Goal: Answer question/provide support: Share knowledge or assist other users

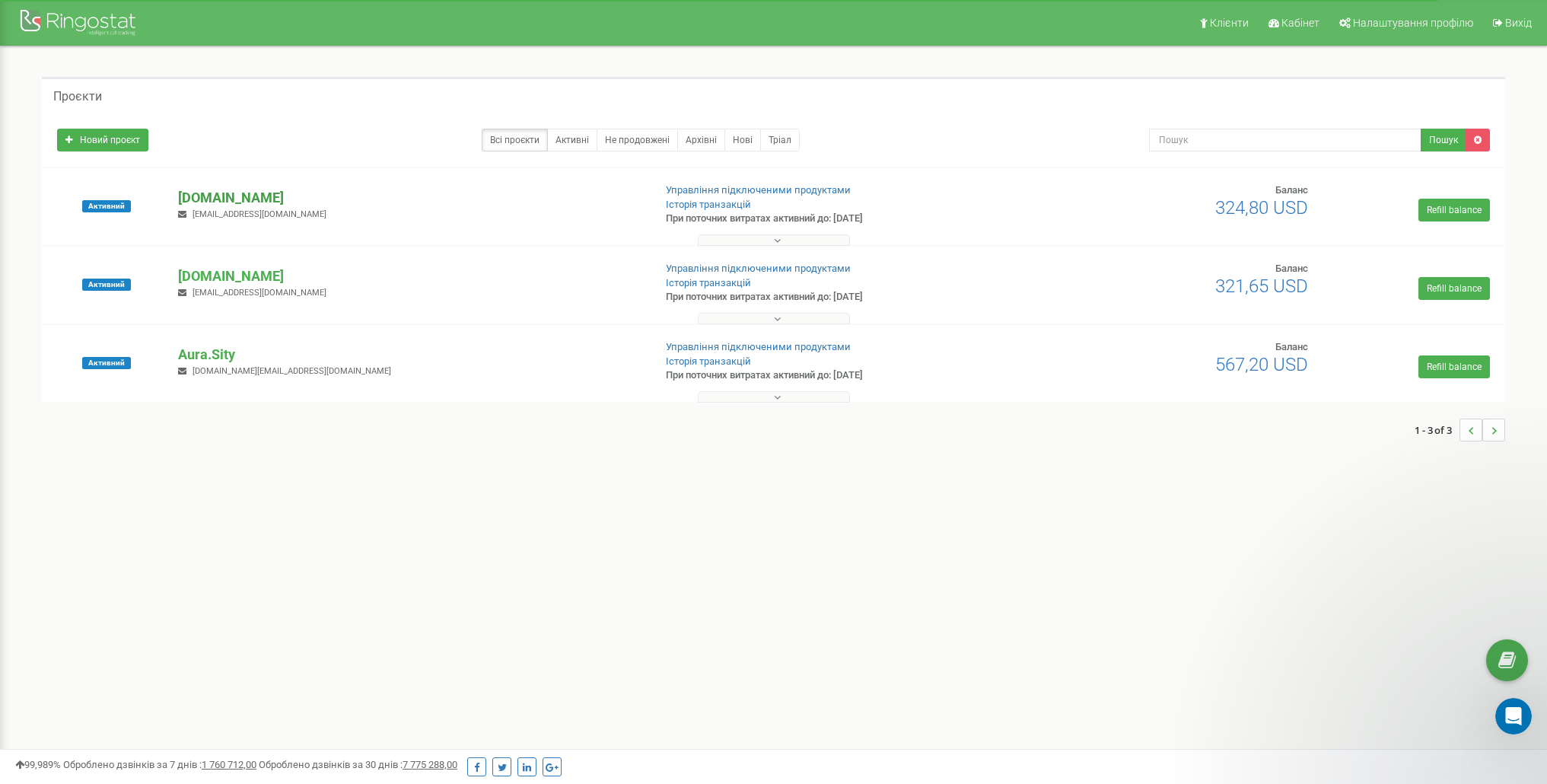
click at [227, 198] on p "[DOMAIN_NAME]" at bounding box center [409, 198] width 462 height 20
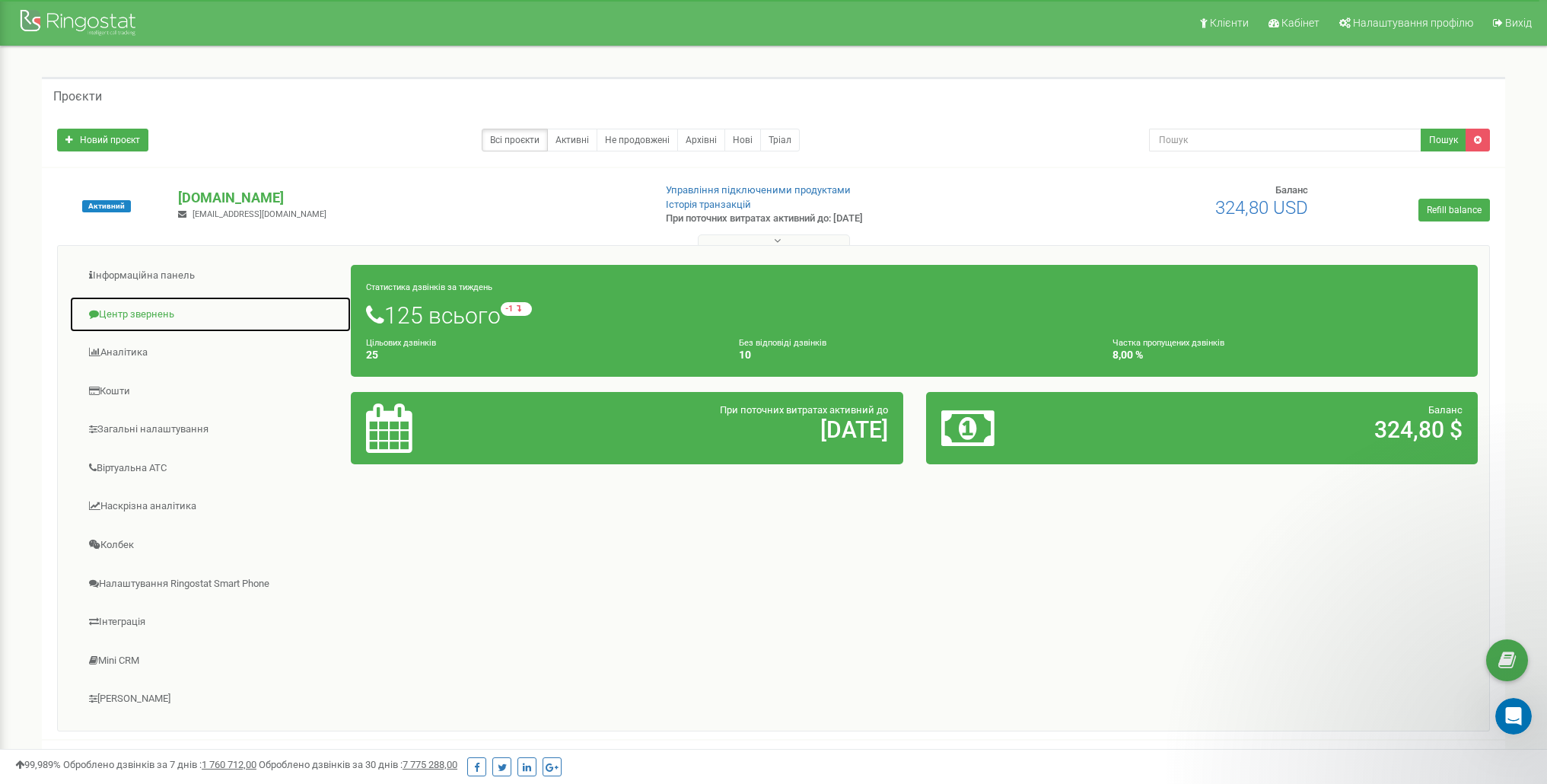
click at [147, 313] on link "Центр звернень" at bounding box center [210, 314] width 283 height 38
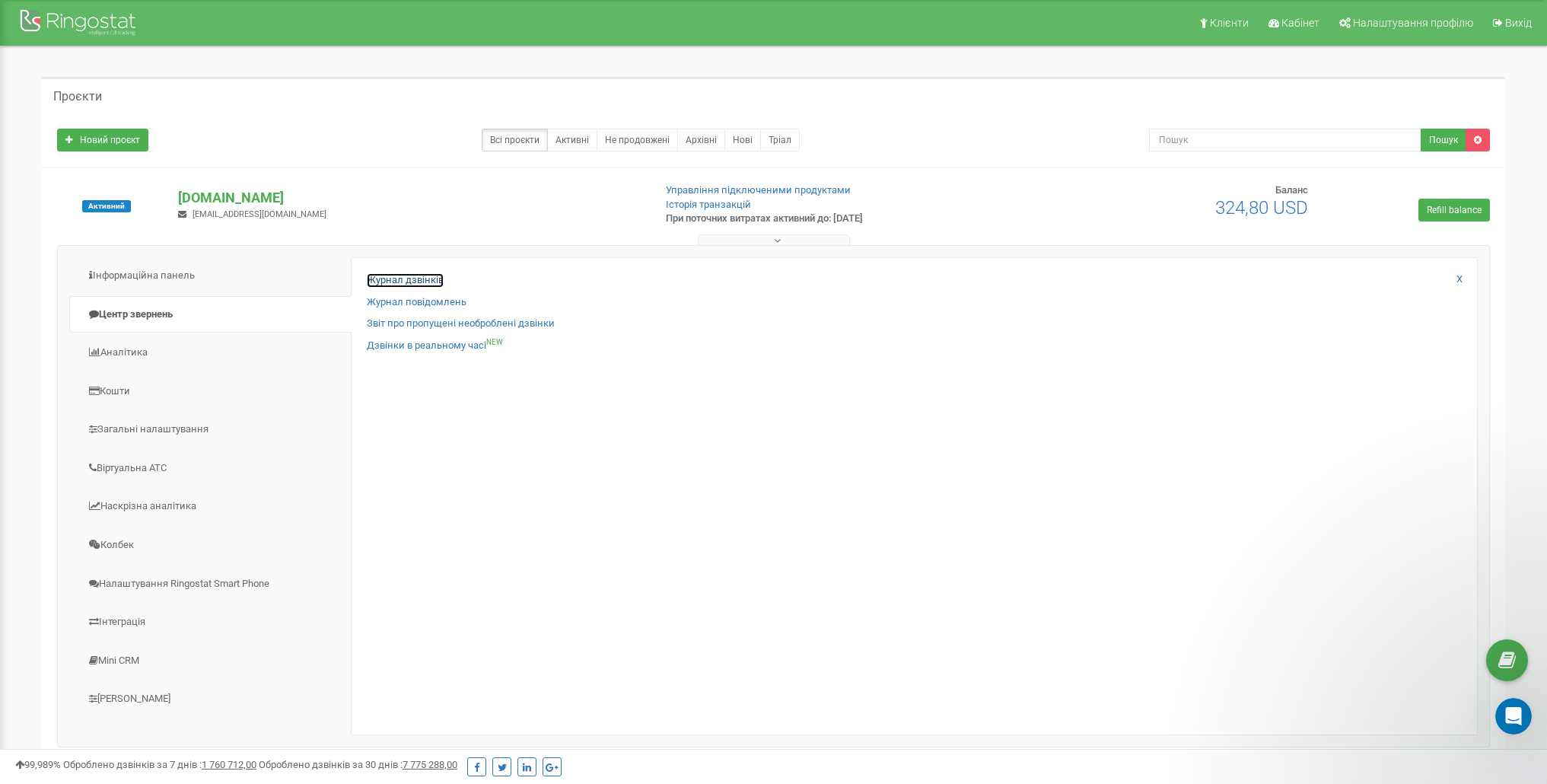
click at [428, 283] on link "Журнал дзвінків" at bounding box center [406, 280] width 77 height 15
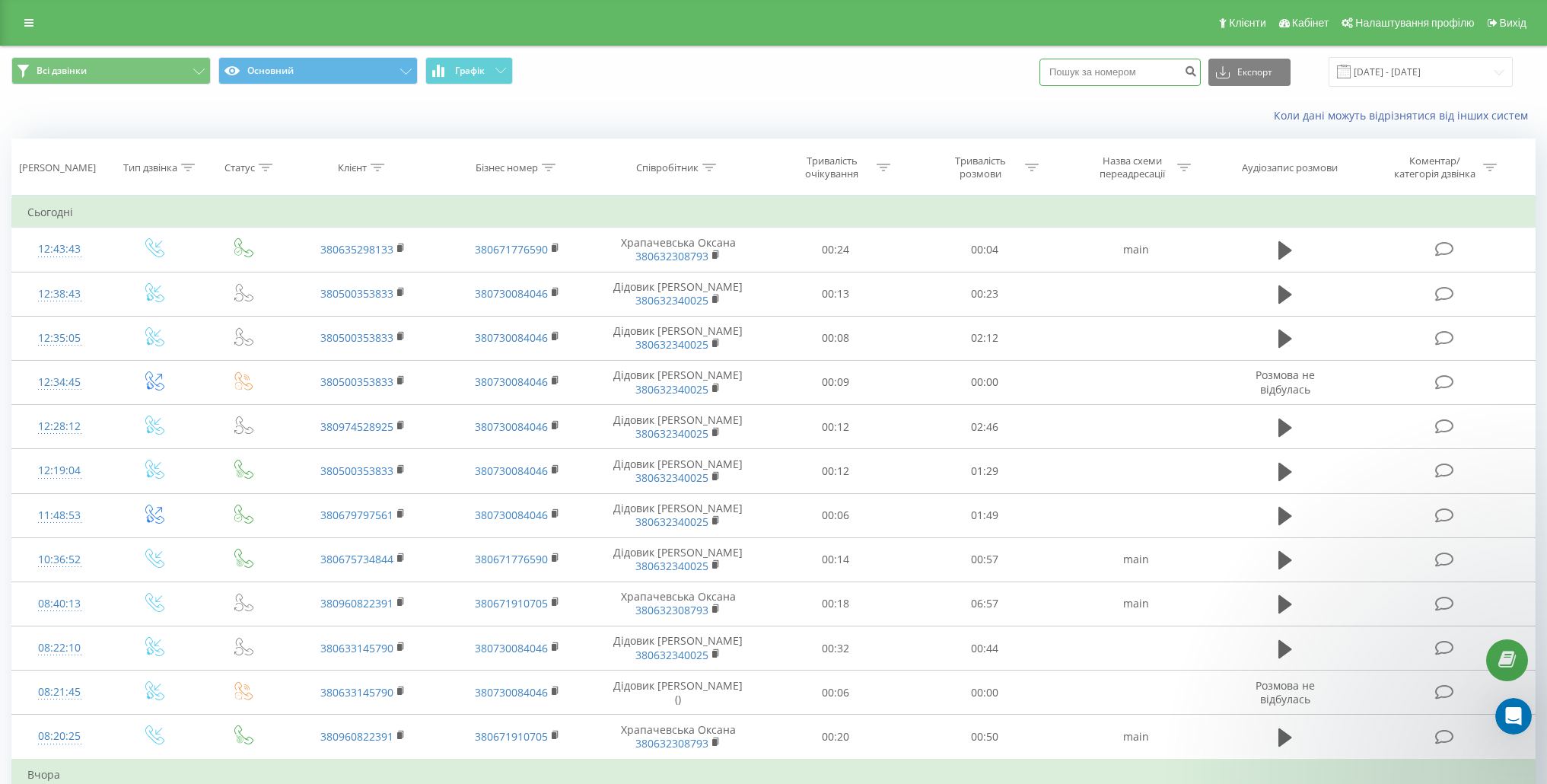
click at [1119, 68] on input at bounding box center [1120, 72] width 161 height 28
paste input "0500353833"
type input "0500353833"
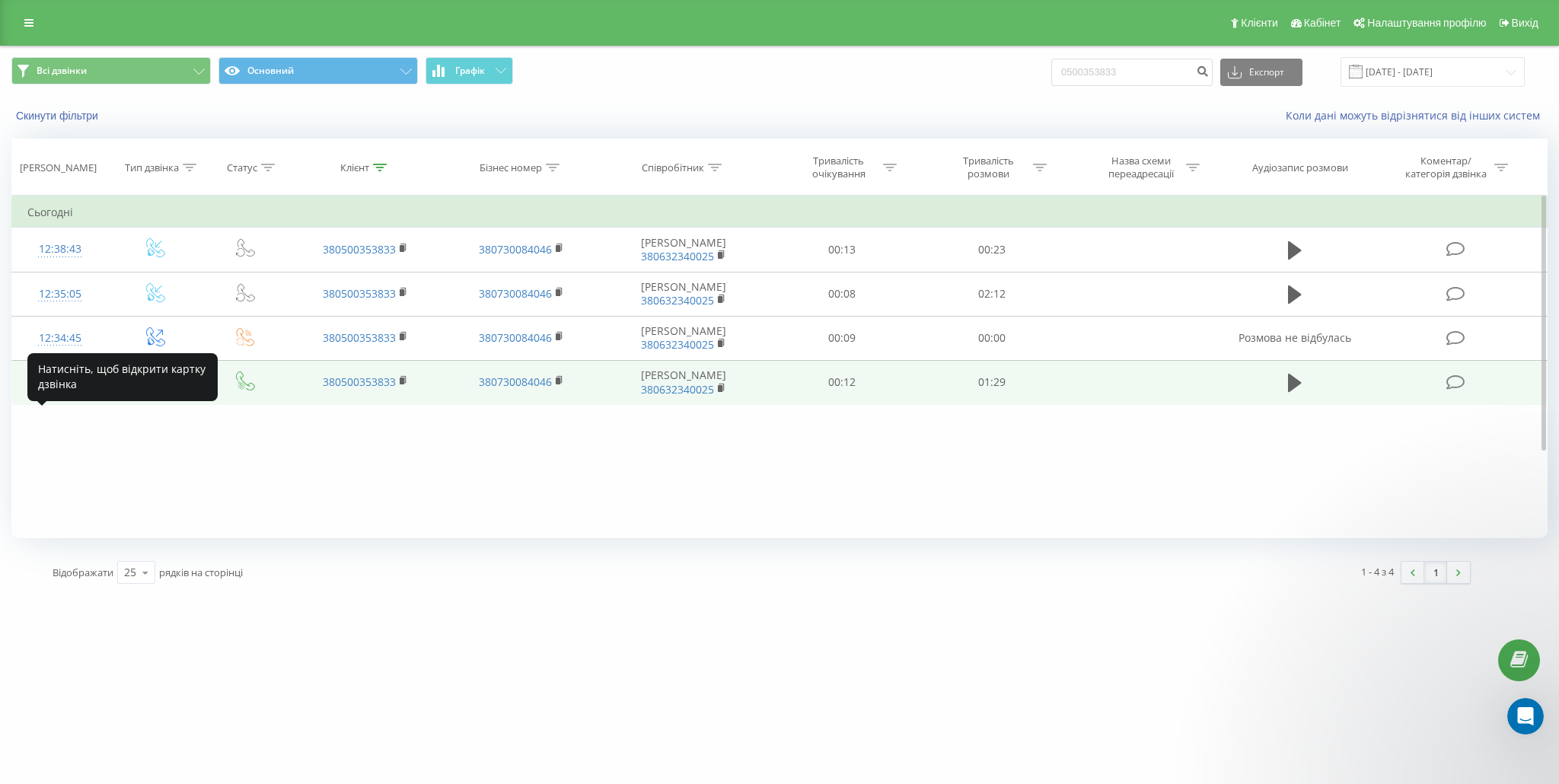
click at [55, 397] on div "12:19:04" at bounding box center [60, 382] width 65 height 30
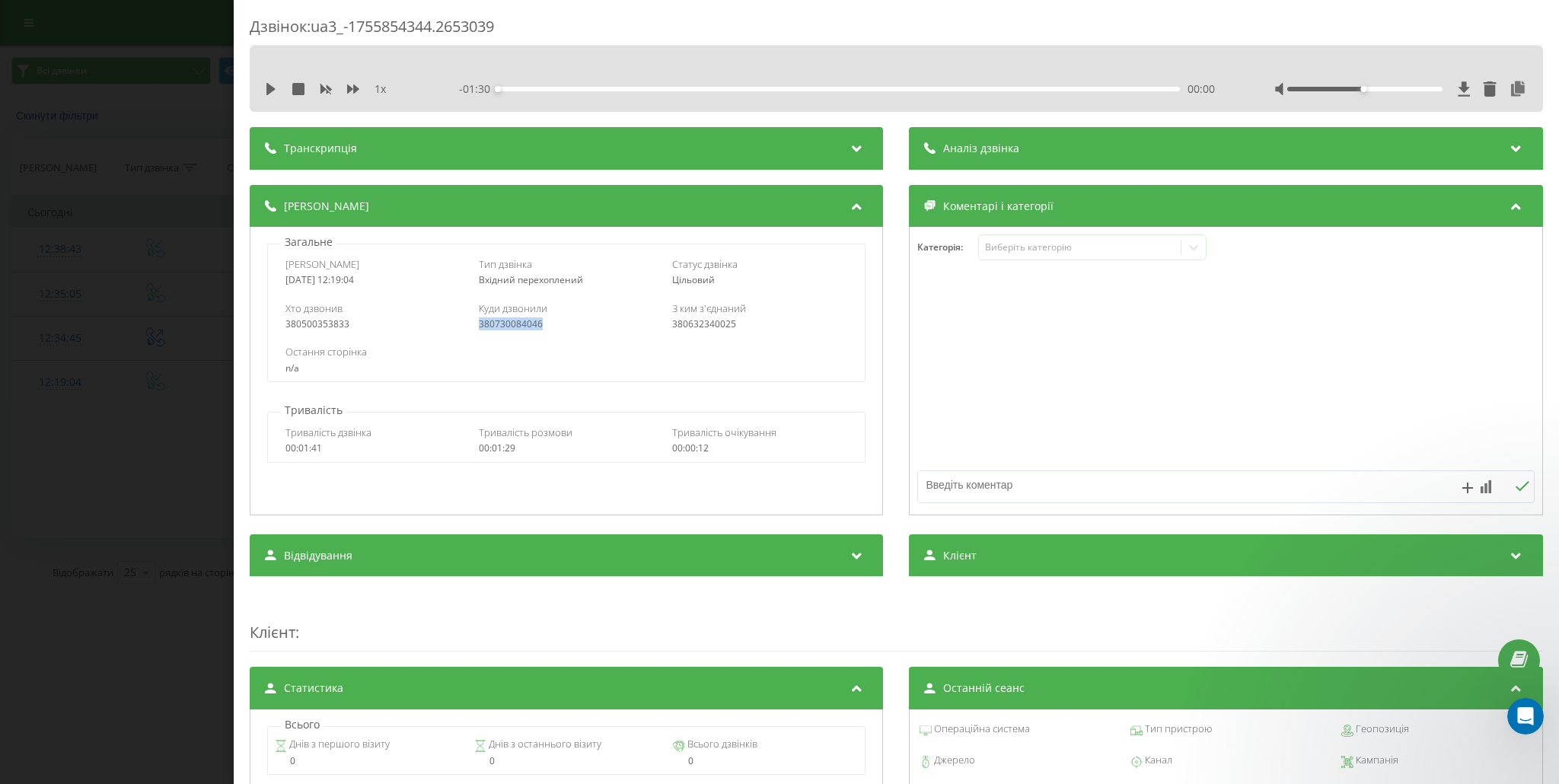
drag, startPoint x: 472, startPoint y: 322, endPoint x: 558, endPoint y: 324, distance: 86.0
click at [558, 324] on div "Хто дзвонив 380500353833 Куди дзвонили 380730084046 З ким з'єднаний 380632340025" at bounding box center [566, 315] width 597 height 44
click at [172, 368] on div "Дзвінок : ua3_-1755854344.2653039 1 x - 01:30 00:00 00:00 Транскрипція Для AI-а…" at bounding box center [779, 392] width 1559 height 784
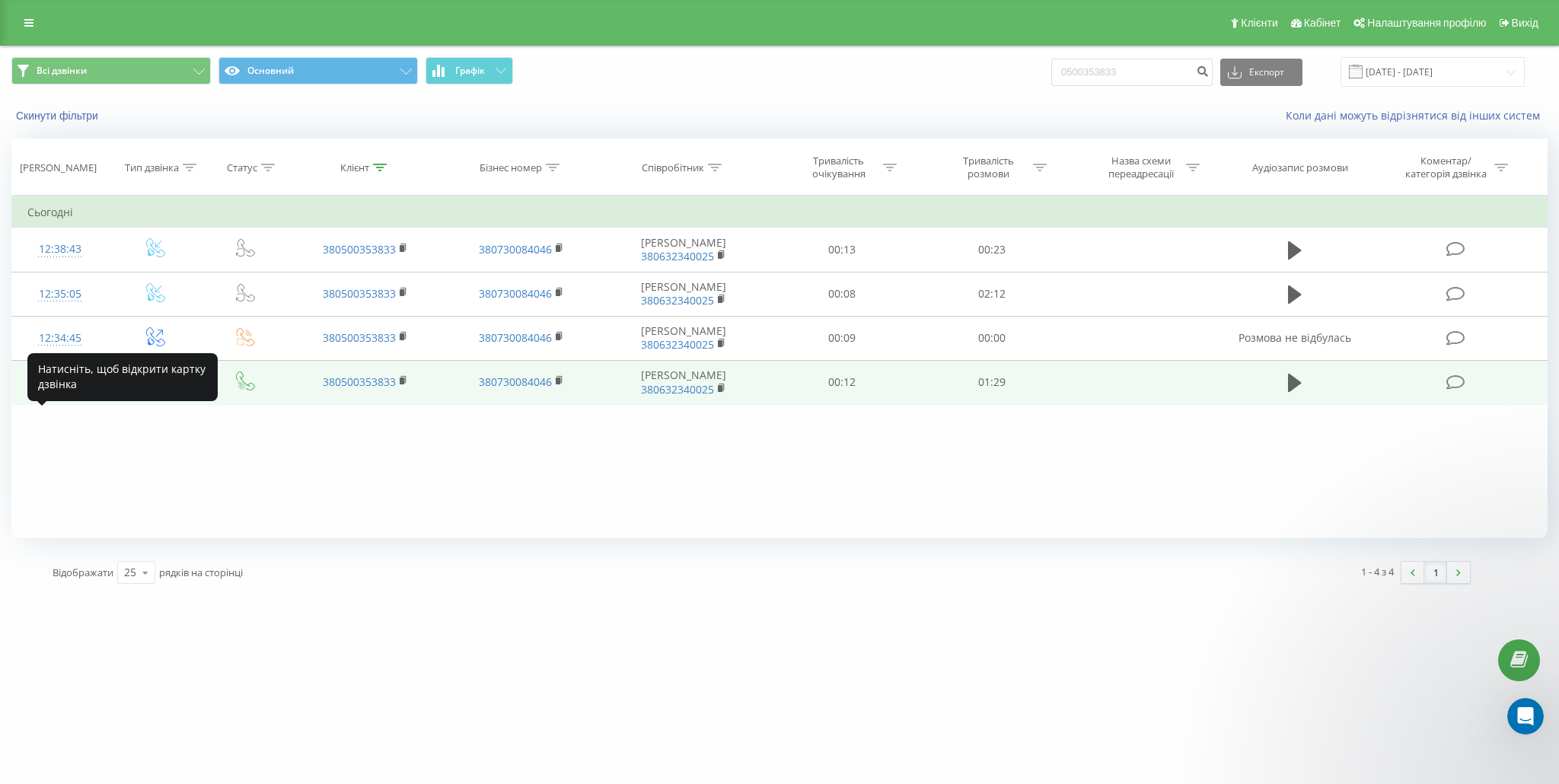
click at [71, 397] on div "12:19:04" at bounding box center [60, 382] width 65 height 30
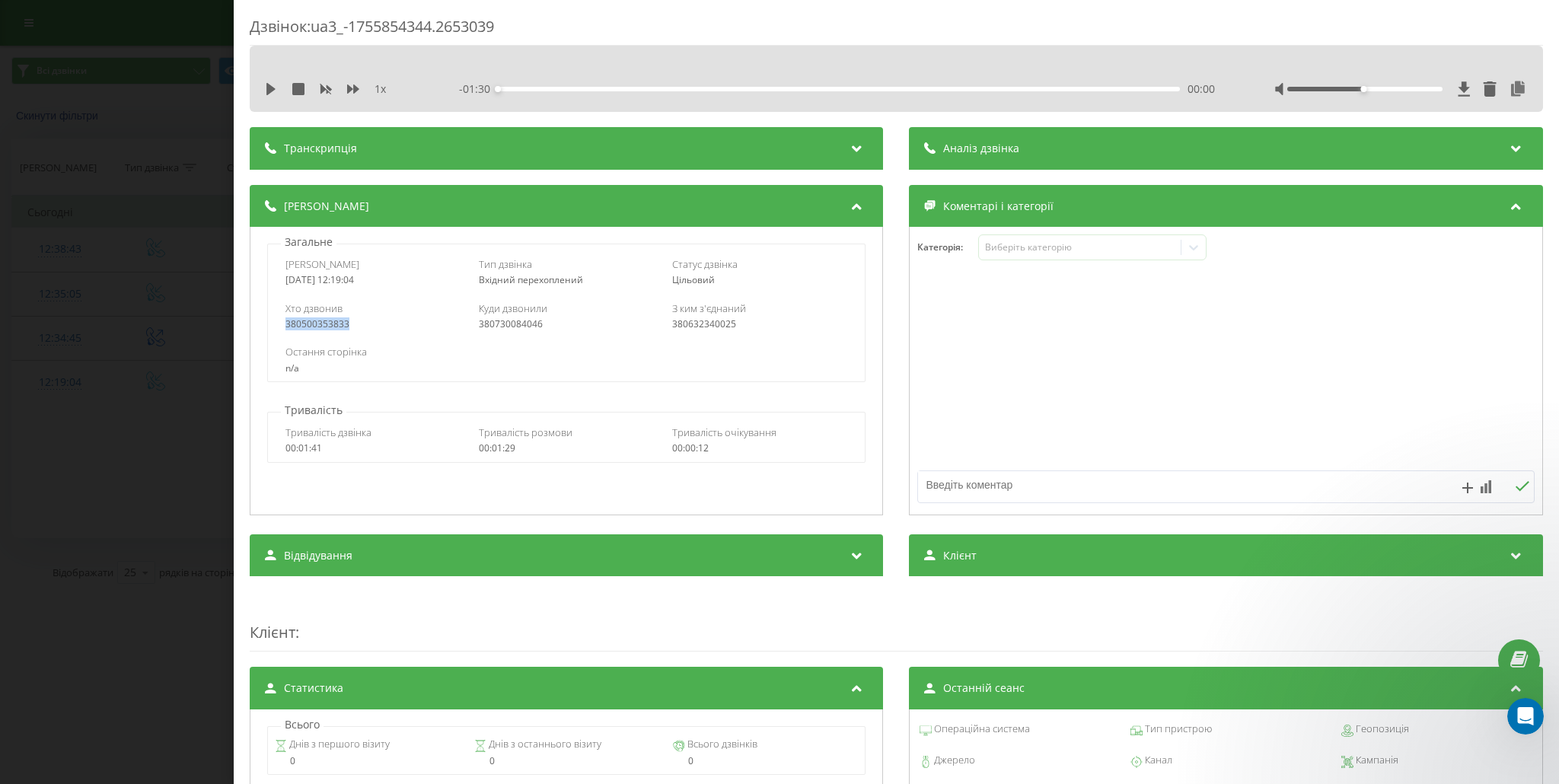
drag, startPoint x: 281, startPoint y: 325, endPoint x: 380, endPoint y: 327, distance: 99.0
click at [380, 327] on div "Хто дзвонив 380500353833 Куди дзвонили 380730084046 З ким з'єднаний 380632340025" at bounding box center [566, 315] width 597 height 44
click at [456, 325] on div "380500353833" at bounding box center [373, 324] width 176 height 11
drag, startPoint x: 476, startPoint y: 320, endPoint x: 543, endPoint y: 322, distance: 67.0
click at [543, 322] on div "Хто дзвонив 380500353833 Куди дзвонили 380730084046 З ким з'єднаний 380632340025" at bounding box center [566, 315] width 597 height 44
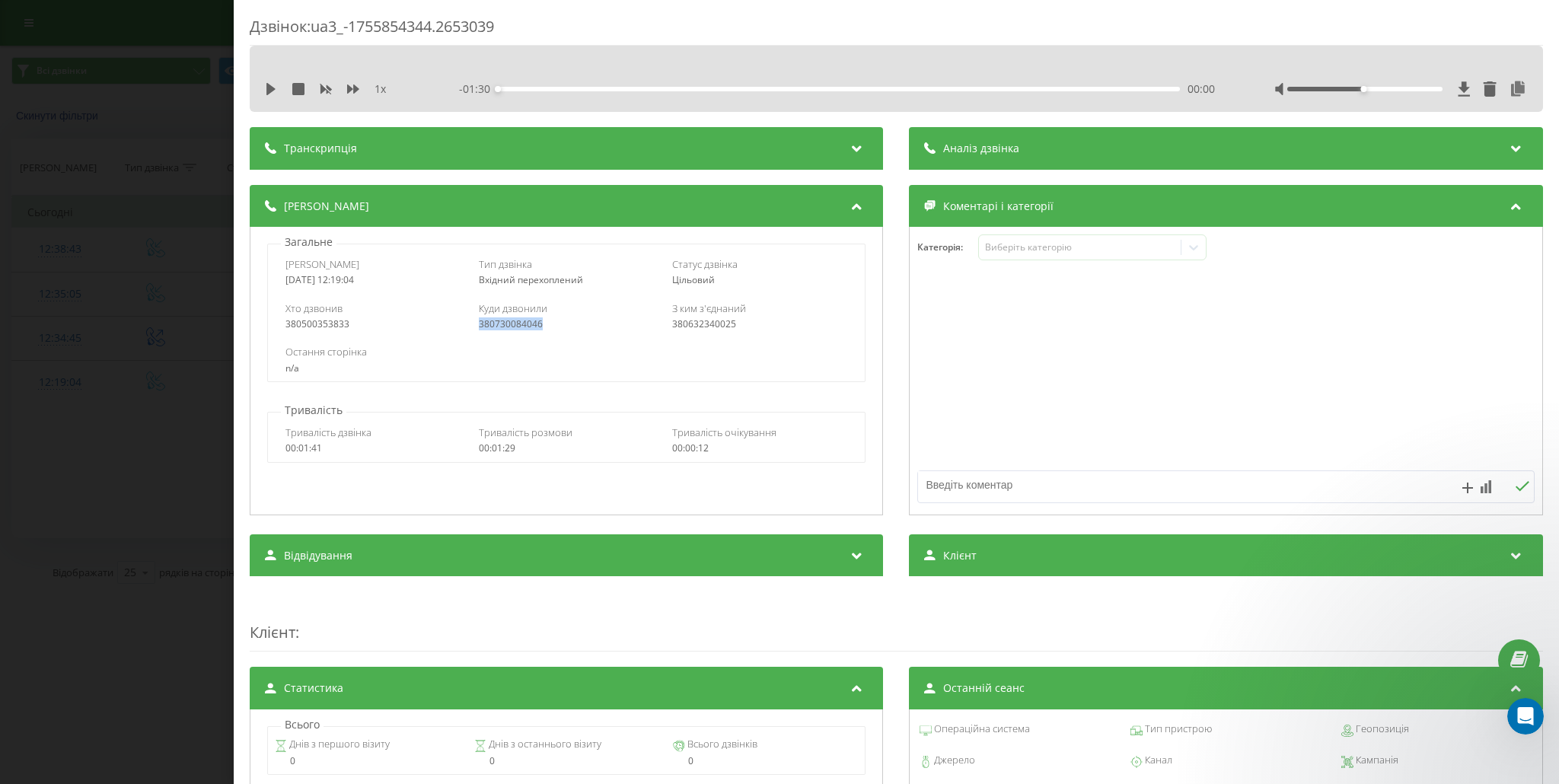
copy div "380730084046"
click at [194, 43] on div "Дзвінок : ua3_-1755854344.2653039 1 x - 01:30 00:00 00:00 Транскрипція Для AI-а…" at bounding box center [779, 392] width 1559 height 784
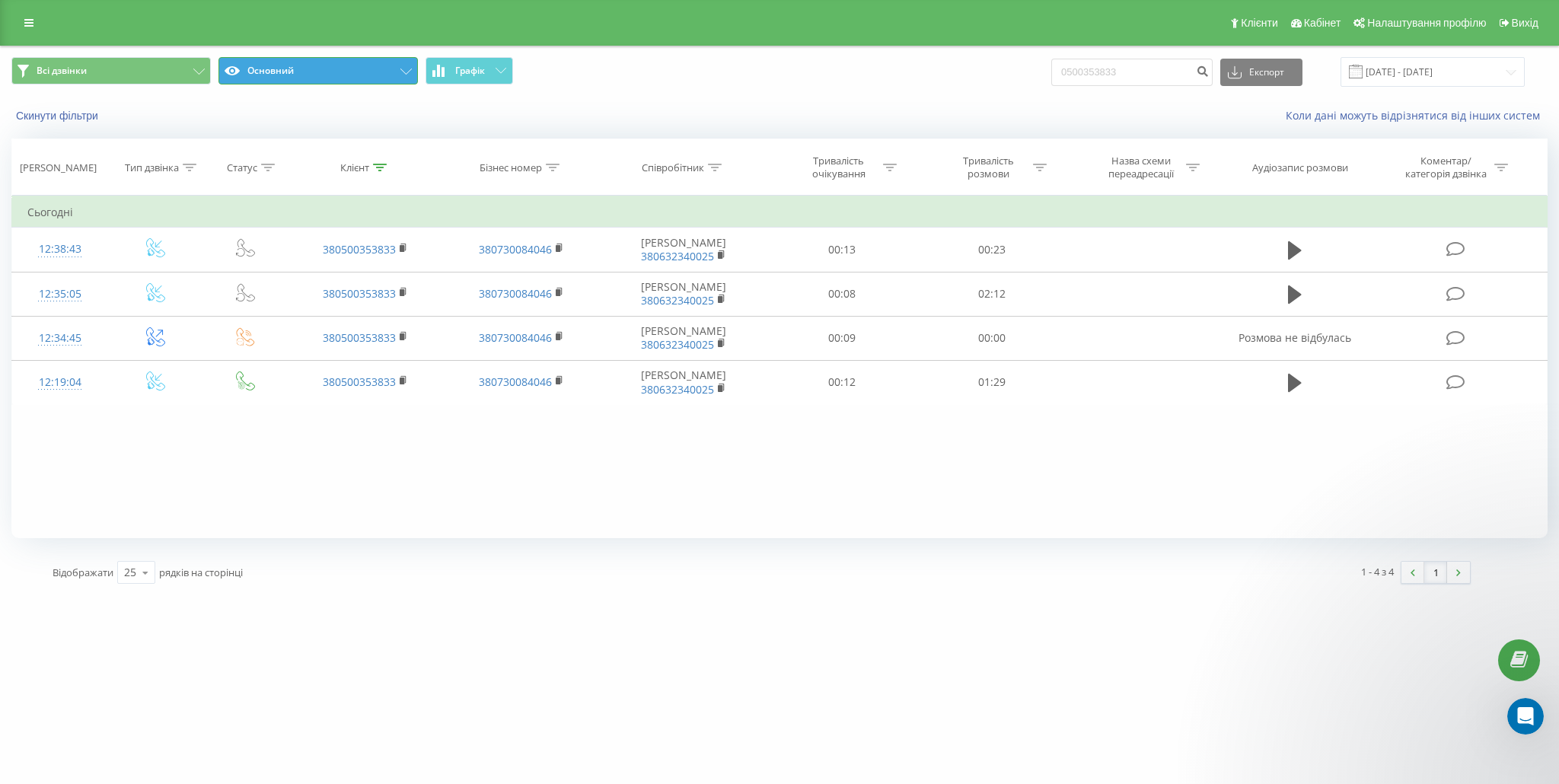
click at [367, 61] on button "Основний" at bounding box center [318, 71] width 200 height 28
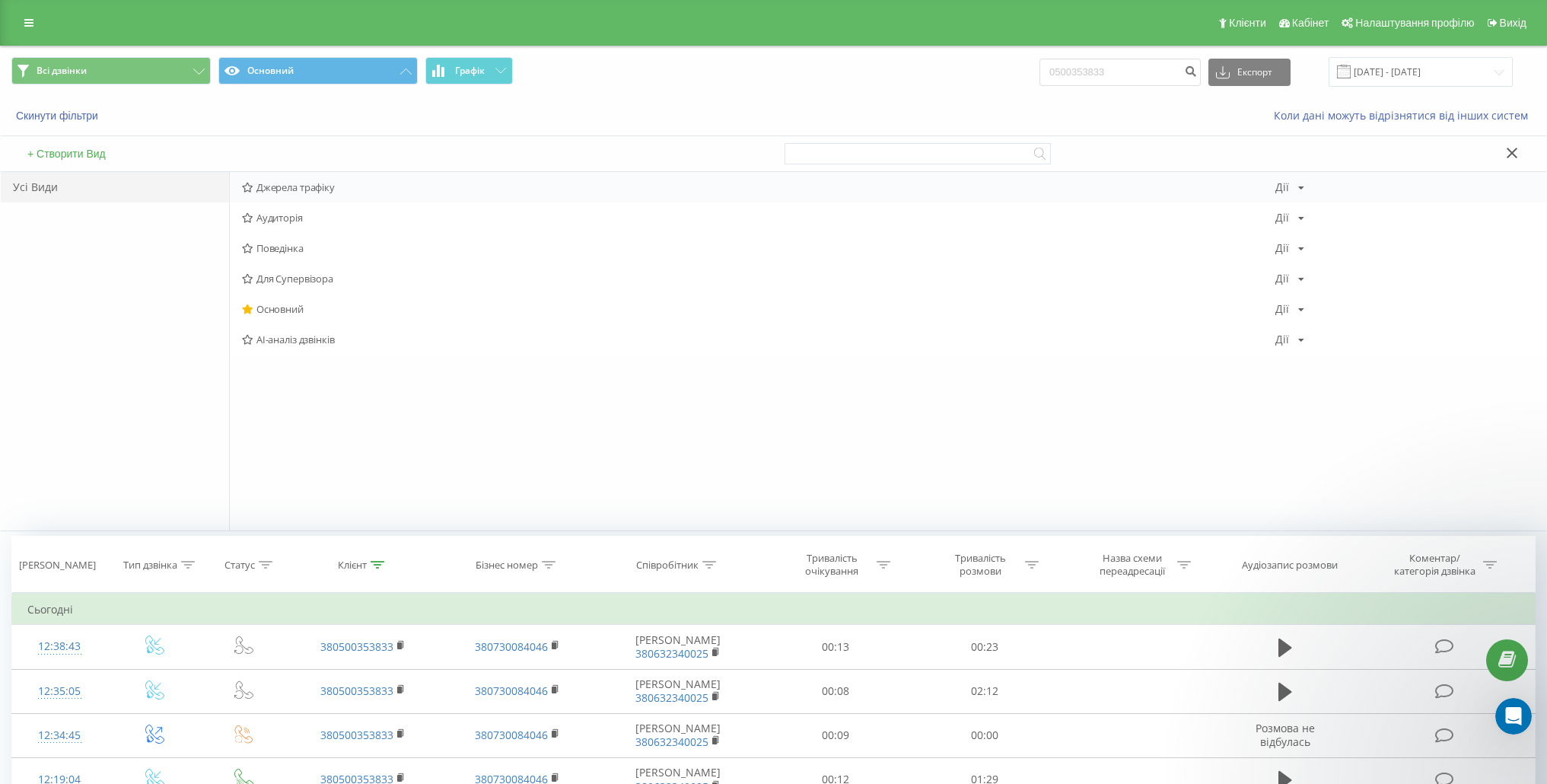
click at [300, 190] on span "Джерела трафіку" at bounding box center [759, 187] width 1034 height 11
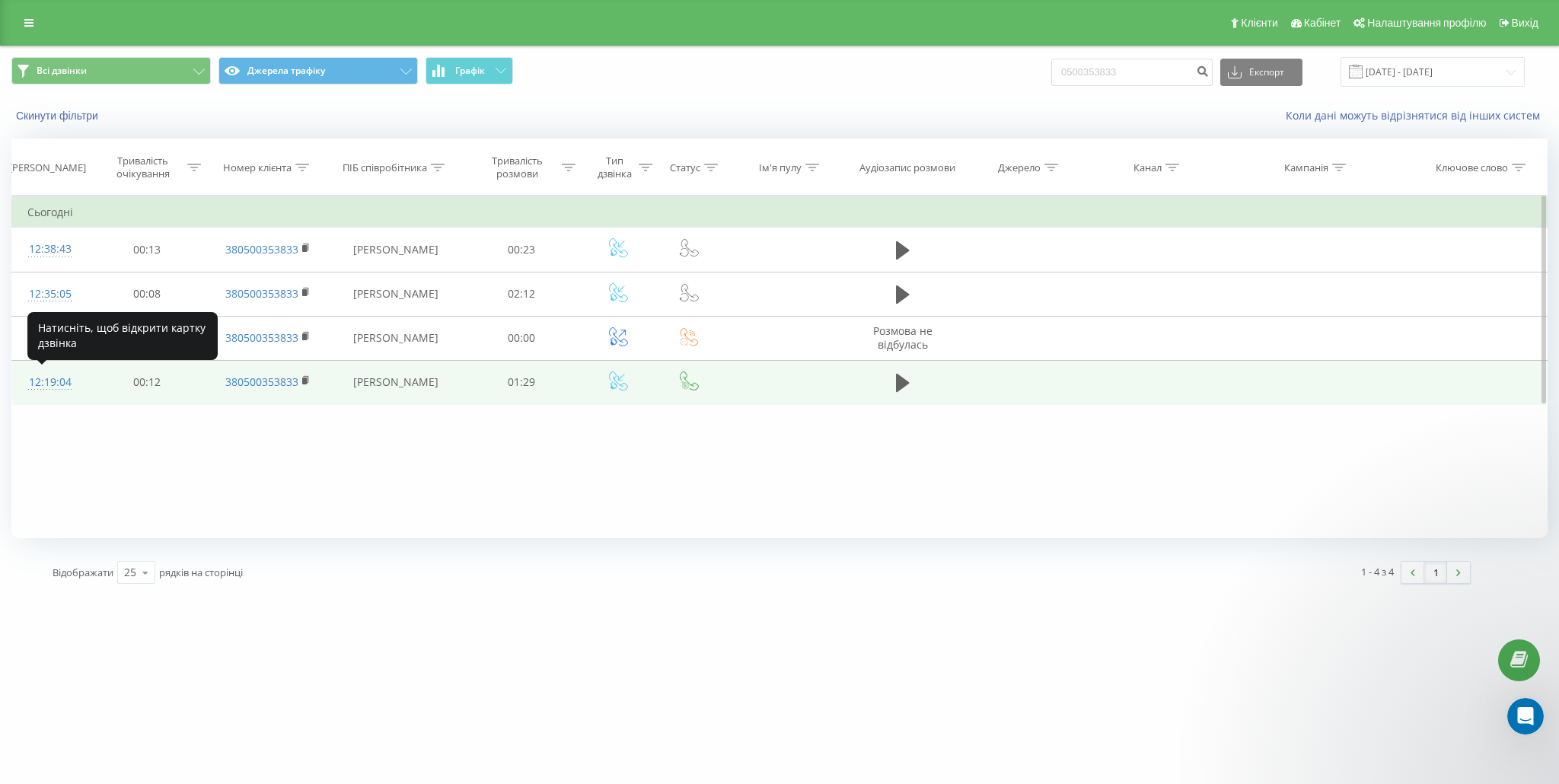
click at [70, 376] on div "12:19:04" at bounding box center [50, 382] width 45 height 30
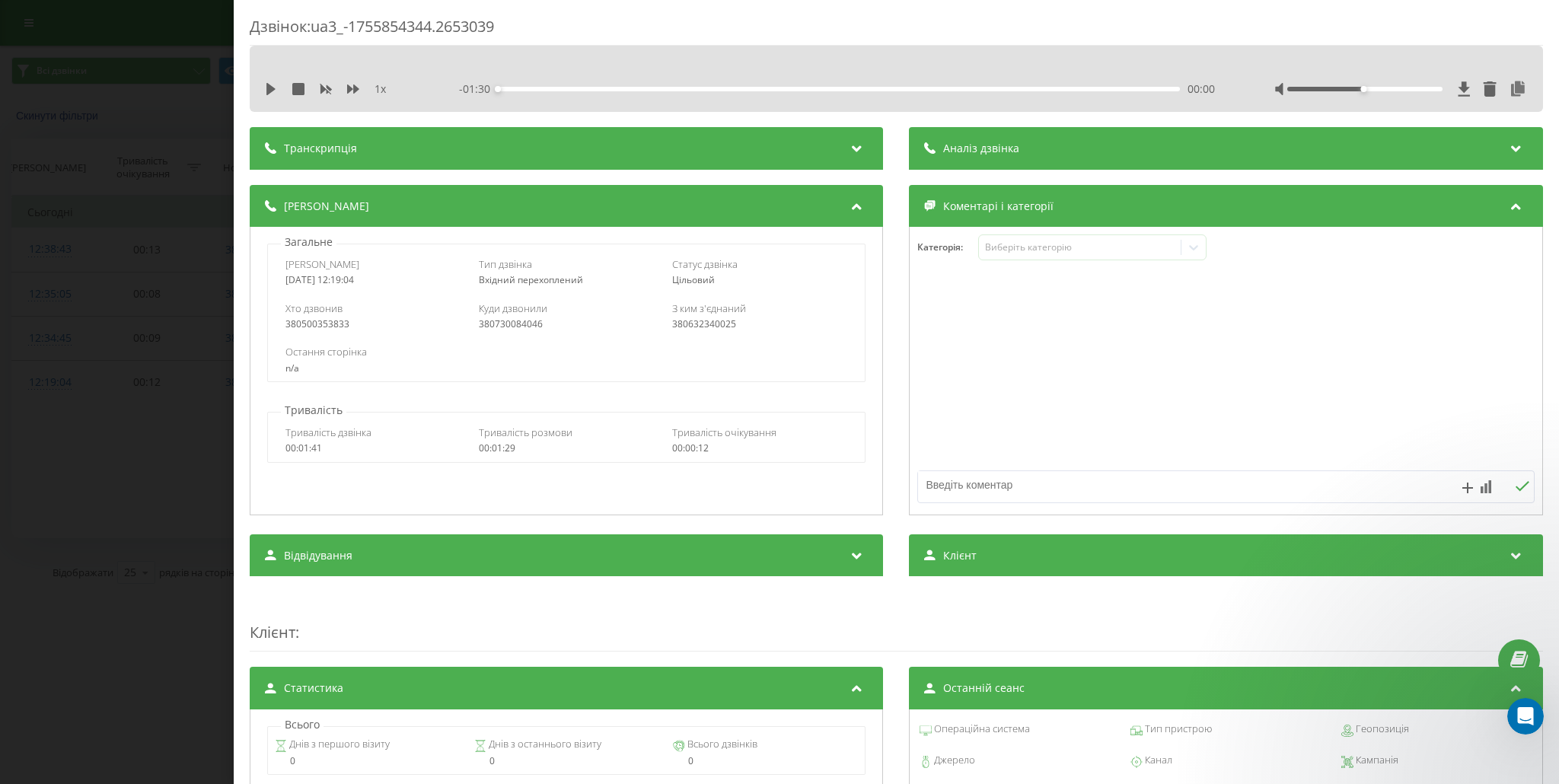
click at [131, 343] on div "Дзвінок : ua3_-1755854344.2653039 1 x - 01:30 00:00 00:00 Транскрипція Для AI-а…" at bounding box center [779, 392] width 1559 height 784
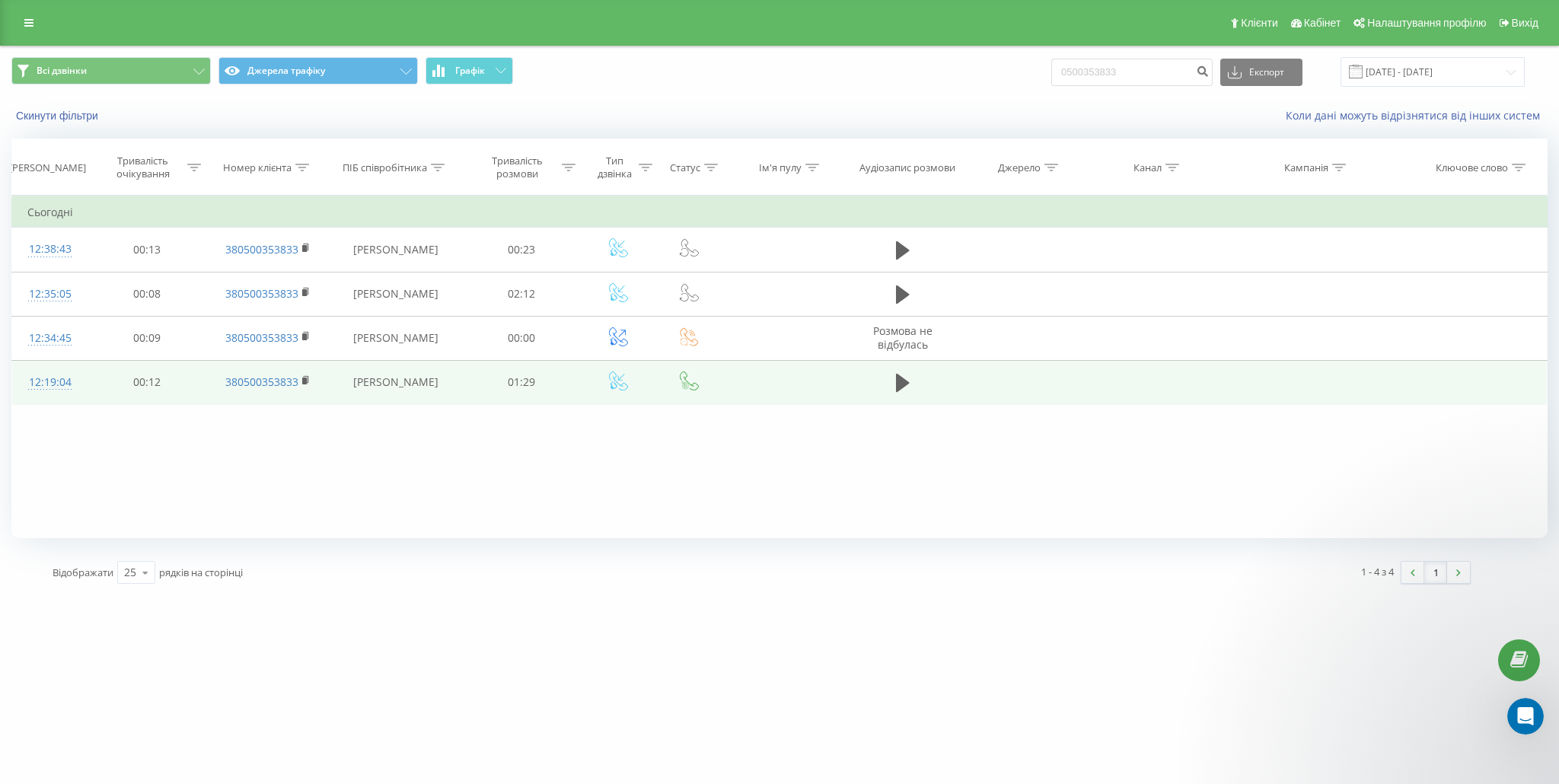
click at [30, 382] on div "12:19:04" at bounding box center [50, 382] width 45 height 30
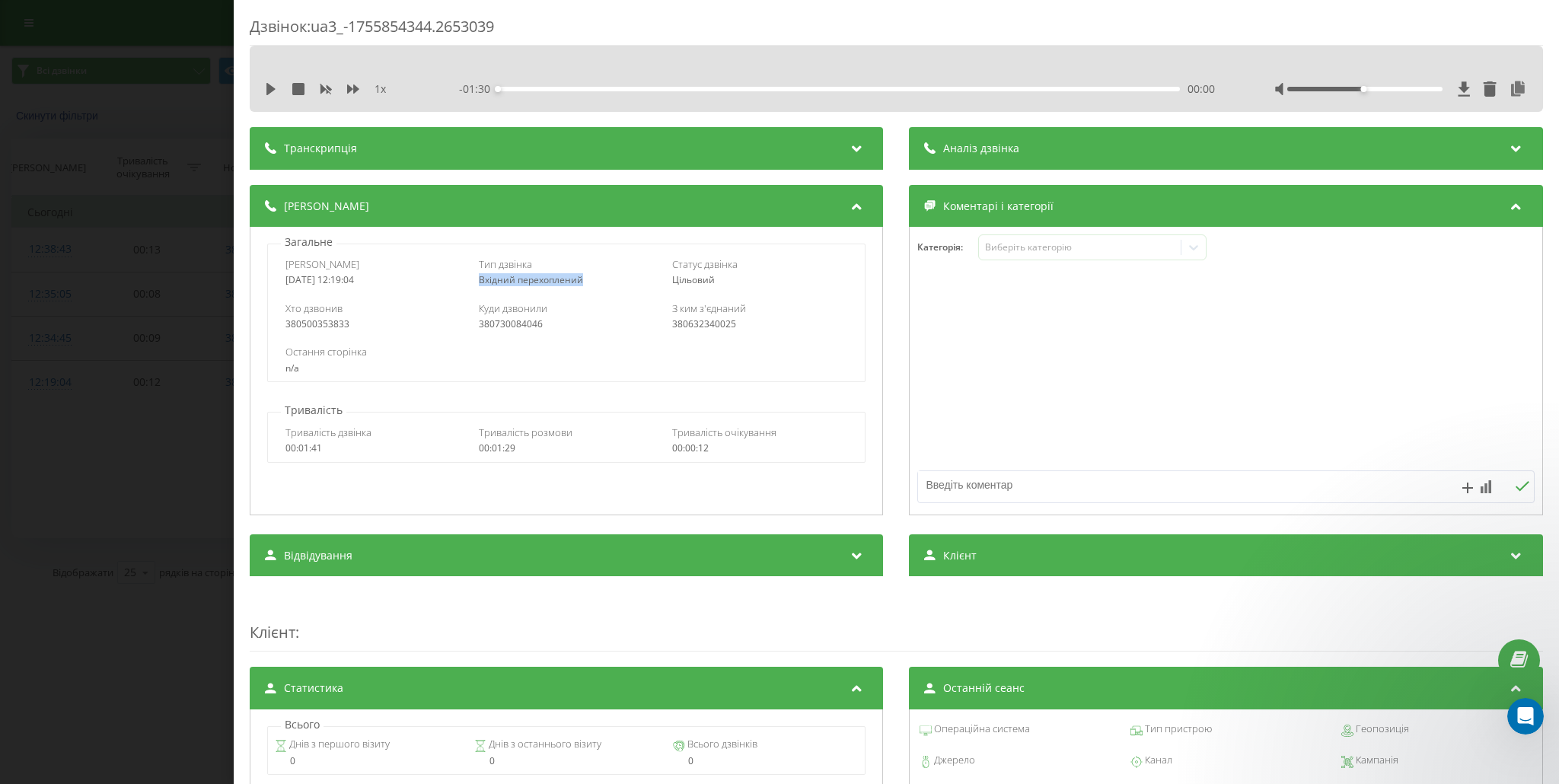
drag, startPoint x: 468, startPoint y: 280, endPoint x: 624, endPoint y: 280, distance: 156.0
click at [624, 280] on div "Дата дзвінка 2025-08-22 12:19:04 Тип дзвінка Вхідний перехоплений Статус дзвінк…" at bounding box center [566, 271] width 597 height 44
copy span "Вхідний перехоплений"
click at [1516, 703] on div "Відкрити програму для спілкування Intercom" at bounding box center [1523, 713] width 50 height 50
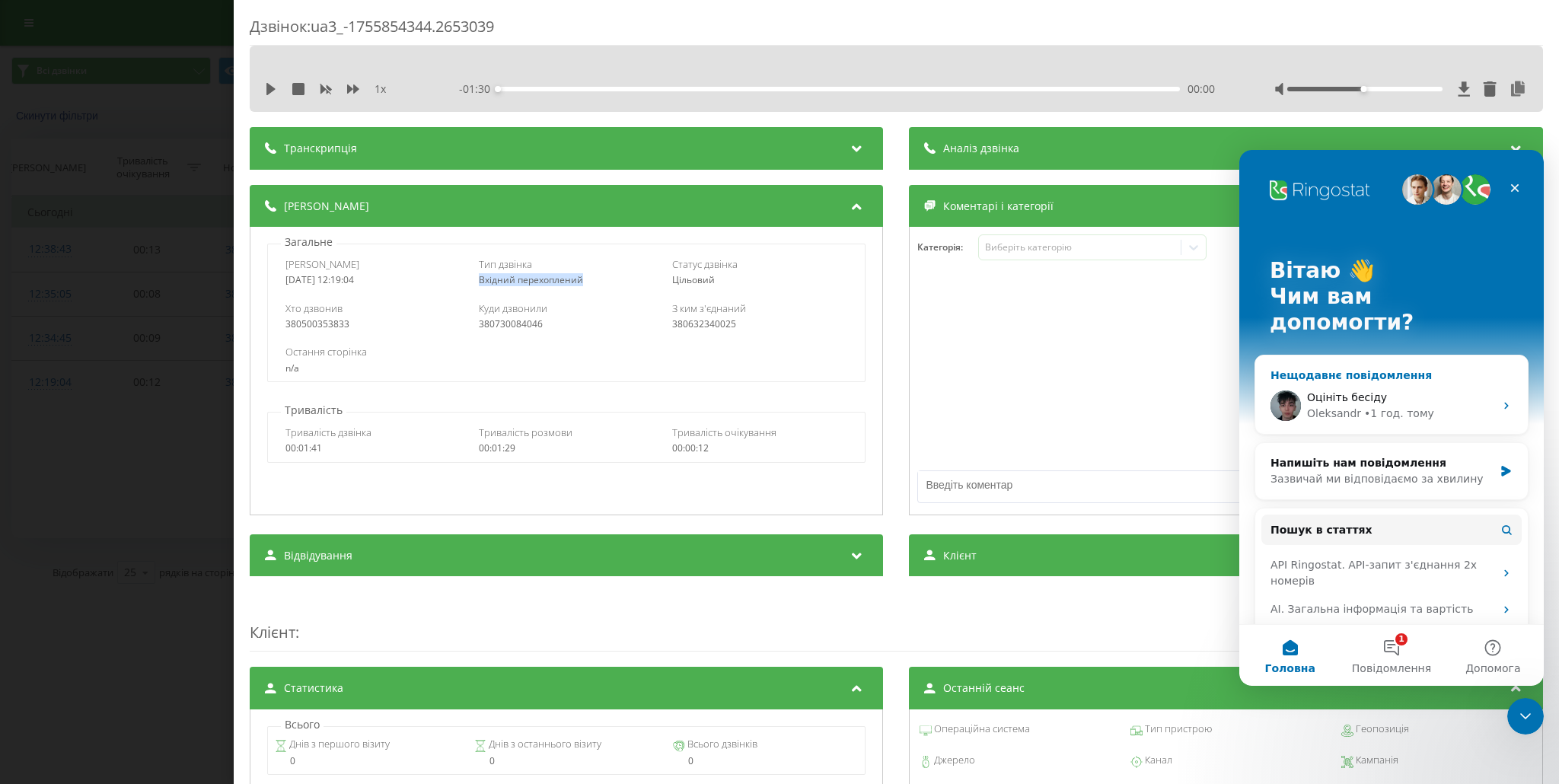
click at [1413, 405] on div "• 1 год. тому" at bounding box center [1399, 413] width 70 height 16
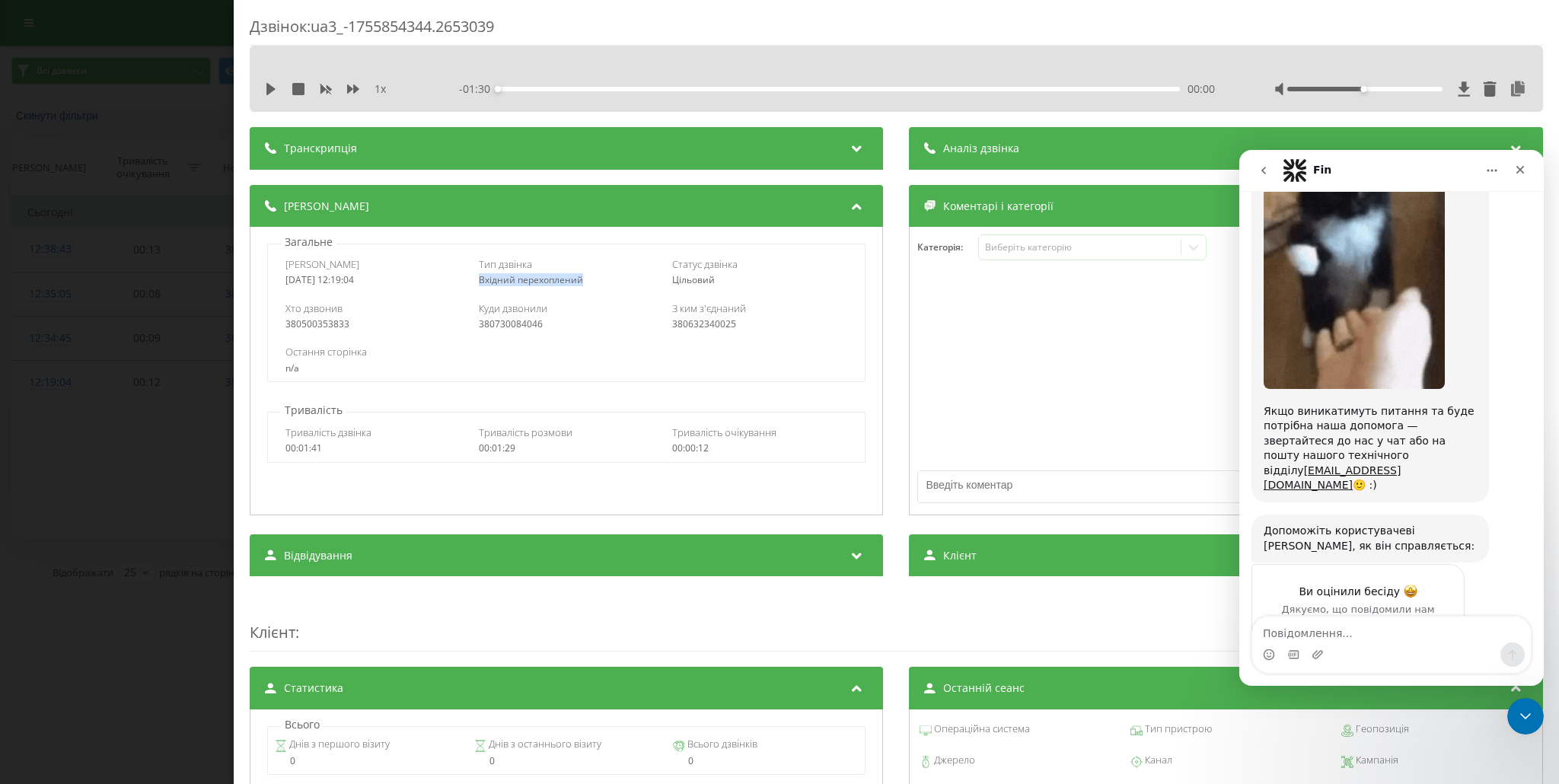
scroll to position [1523, 0]
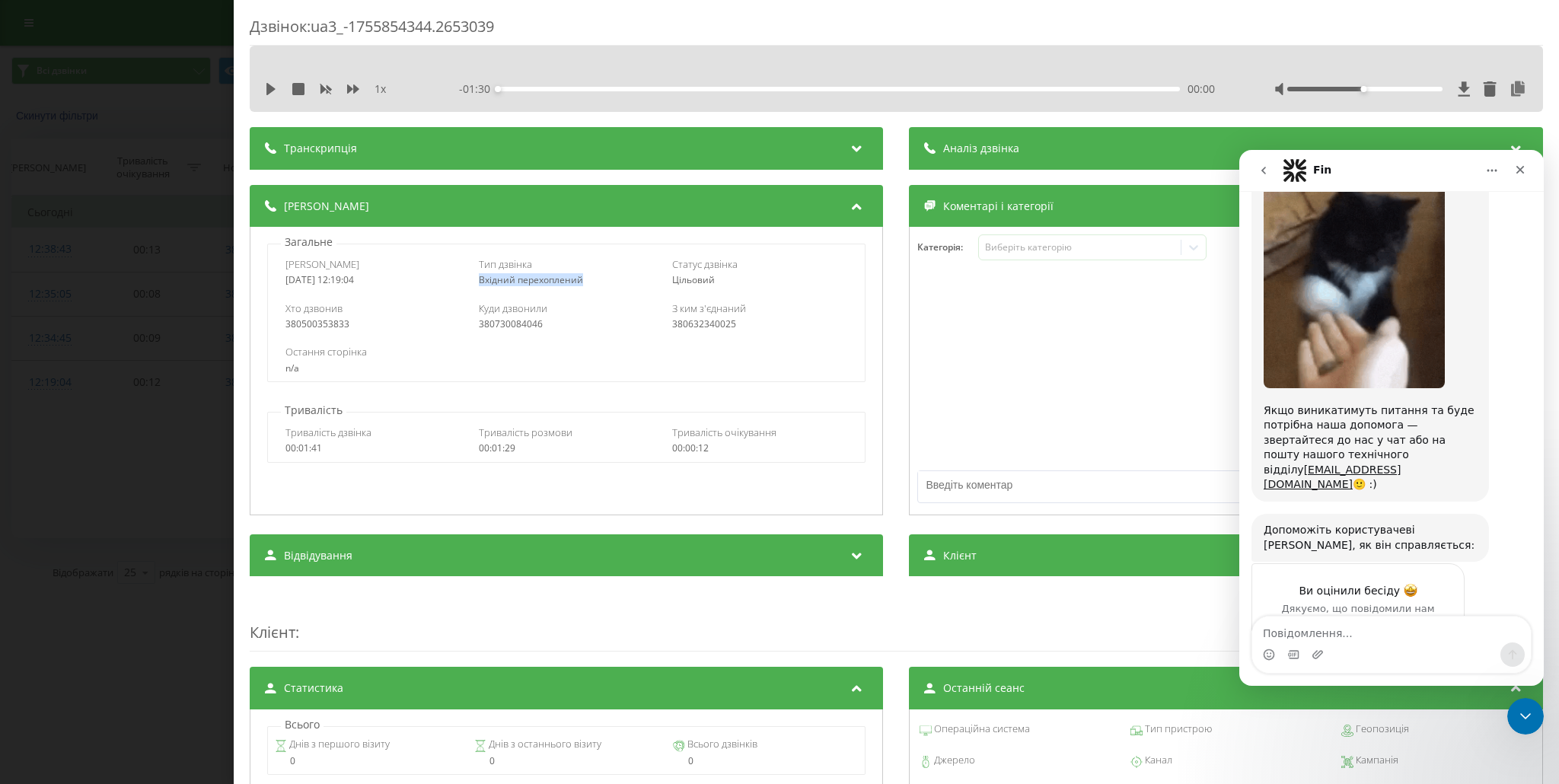
click at [1260, 169] on icon "go back" at bounding box center [1264, 170] width 12 height 12
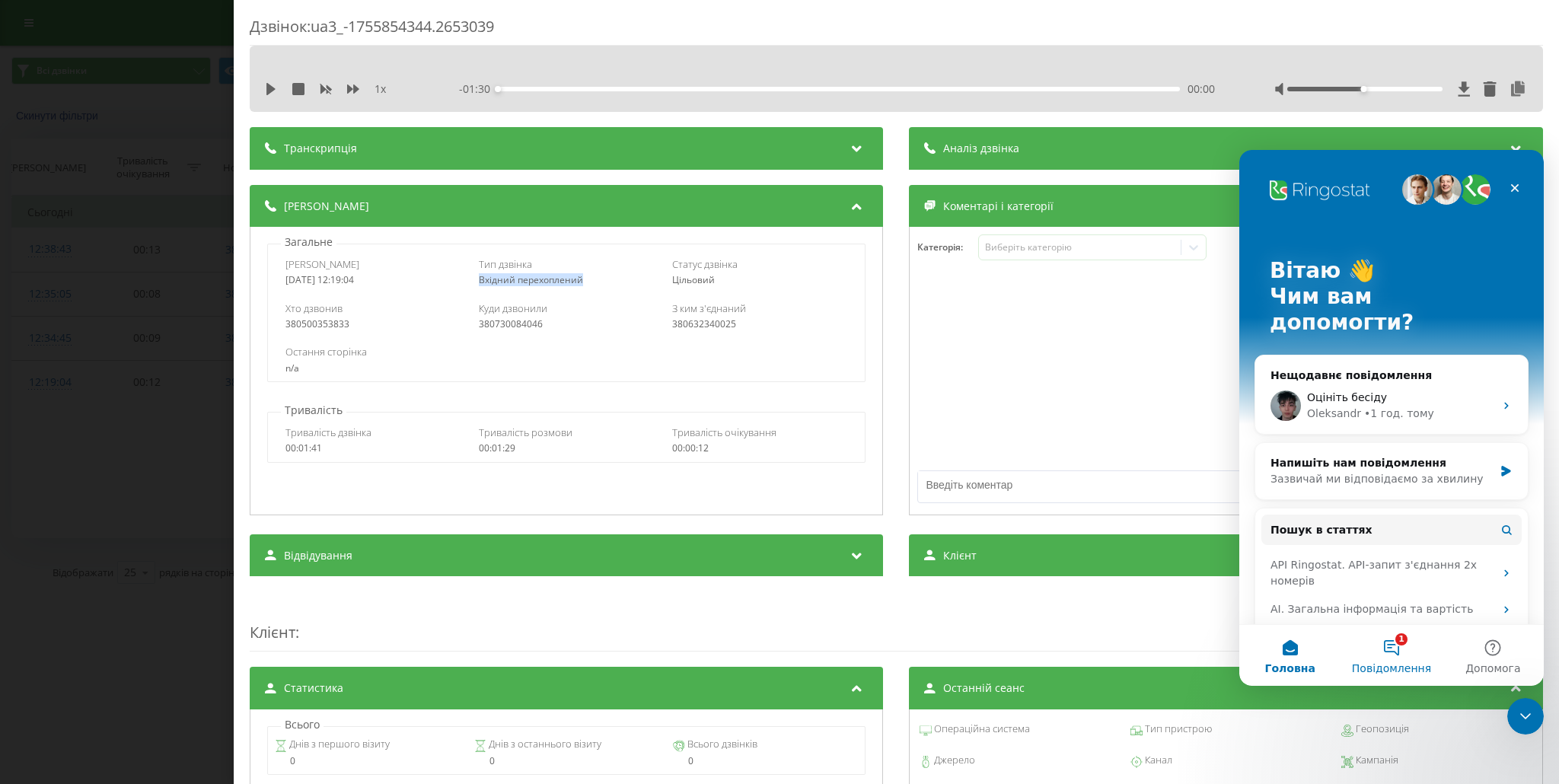
click at [1387, 660] on button "1 Повідомлення" at bounding box center [1391, 654] width 101 height 61
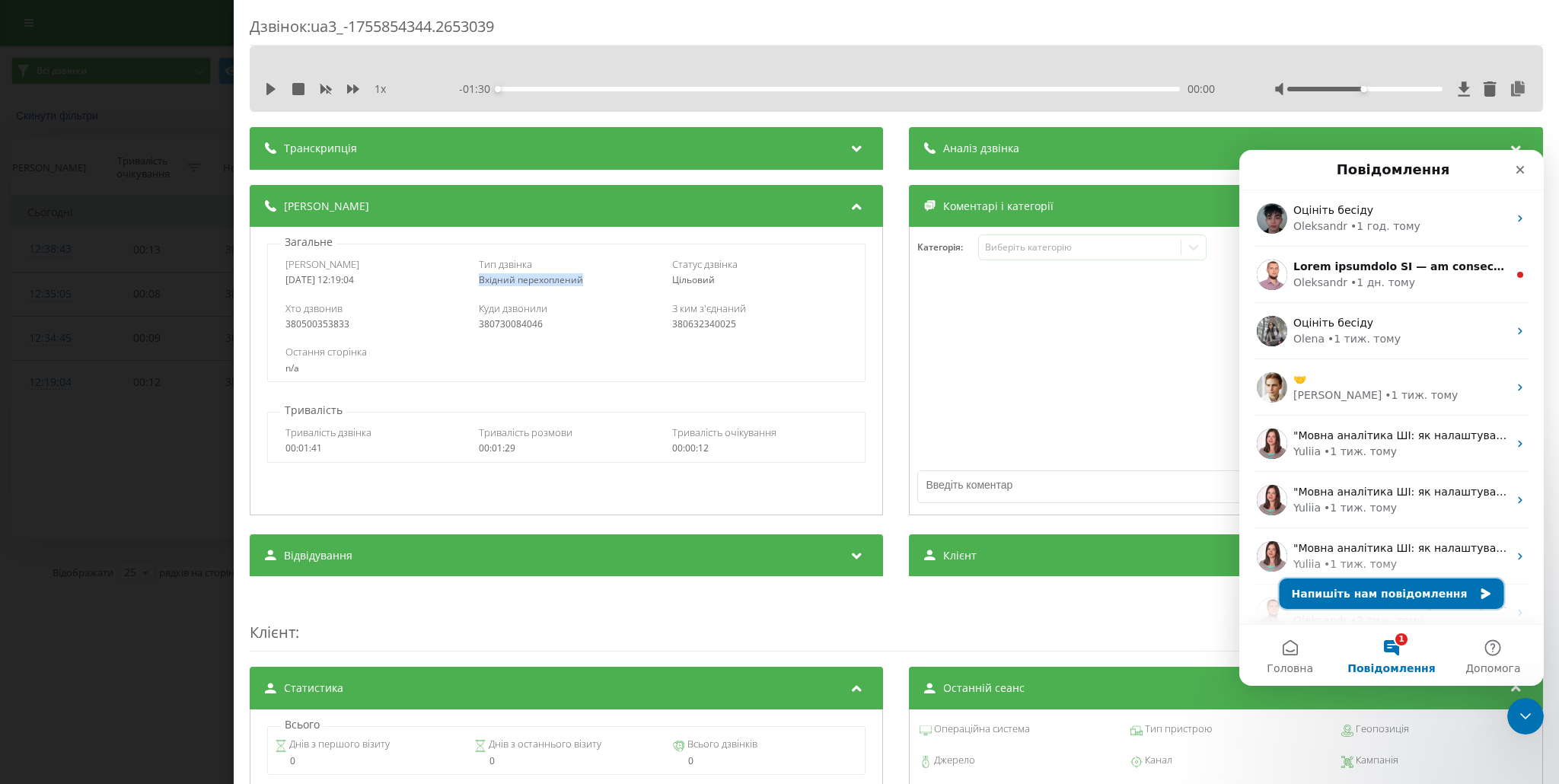
click at [1384, 599] on button "Напишіть нам повідомлення" at bounding box center [1392, 594] width 224 height 31
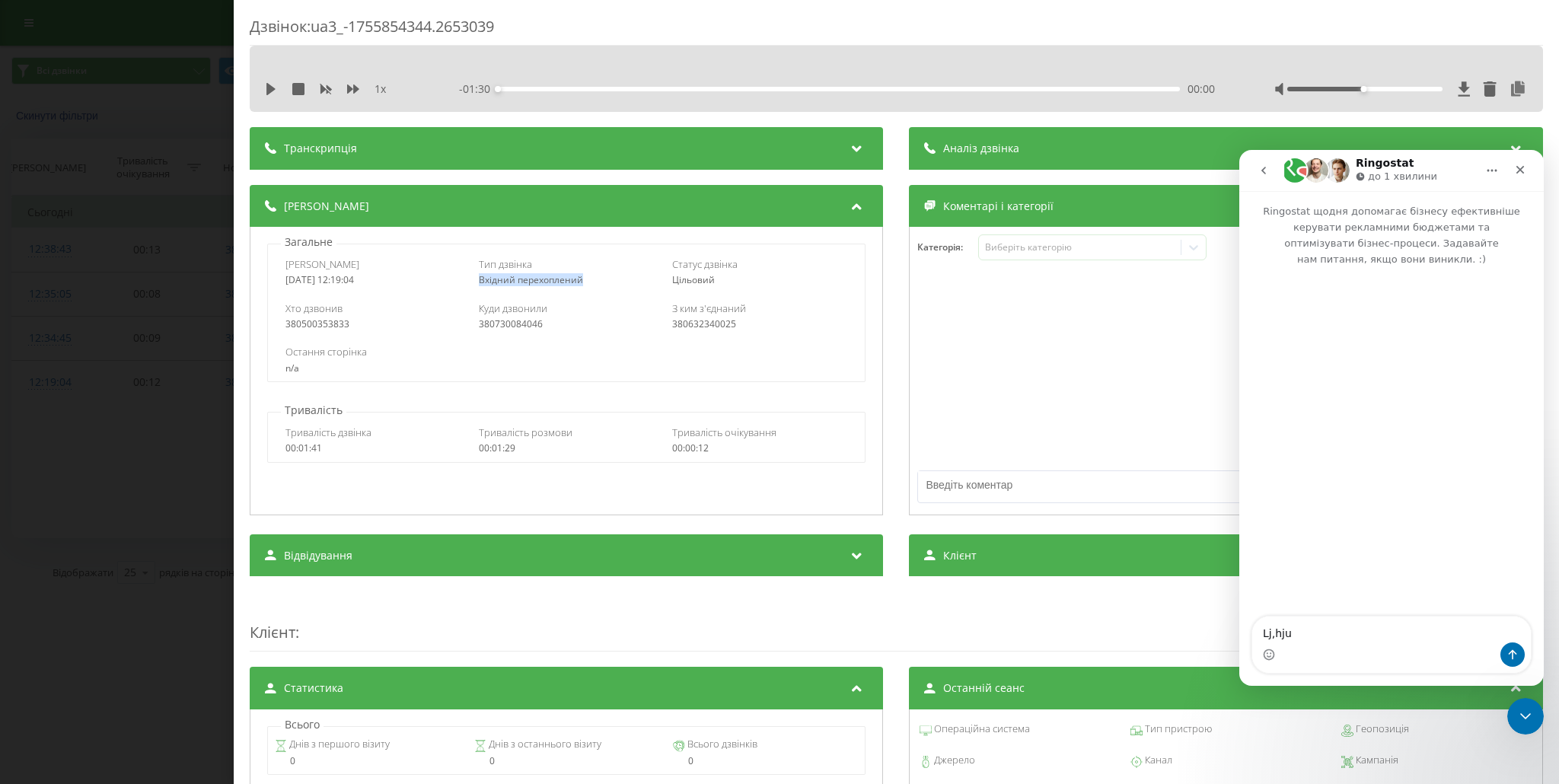
type textarea "Lj,hjuj"
type textarea "Доброго дня!"
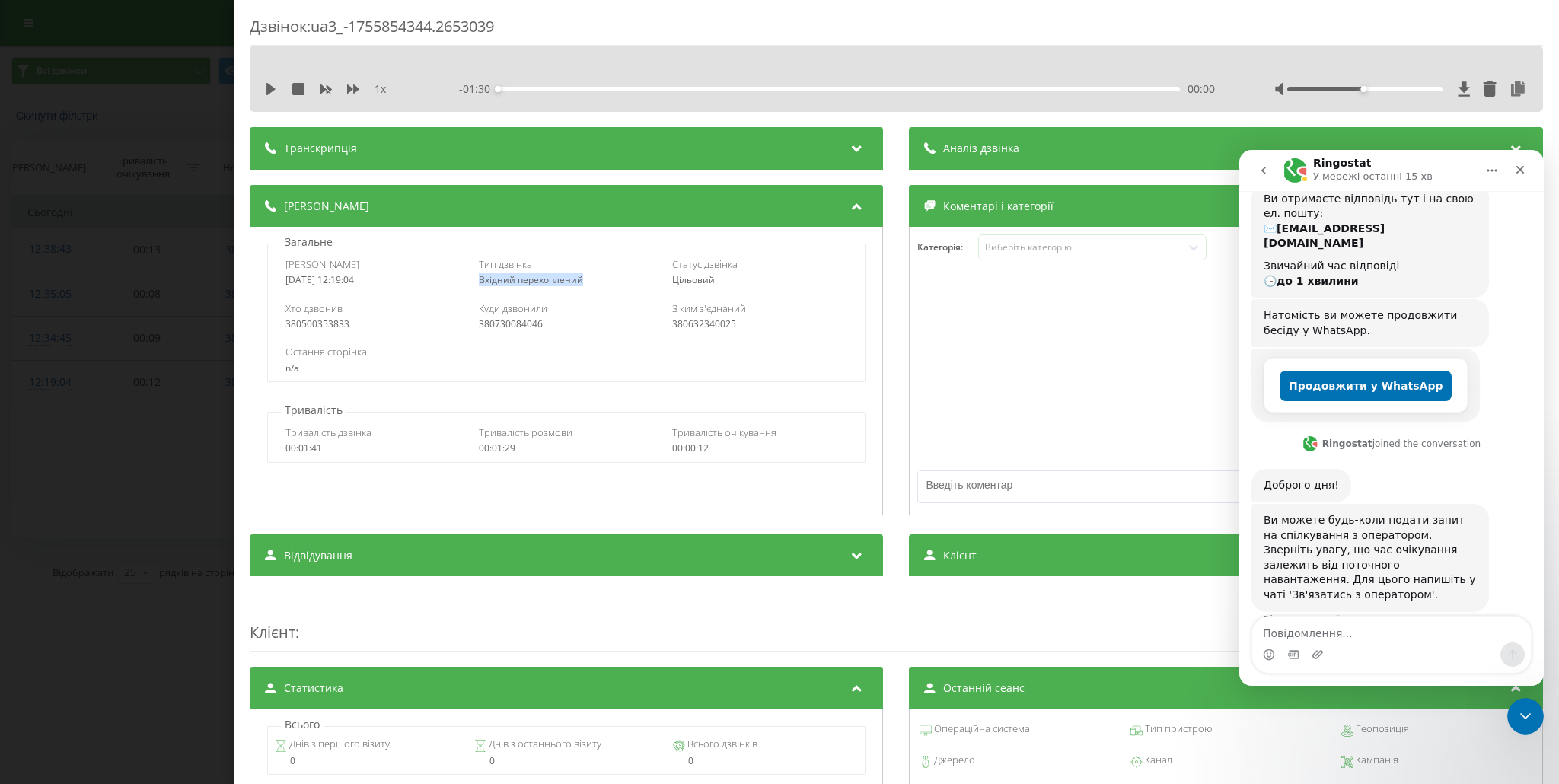
scroll to position [160, 0]
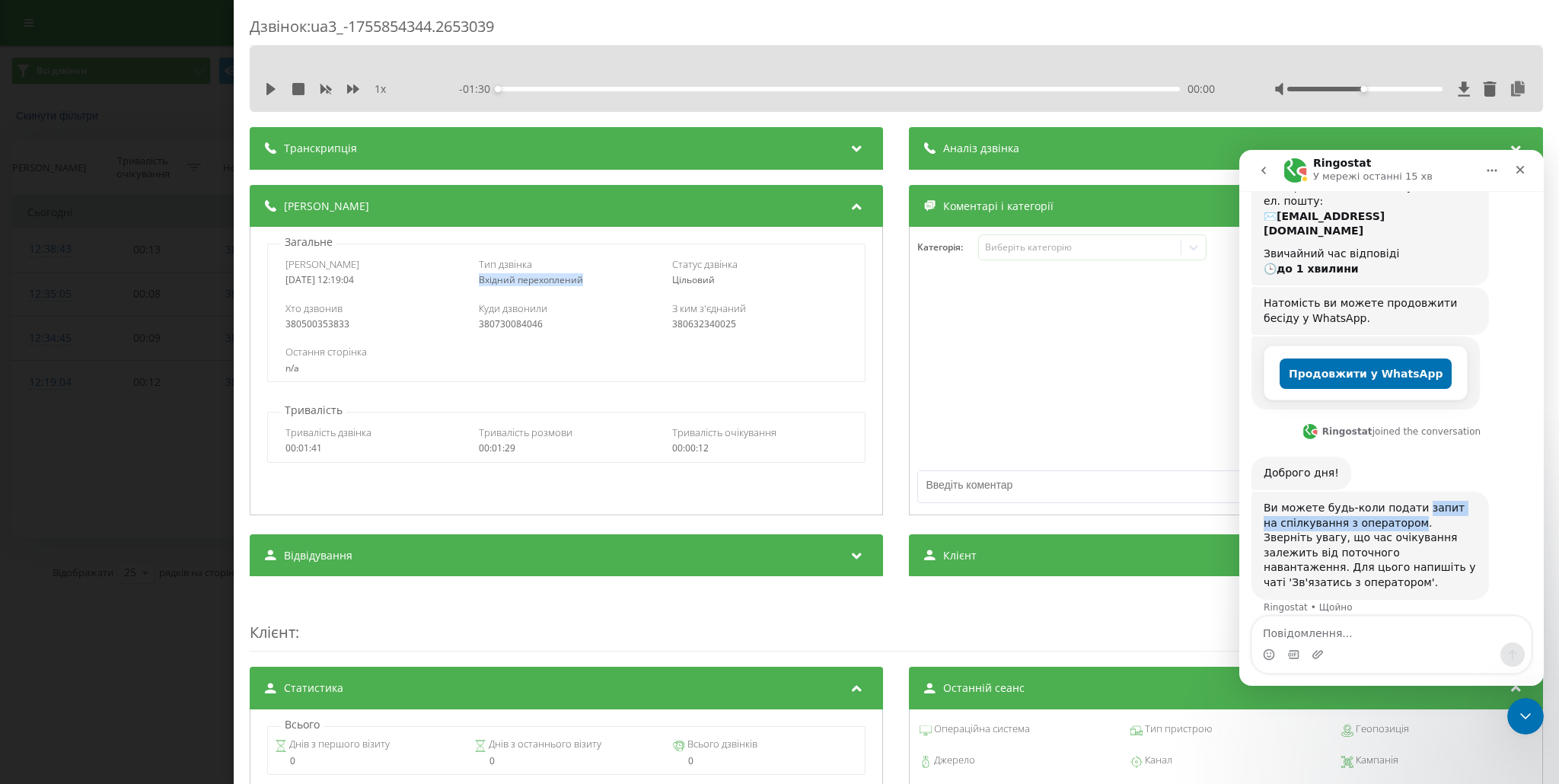
drag, startPoint x: 1418, startPoint y: 491, endPoint x: 1398, endPoint y: 508, distance: 26.2
click at [1398, 508] on div "Ви можете будь-коли подати запит на спілкування з оператором. Зверніть увагу, щ…" at bounding box center [1370, 545] width 213 height 90
copy div "запит на спілкування з оператором"
click at [1309, 637] on textarea "Повідомлення..." at bounding box center [1391, 630] width 279 height 26
click at [556, 299] on div "Хто дзвонив 380500353833 Куди дзвонили 380730084046 З ким з'єднаний 380632340025" at bounding box center [566, 315] width 597 height 44
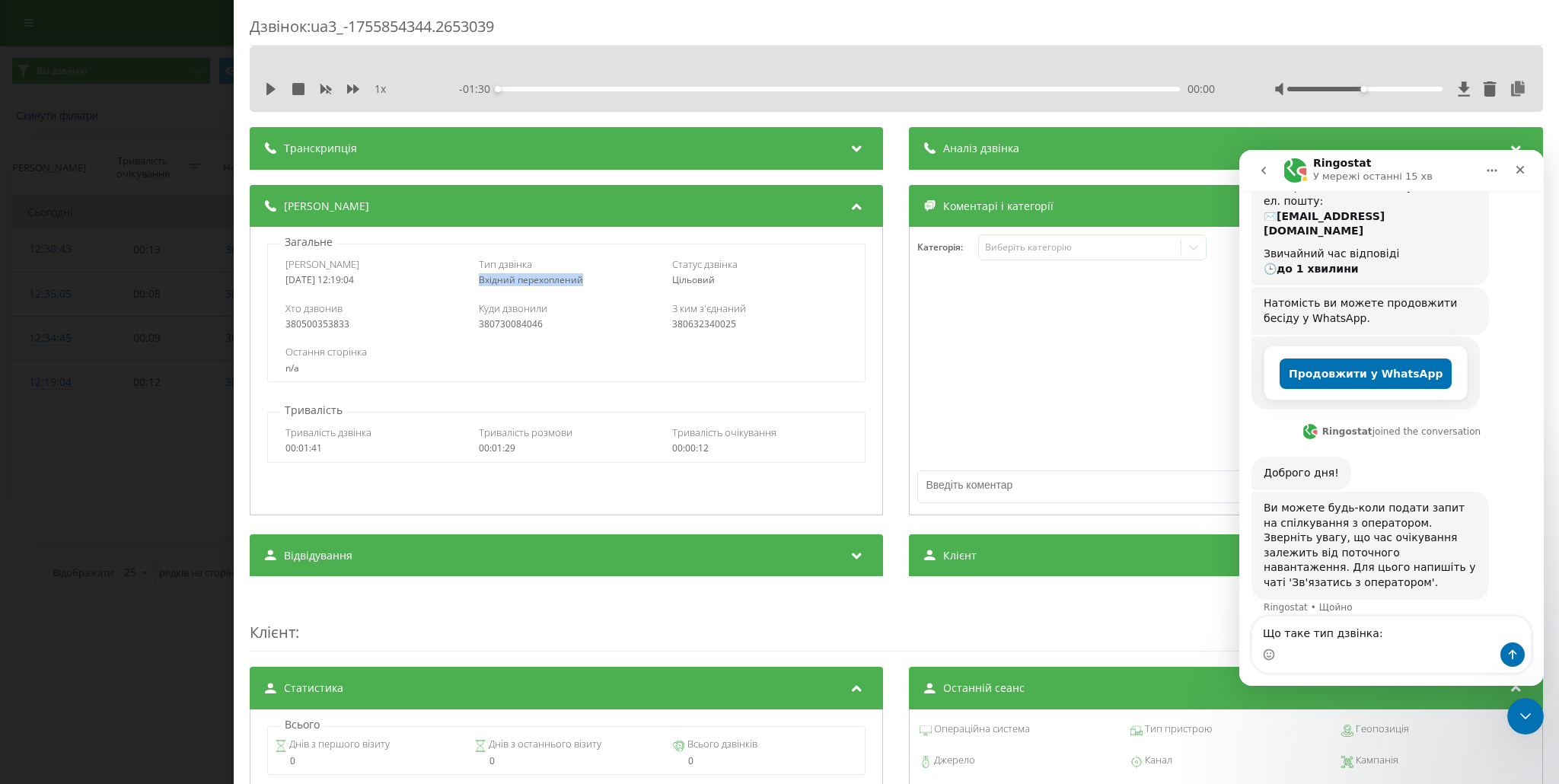
drag, startPoint x: 478, startPoint y: 281, endPoint x: 600, endPoint y: 289, distance: 122.3
click at [600, 289] on div "Дата дзвінка 2025-08-22 12:19:04 Тип дзвінка Вхідний перехоплений Статус дзвінк…" at bounding box center [566, 271] width 597 height 44
copy span "Вхідний перехоплений"
click at [1387, 635] on textarea "Що таке тип дзвінка:" at bounding box center [1391, 630] width 279 height 26
paste textarea "Вхідний перехоплений"
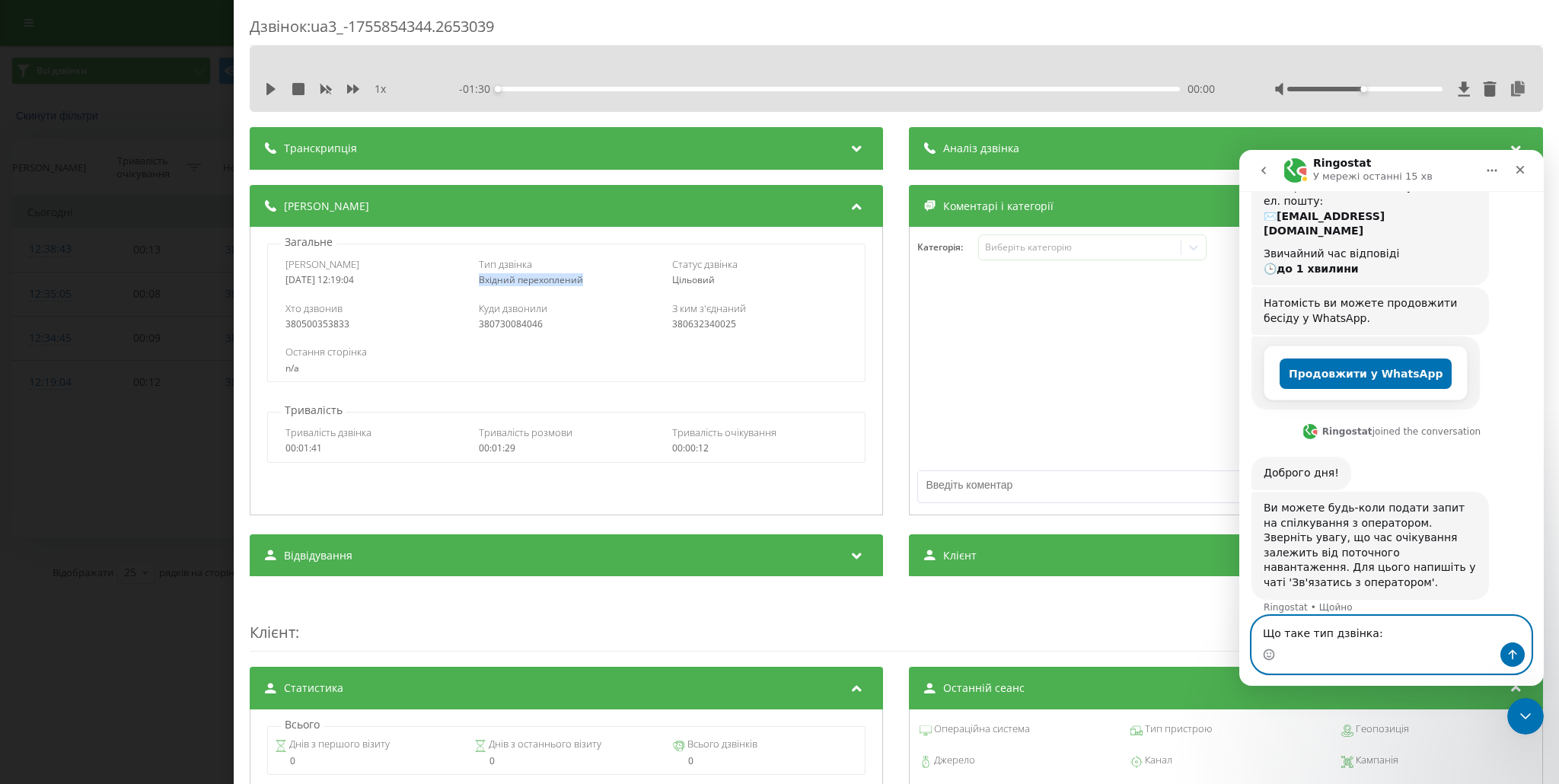
type textarea "Що таке тип дзвінка: Вхідний перехоплений"
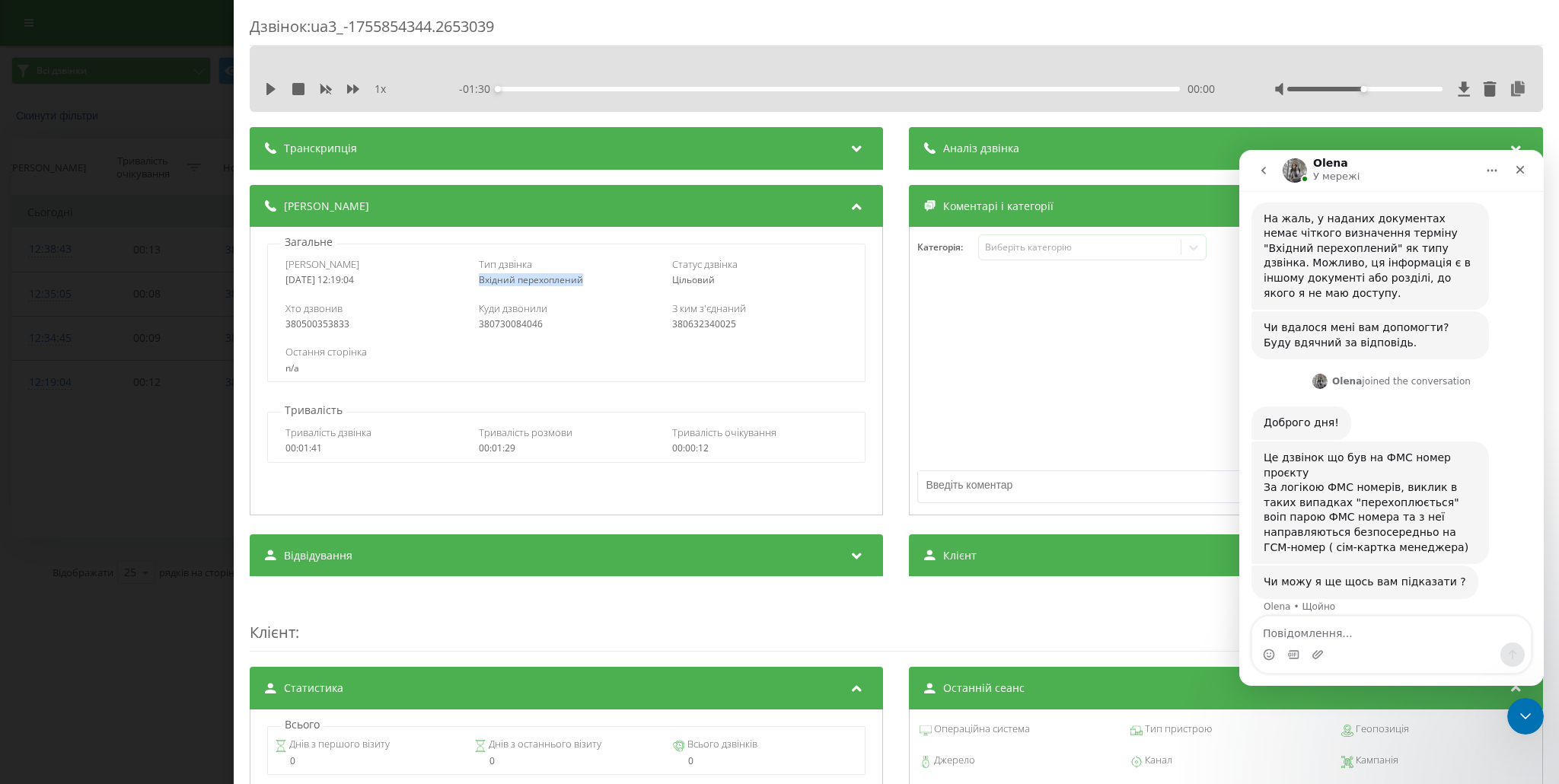
scroll to position [644, 0]
click at [1524, 170] on icon "Закрити" at bounding box center [1521, 170] width 12 height 12
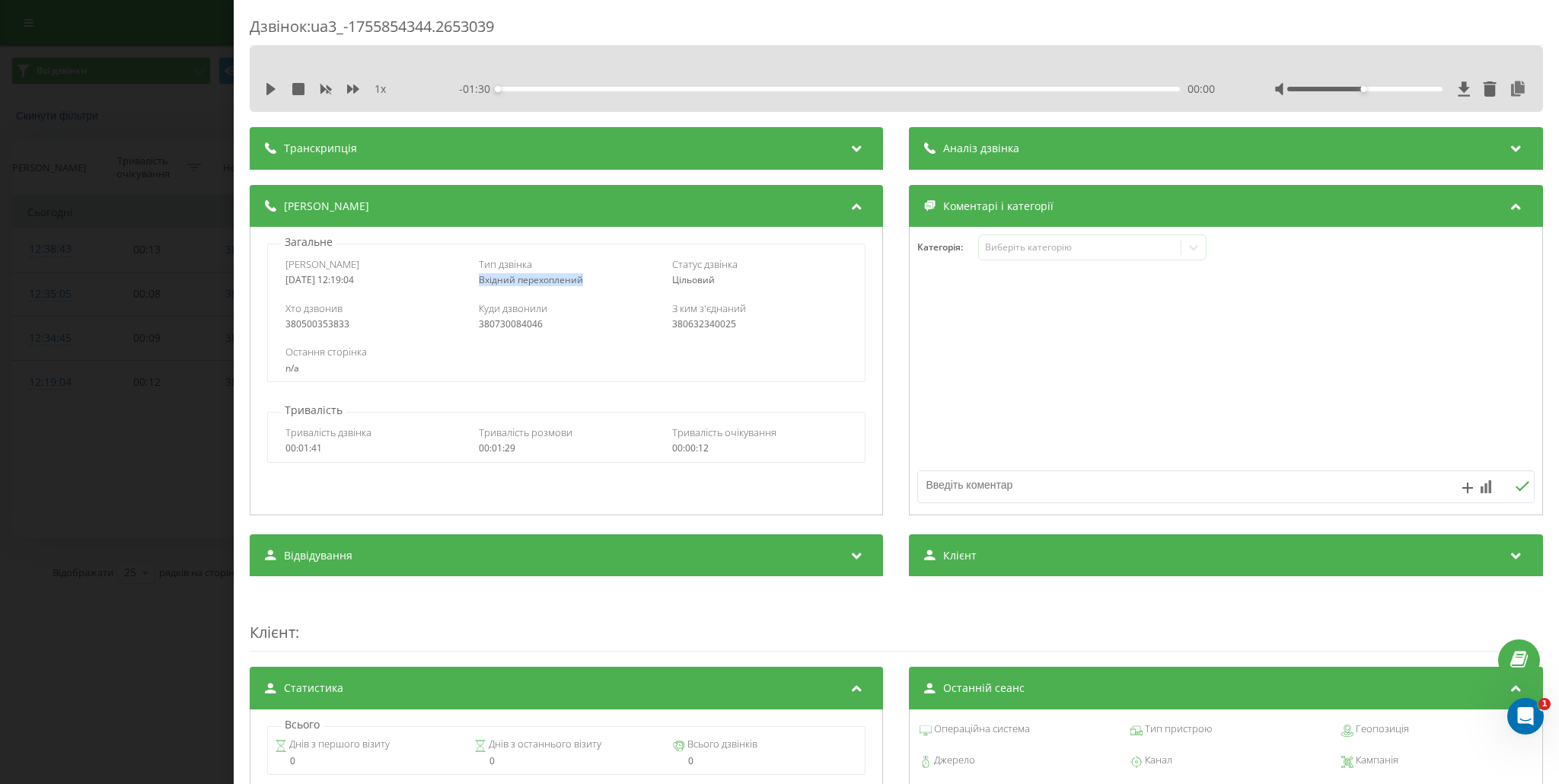
scroll to position [629, 0]
click at [167, 82] on div "Дзвінок : ua3_-1755854344.2653039 1 x - 01:30 00:00 00:00 Транскрипція Для AI-а…" at bounding box center [779, 392] width 1559 height 784
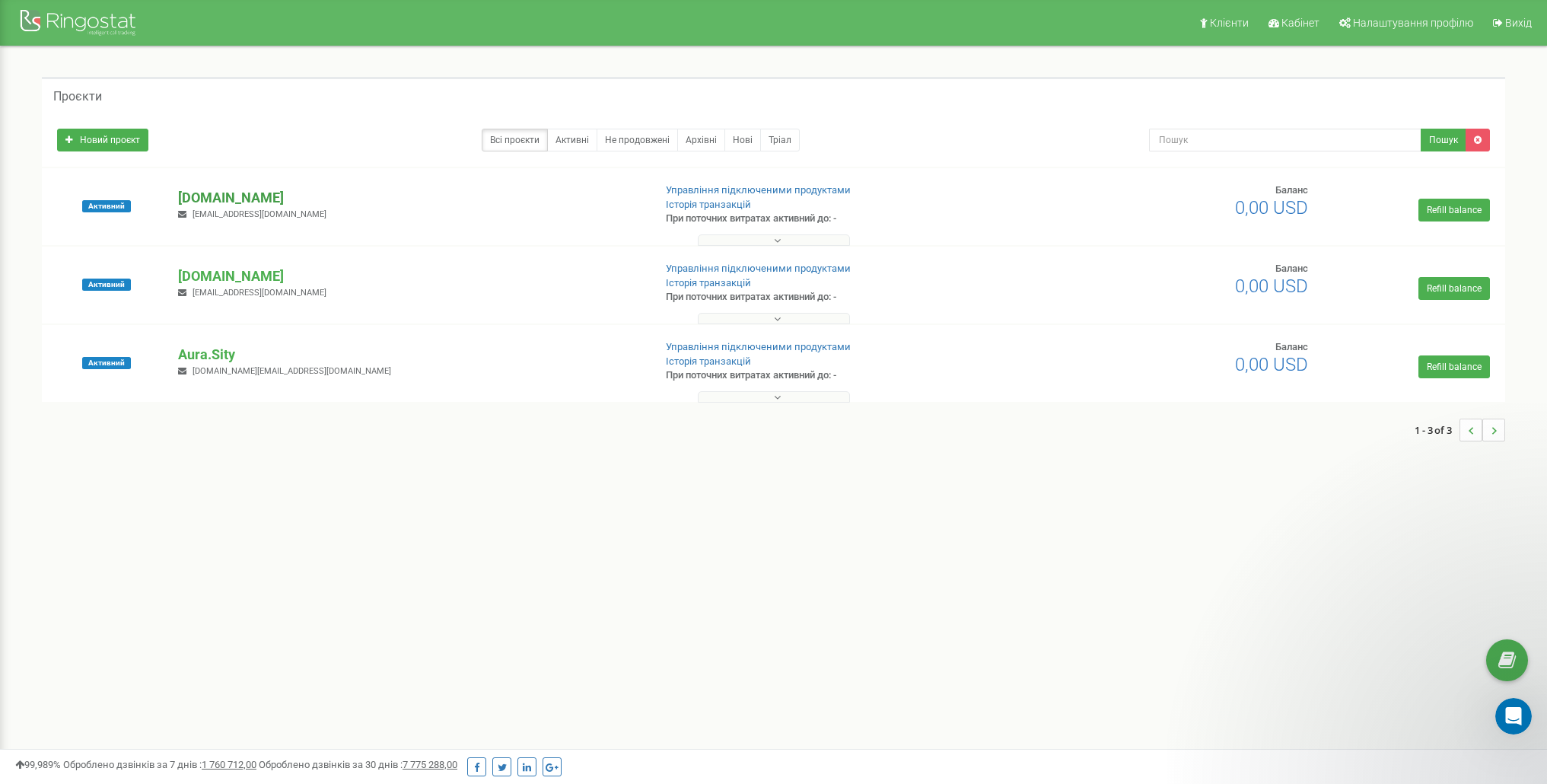
click at [231, 199] on p "[DOMAIN_NAME]" at bounding box center [409, 198] width 462 height 20
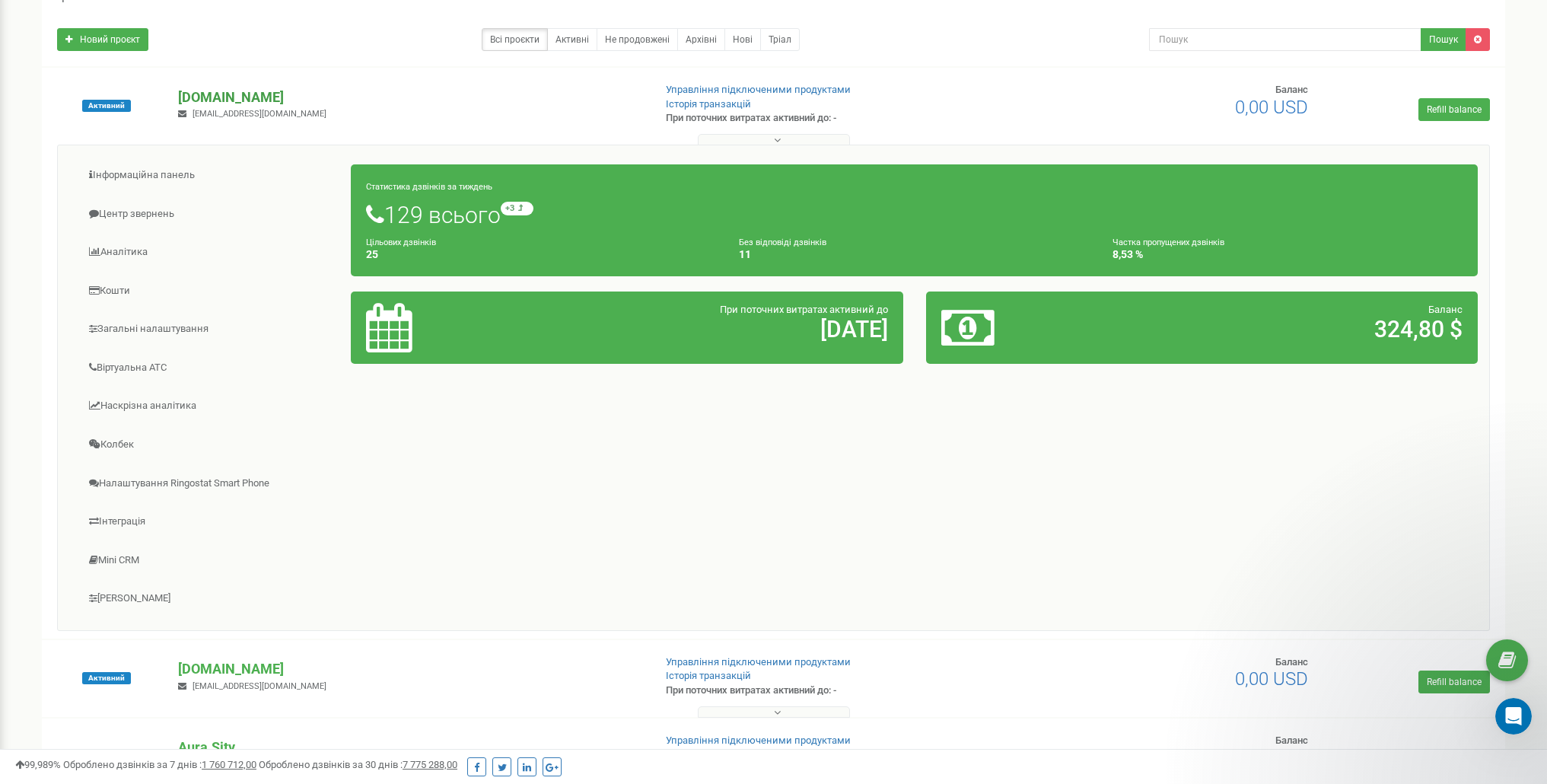
scroll to position [197, 0]
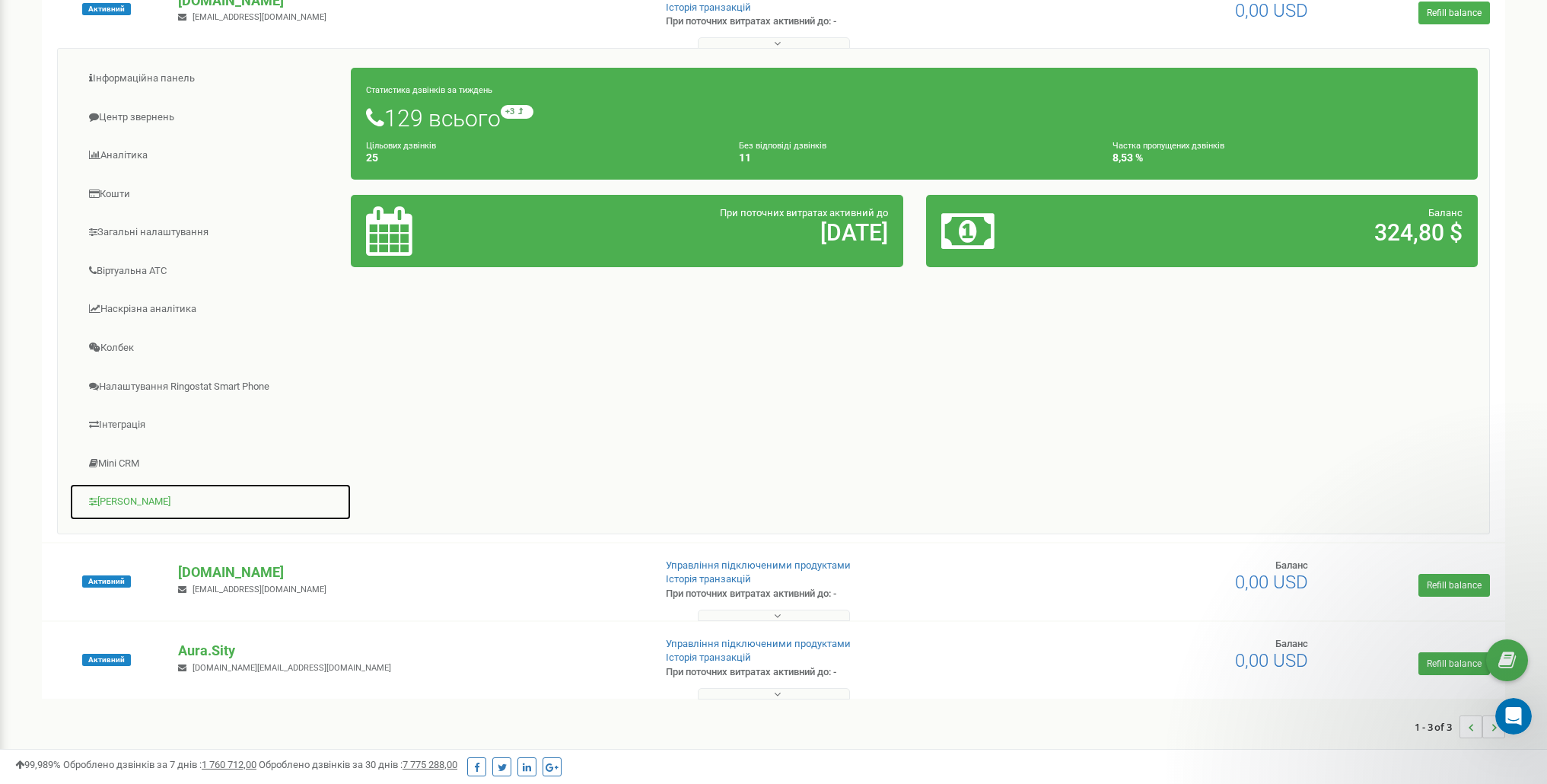
click at [141, 499] on link "[PERSON_NAME]" at bounding box center [210, 501] width 283 height 38
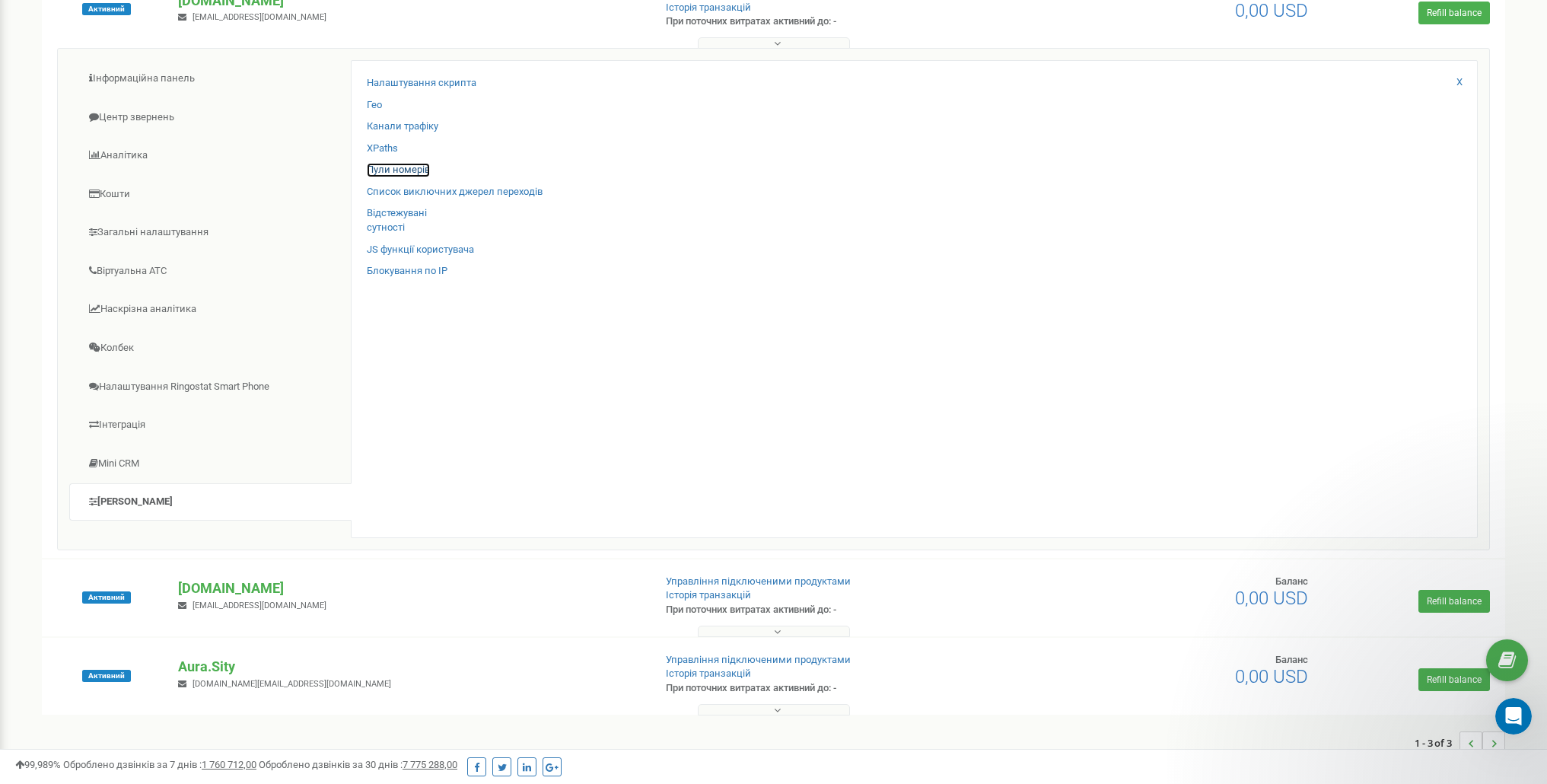
click at [388, 164] on link "Пули номерів" at bounding box center [399, 170] width 63 height 15
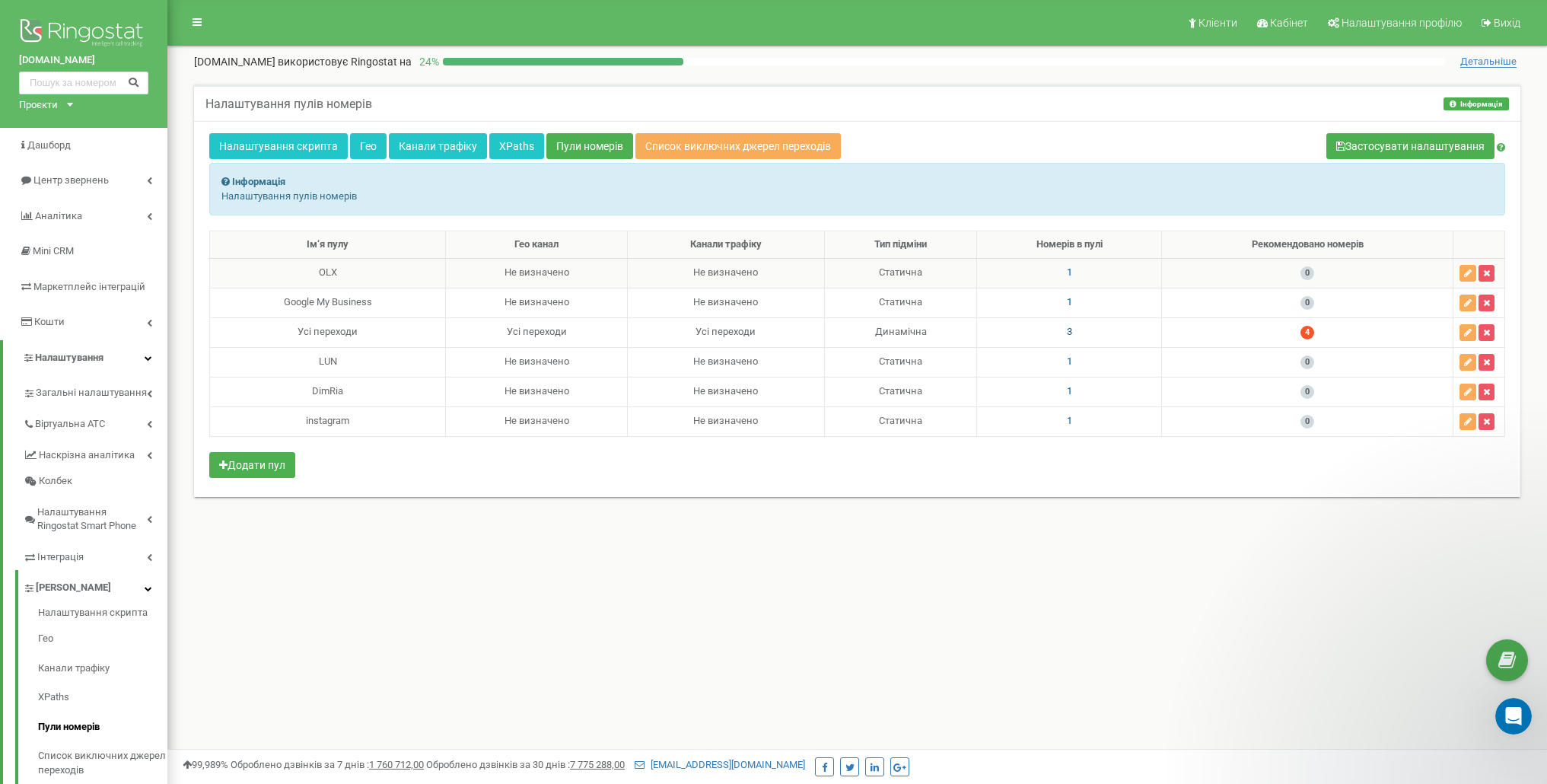
click at [1067, 272] on span "1" at bounding box center [1069, 272] width 5 height 12
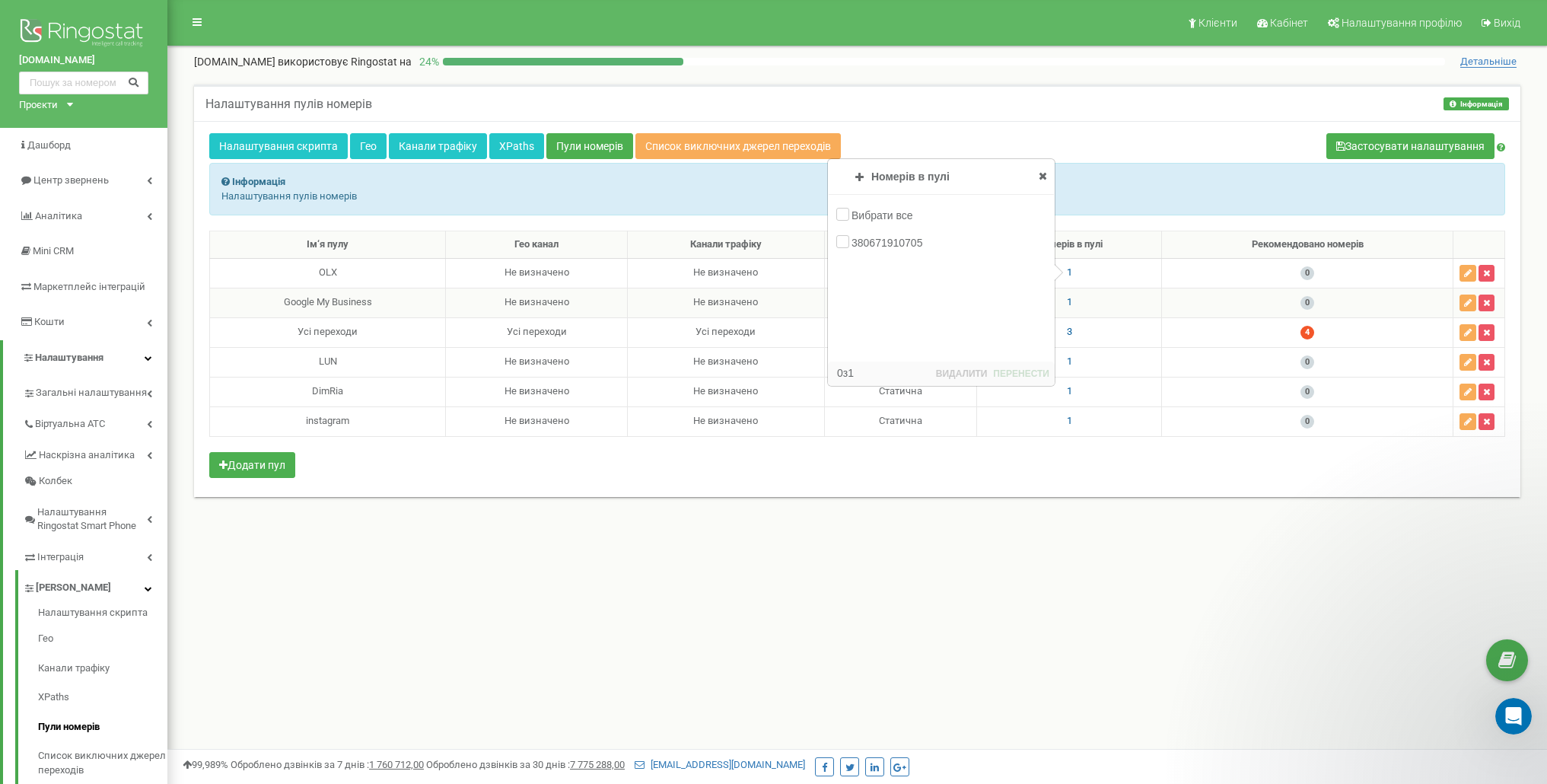
click at [1067, 305] on span "1" at bounding box center [1069, 301] width 5 height 12
click at [1069, 327] on td "3" at bounding box center [1069, 332] width 185 height 30
click at [1068, 332] on span "3" at bounding box center [1069, 331] width 5 height 12
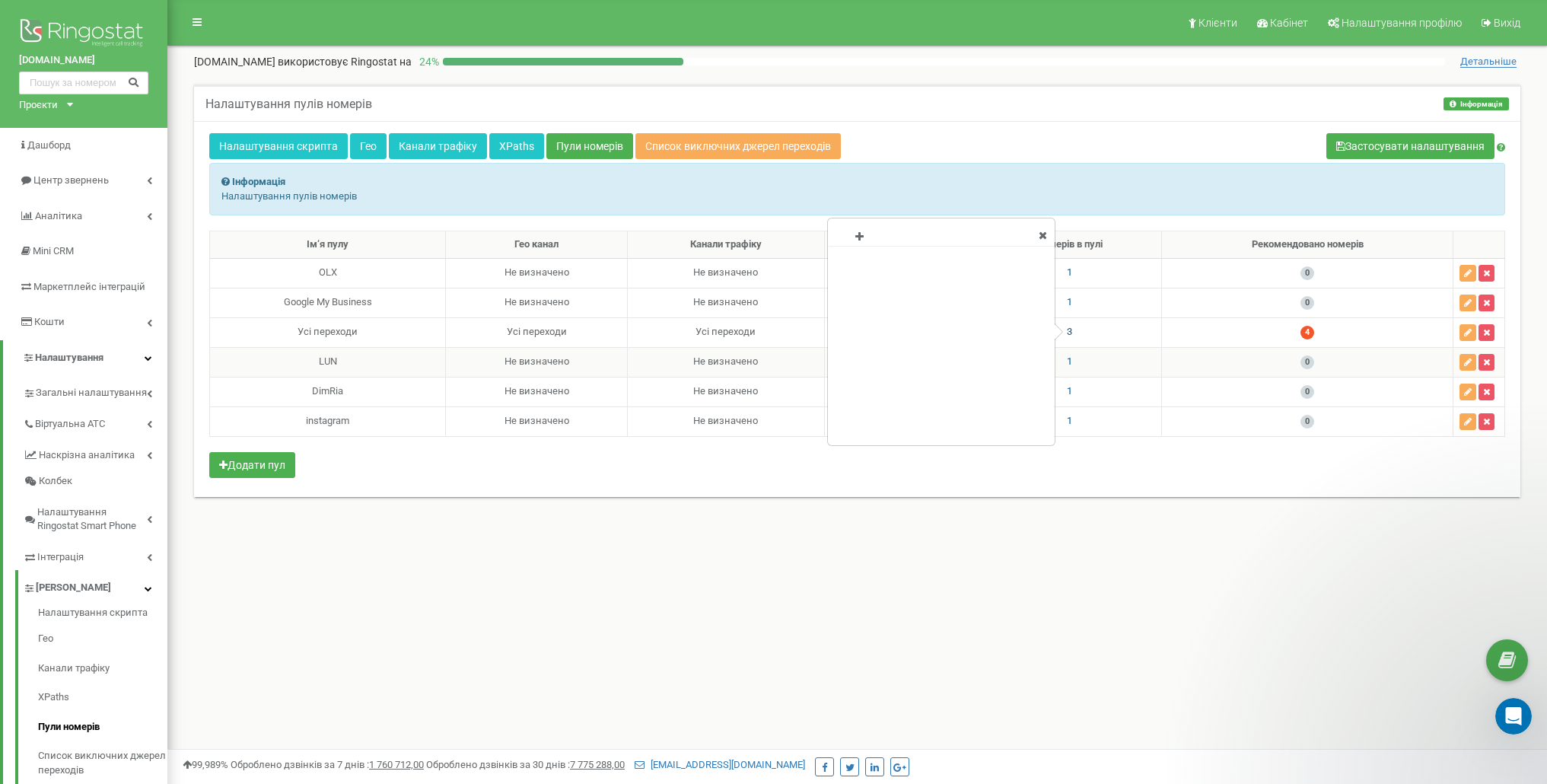
click at [1067, 362] on span "1" at bounding box center [1069, 361] width 5 height 12
click at [1067, 391] on span "1" at bounding box center [1069, 390] width 5 height 12
click at [1067, 416] on span "1" at bounding box center [1069, 420] width 5 height 12
click at [1068, 330] on span "3" at bounding box center [1069, 331] width 5 height 12
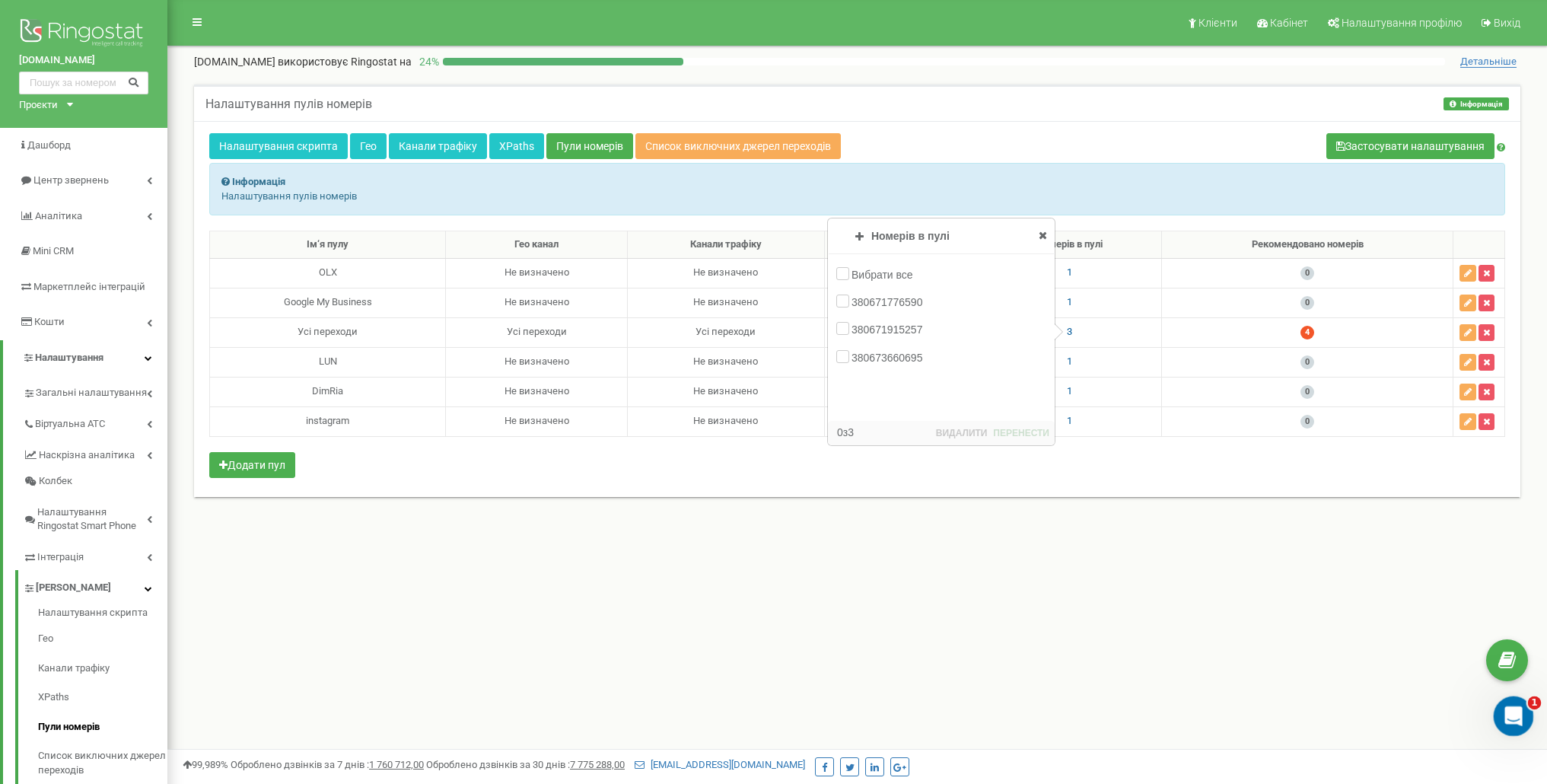
click at [1503, 710] on icon "Відкрити програму для спілкування Intercom" at bounding box center [1512, 714] width 25 height 25
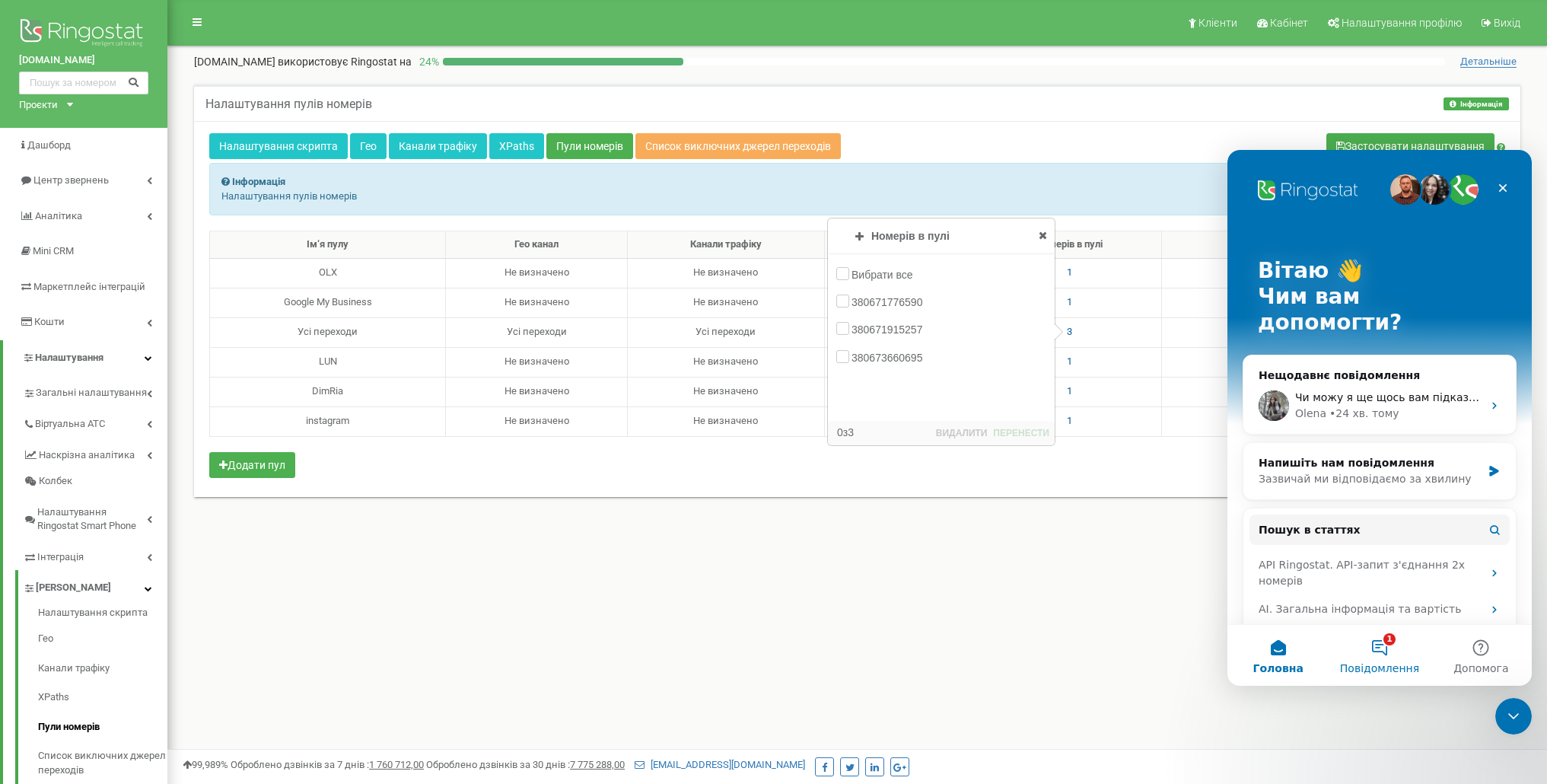
click at [1382, 647] on button "1 Повідомлення" at bounding box center [1380, 654] width 101 height 61
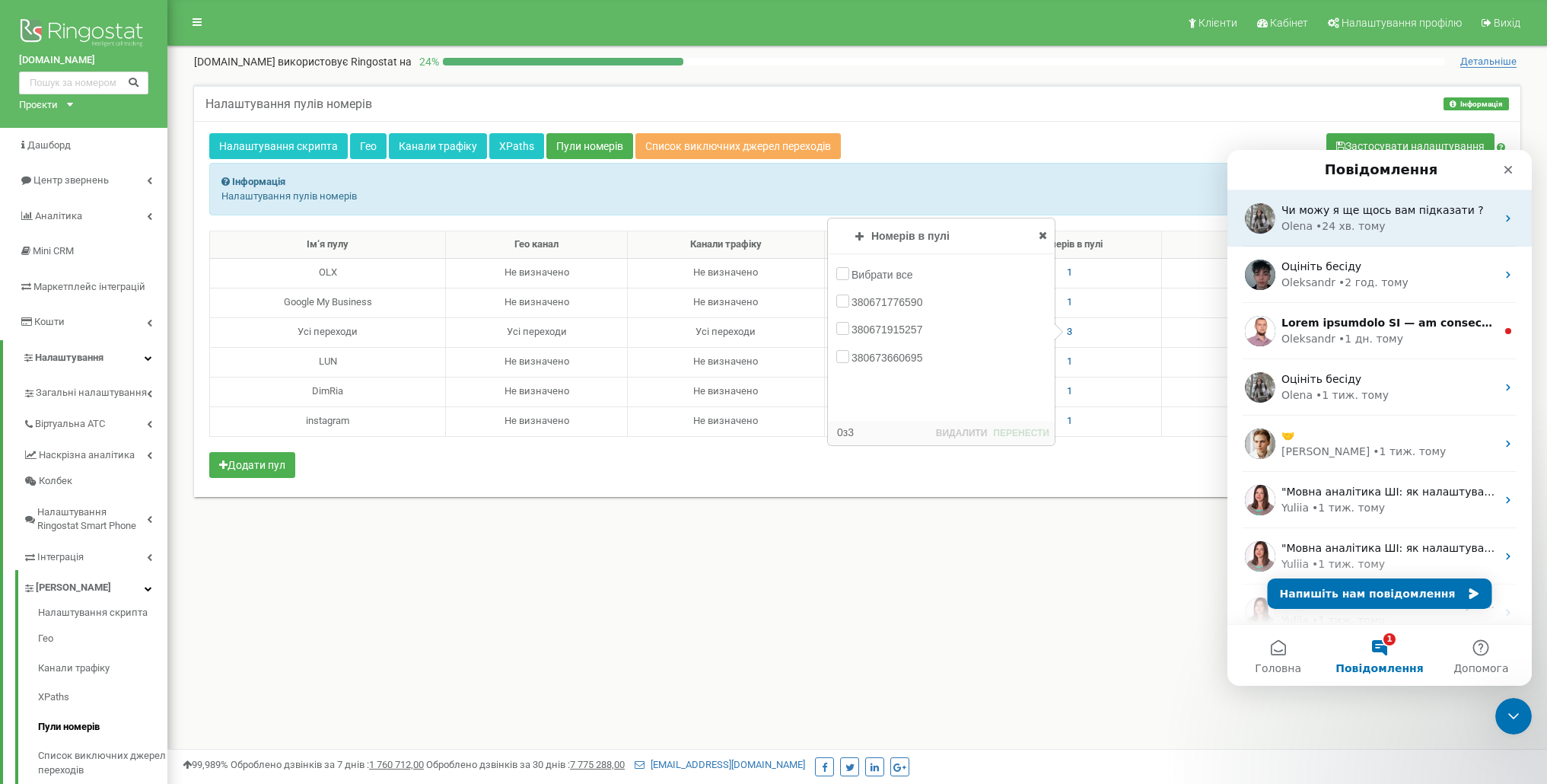
click at [1379, 214] on span "Чи можу я ще щось вам підказати ?" at bounding box center [1383, 210] width 203 height 12
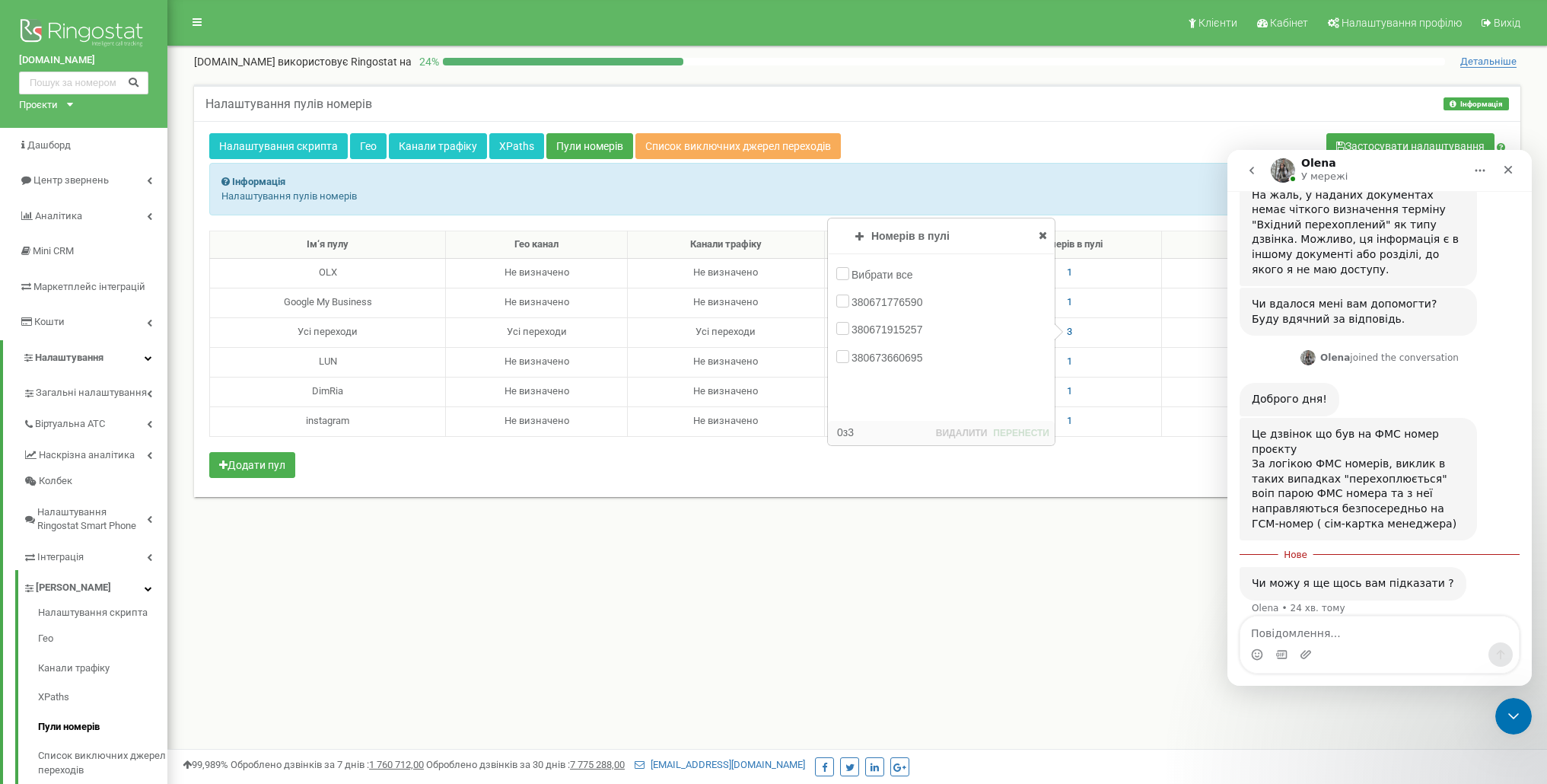
scroll to position [654, 0]
type textarea "ДОброго"
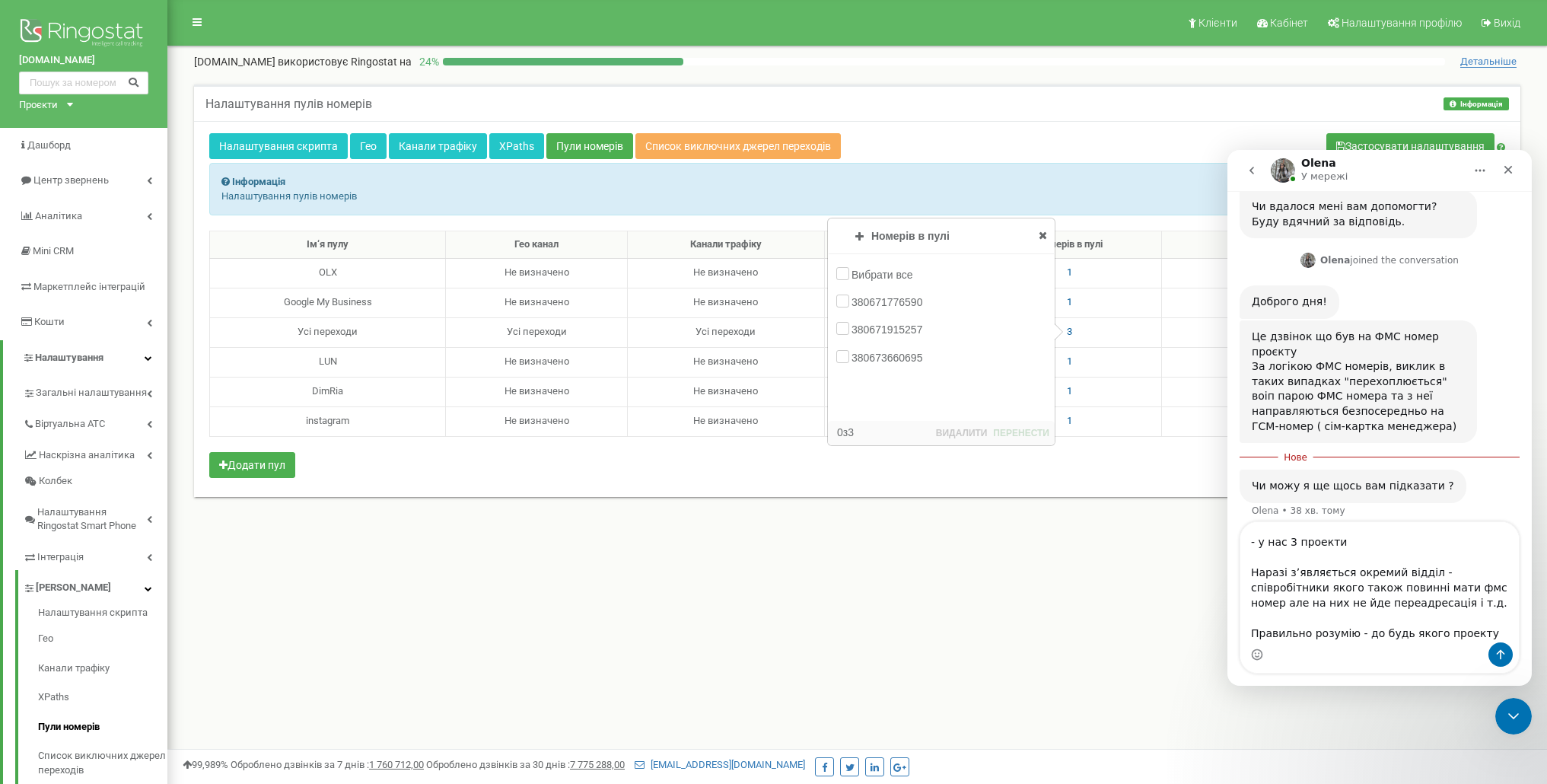
scroll to position [40, 0]
click at [1347, 548] on textarea "Доброго дня, дякую! Ще одне питання, підкажіть як реалізувати: - у нас 3 проект…" at bounding box center [1380, 582] width 279 height 121
type textarea "Доброго дня, дякую! Ще одне питання, підкажіть як реалізувати: - у нас 3 проект…"
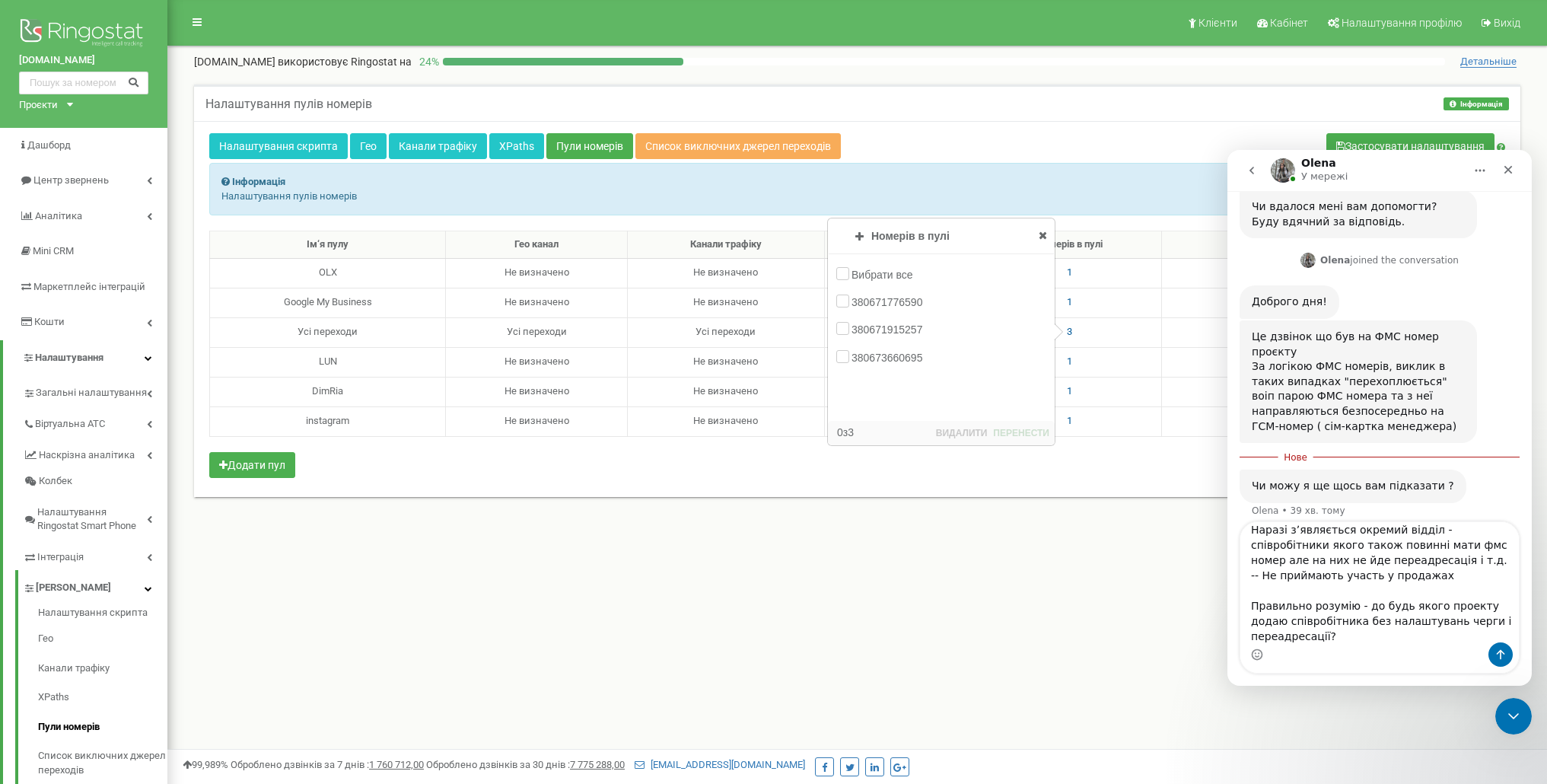
scroll to position [88, 0]
click at [1351, 633] on textarea "Доброго дня, дякую! Ще одне питання, підкажіть як реалізувати: - у нас 3 проект…" at bounding box center [1380, 582] width 279 height 121
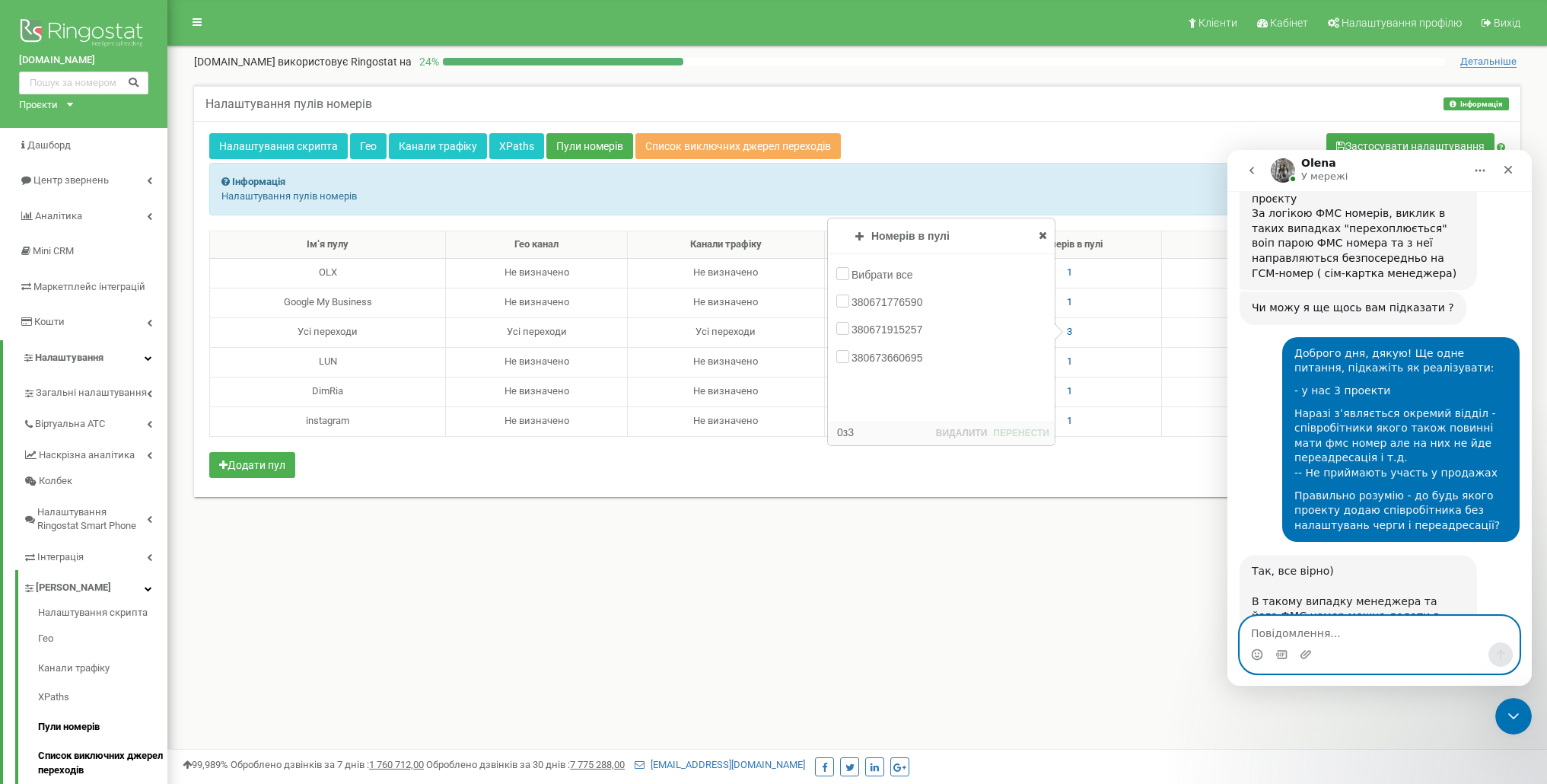
scroll to position [986, 0]
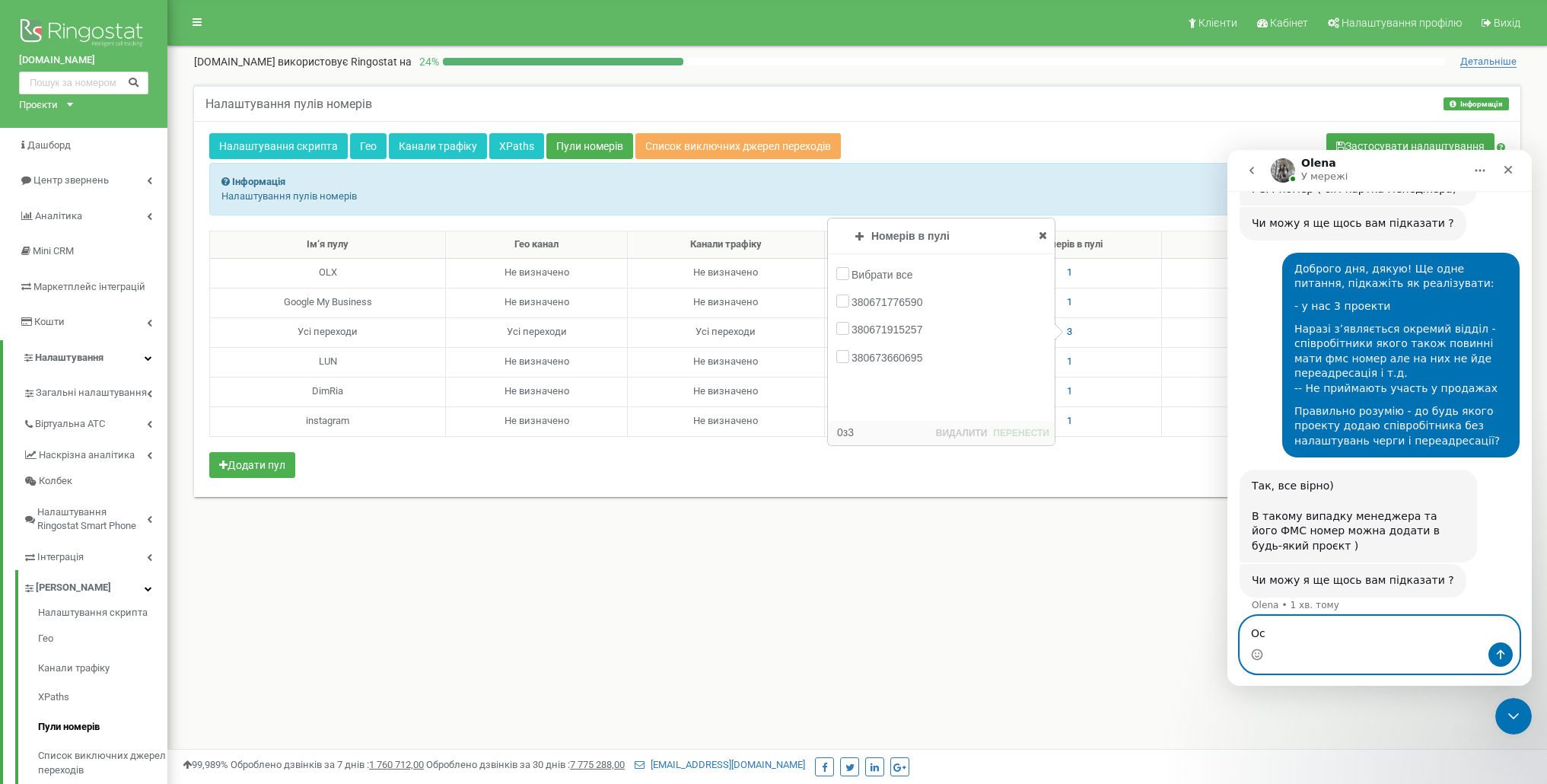
type textarea "О"
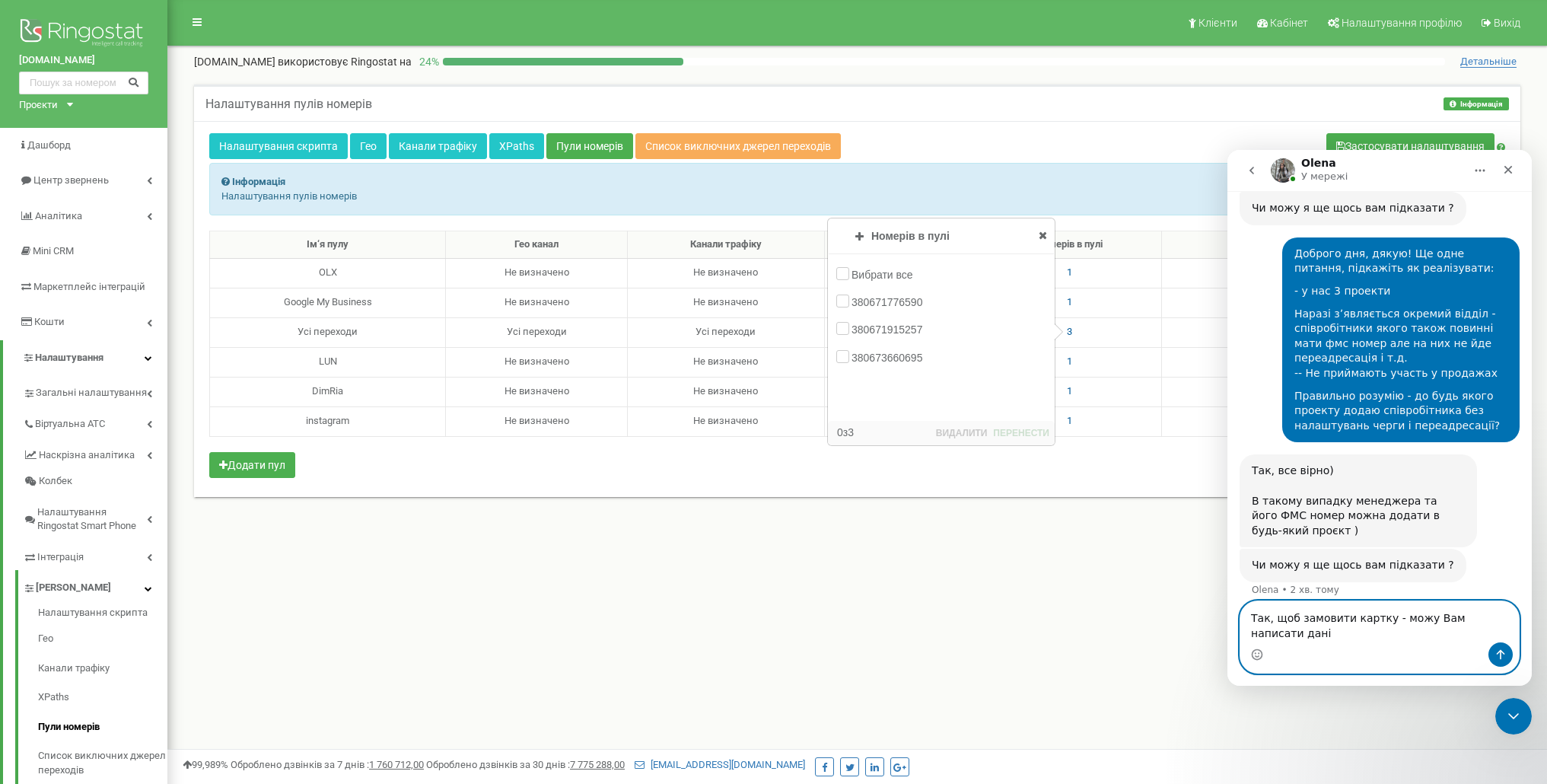
type textarea "Так, щоб замовити картку - можу Вам написати дані?"
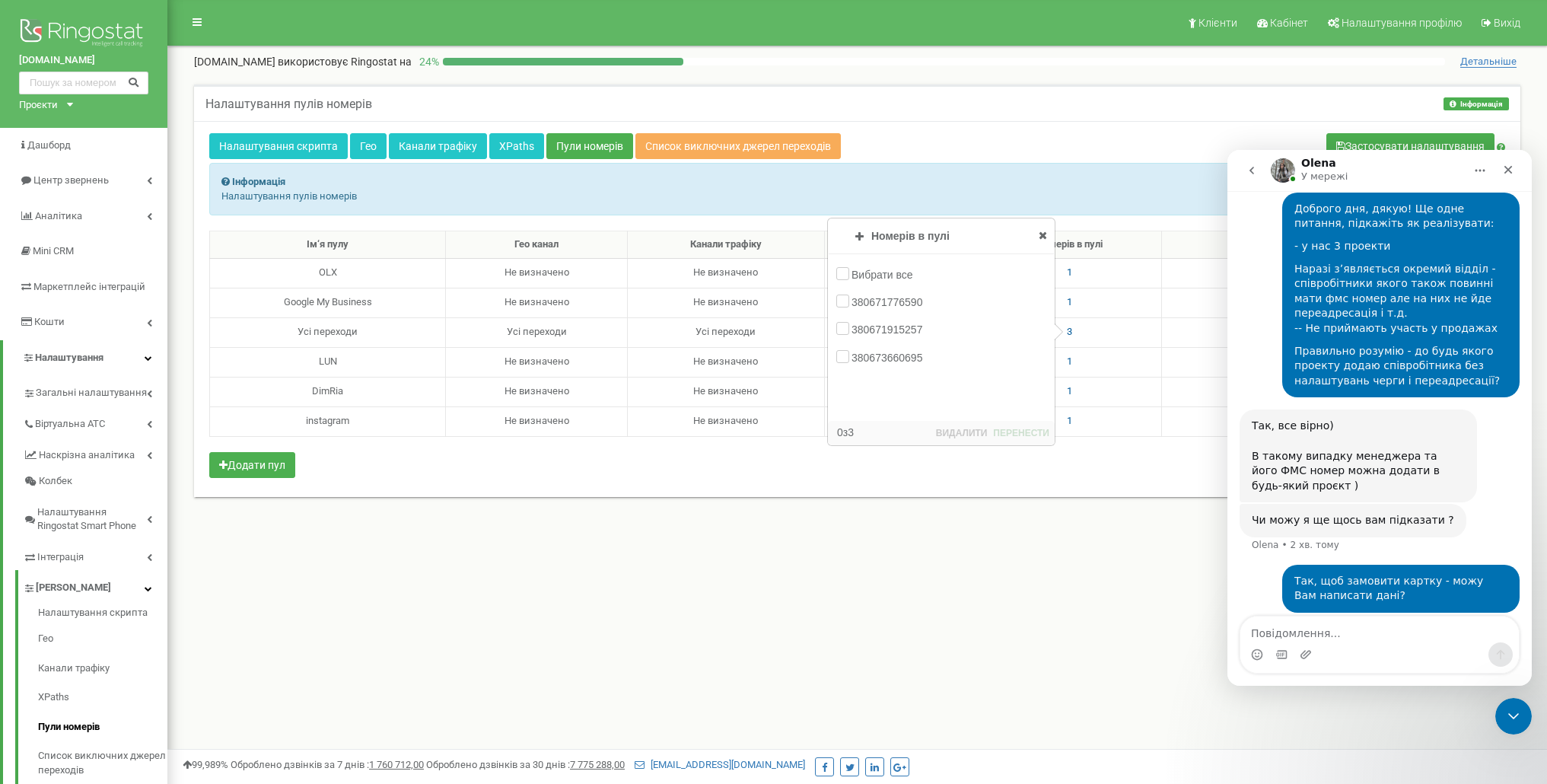
click at [65, 107] on div "Проєкти aura-park.com.ua sherwood.in.ua Aura.Sity" at bounding box center [43, 105] width 48 height 15
click at [61, 163] on link "Aura.Sity" at bounding box center [63, 162] width 69 height 8
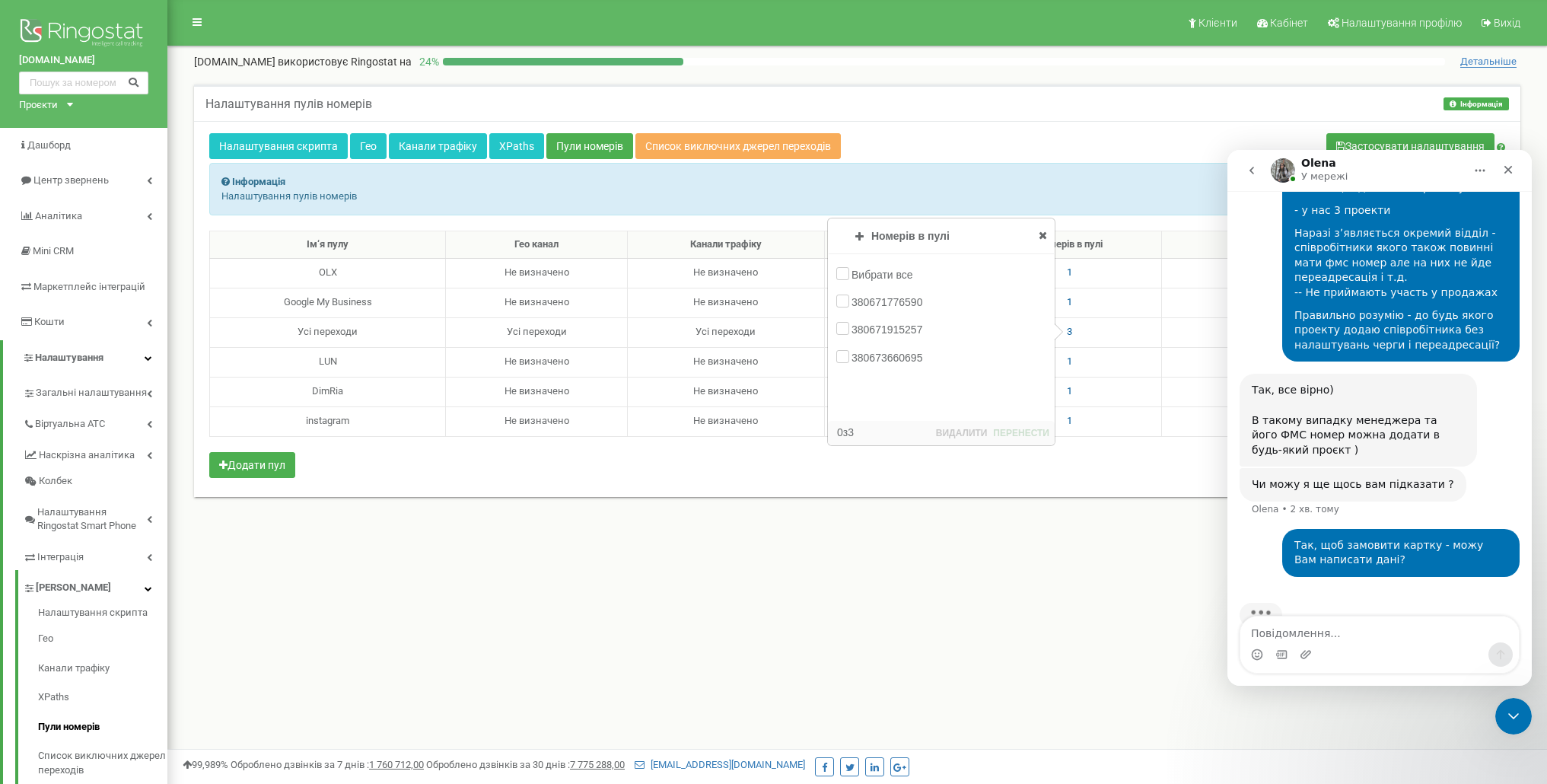
scroll to position [1105, 0]
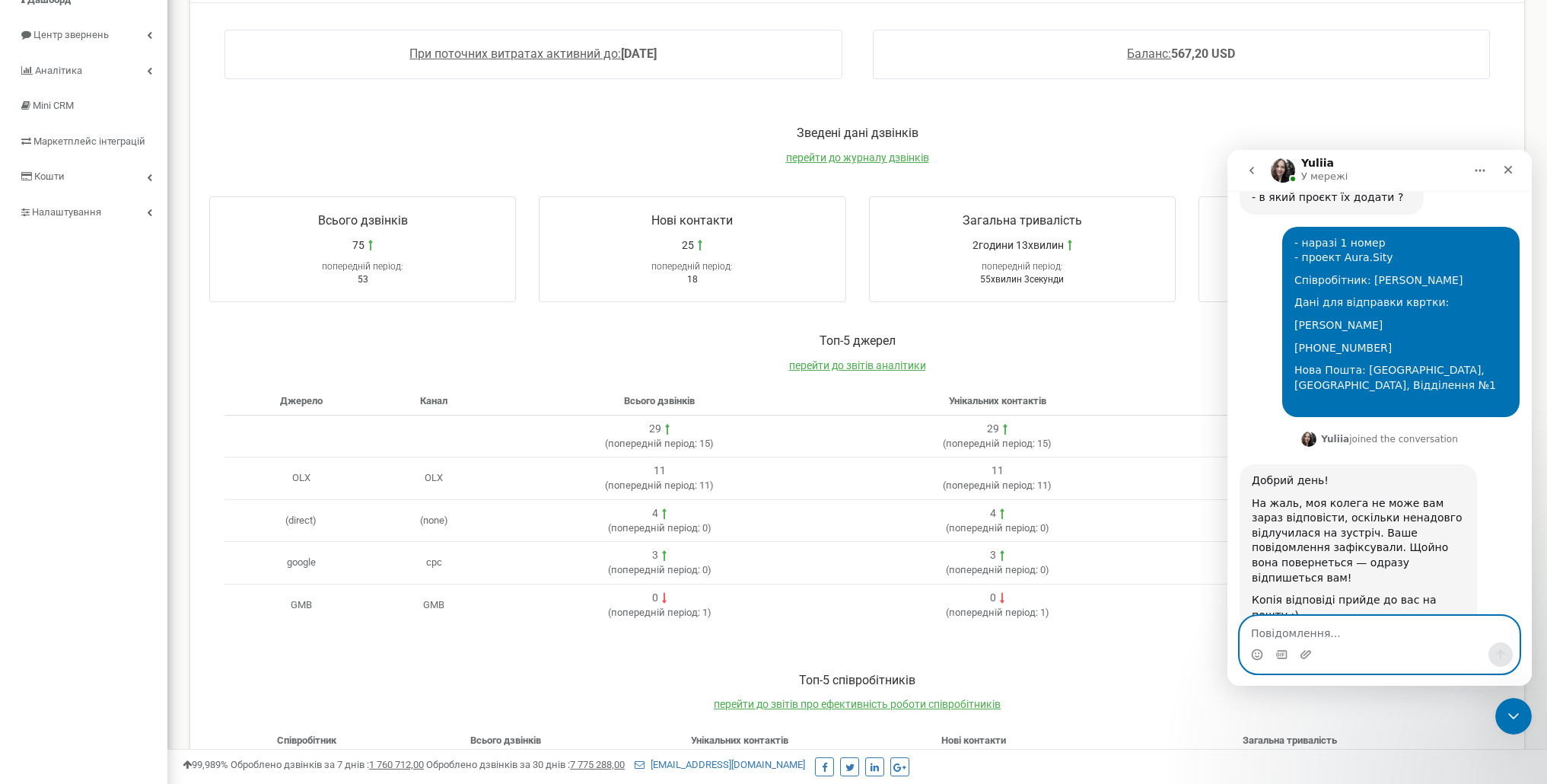
scroll to position [1553, 0]
click at [1297, 627] on textarea "Повідомлення..." at bounding box center [1380, 630] width 279 height 26
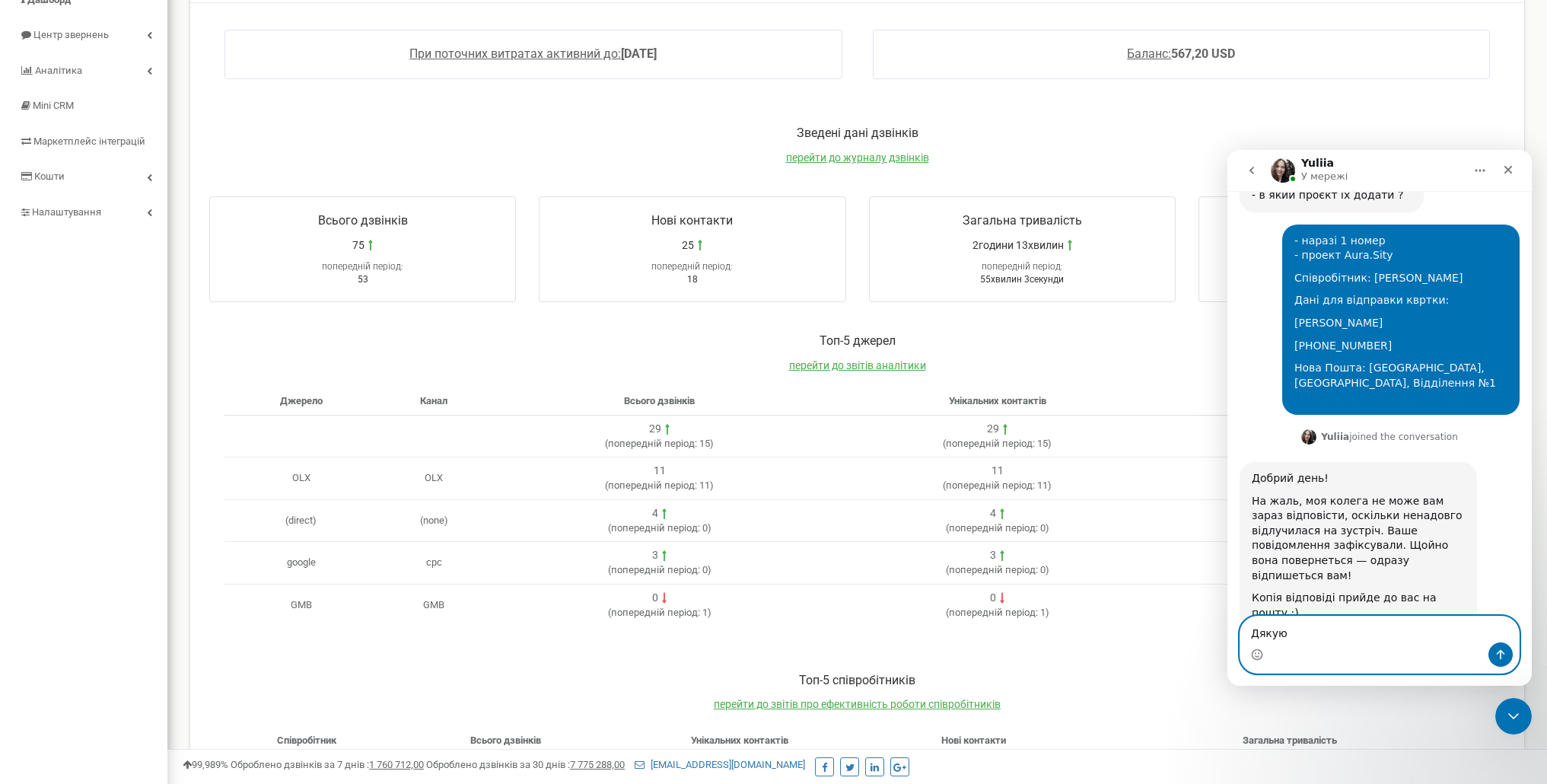
type textarea "Дякую!"
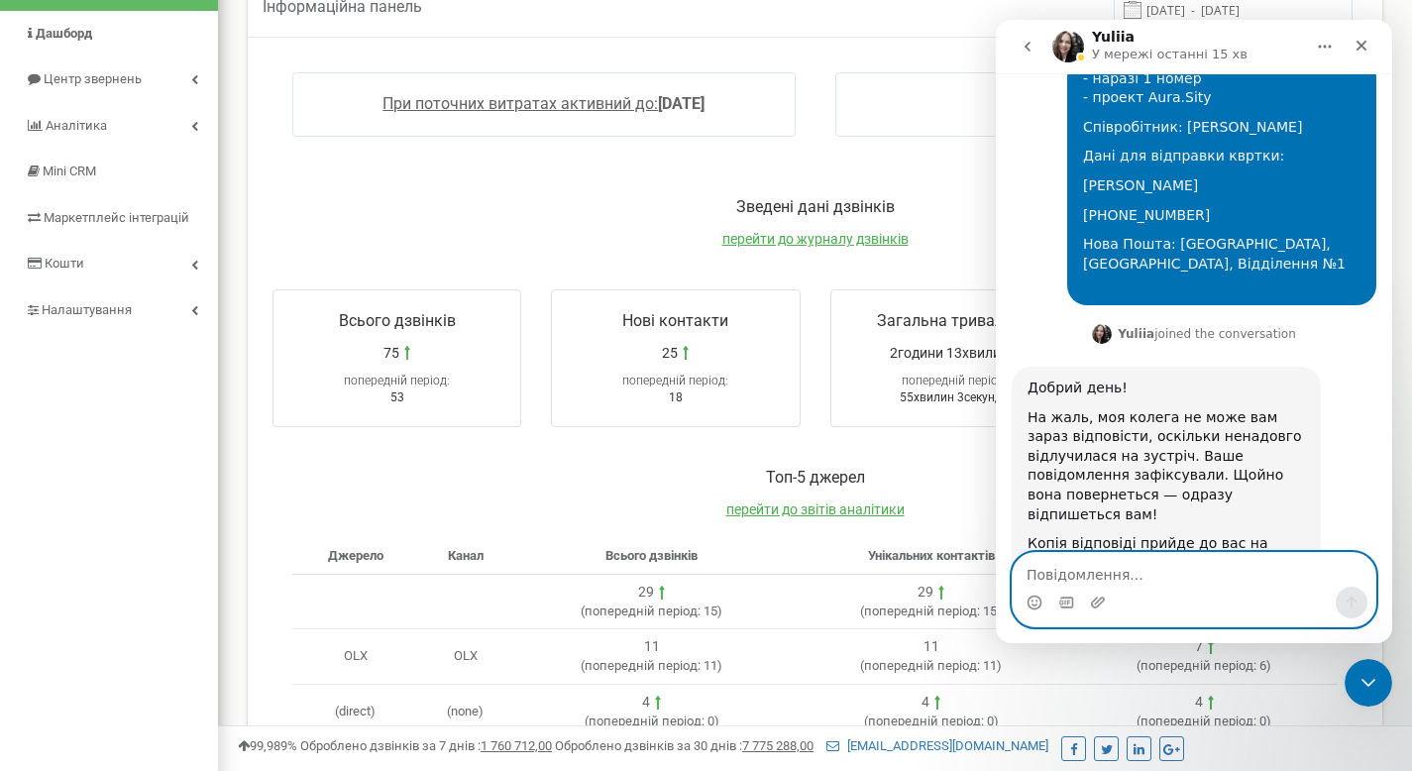
scroll to position [2157, 0]
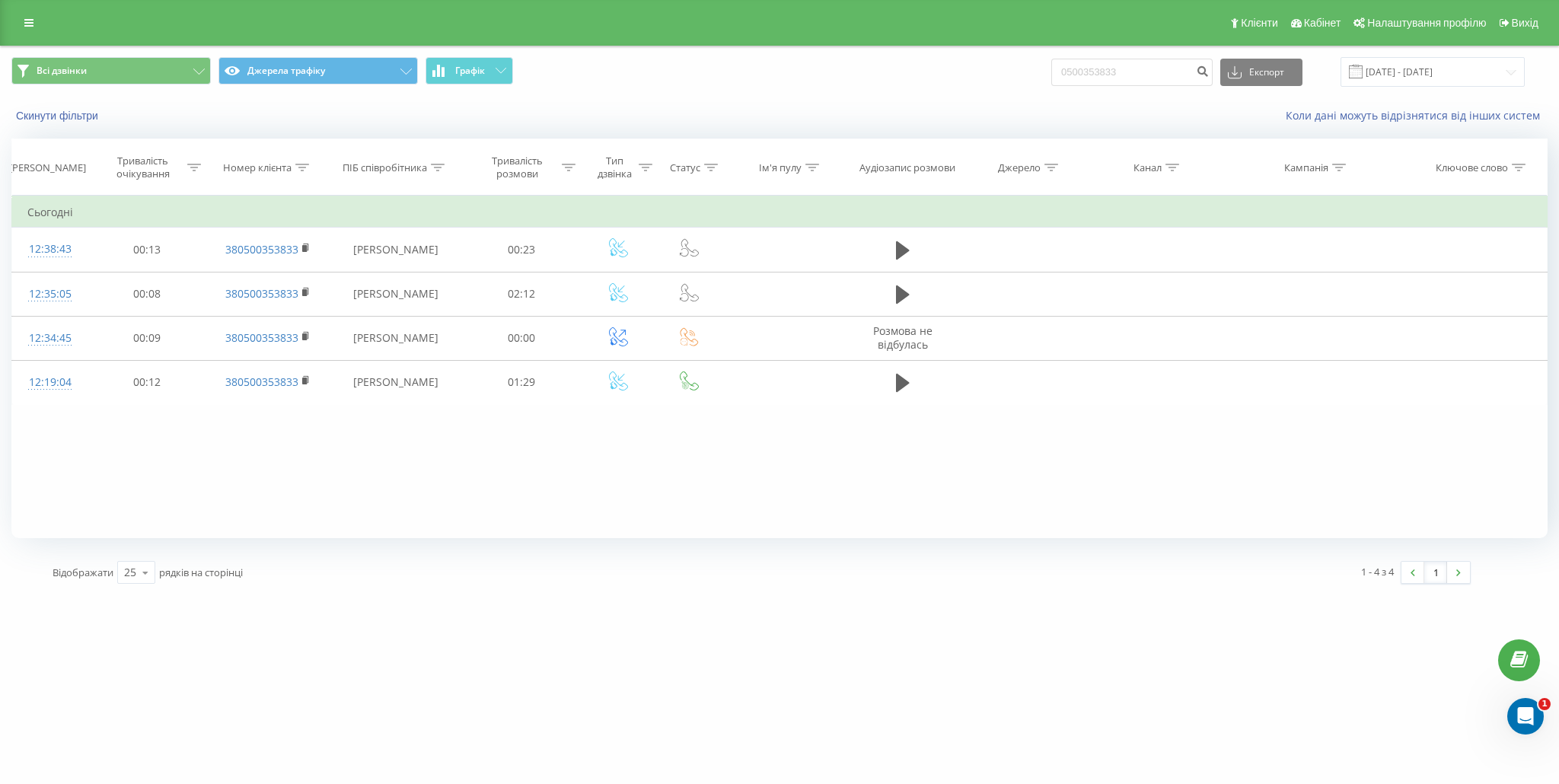
scroll to position [1166, 0]
click at [1518, 709] on icon "Відкрити програму для спілкування Intercom" at bounding box center [1524, 714] width 25 height 25
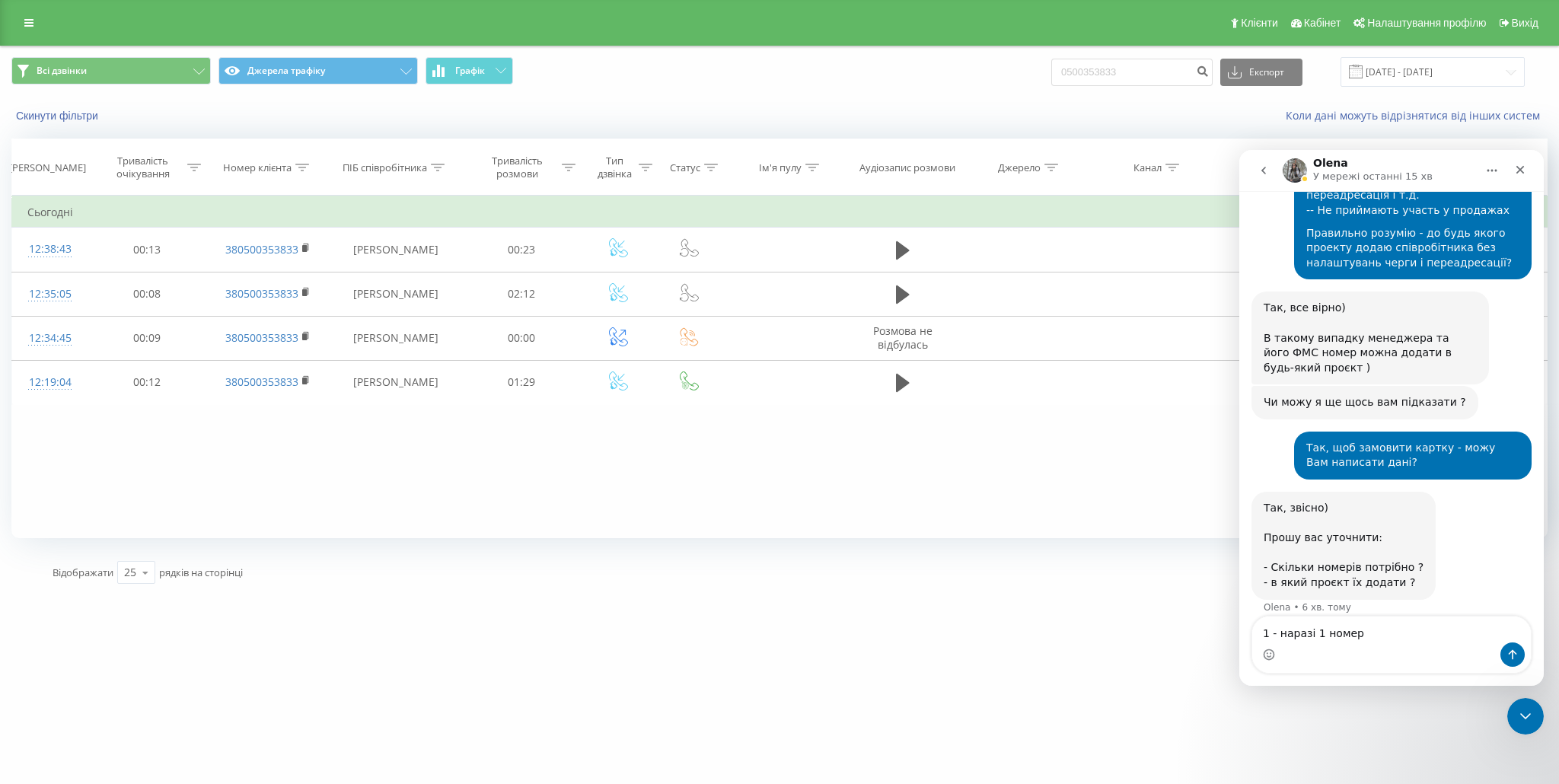
scroll to position [1182, 0]
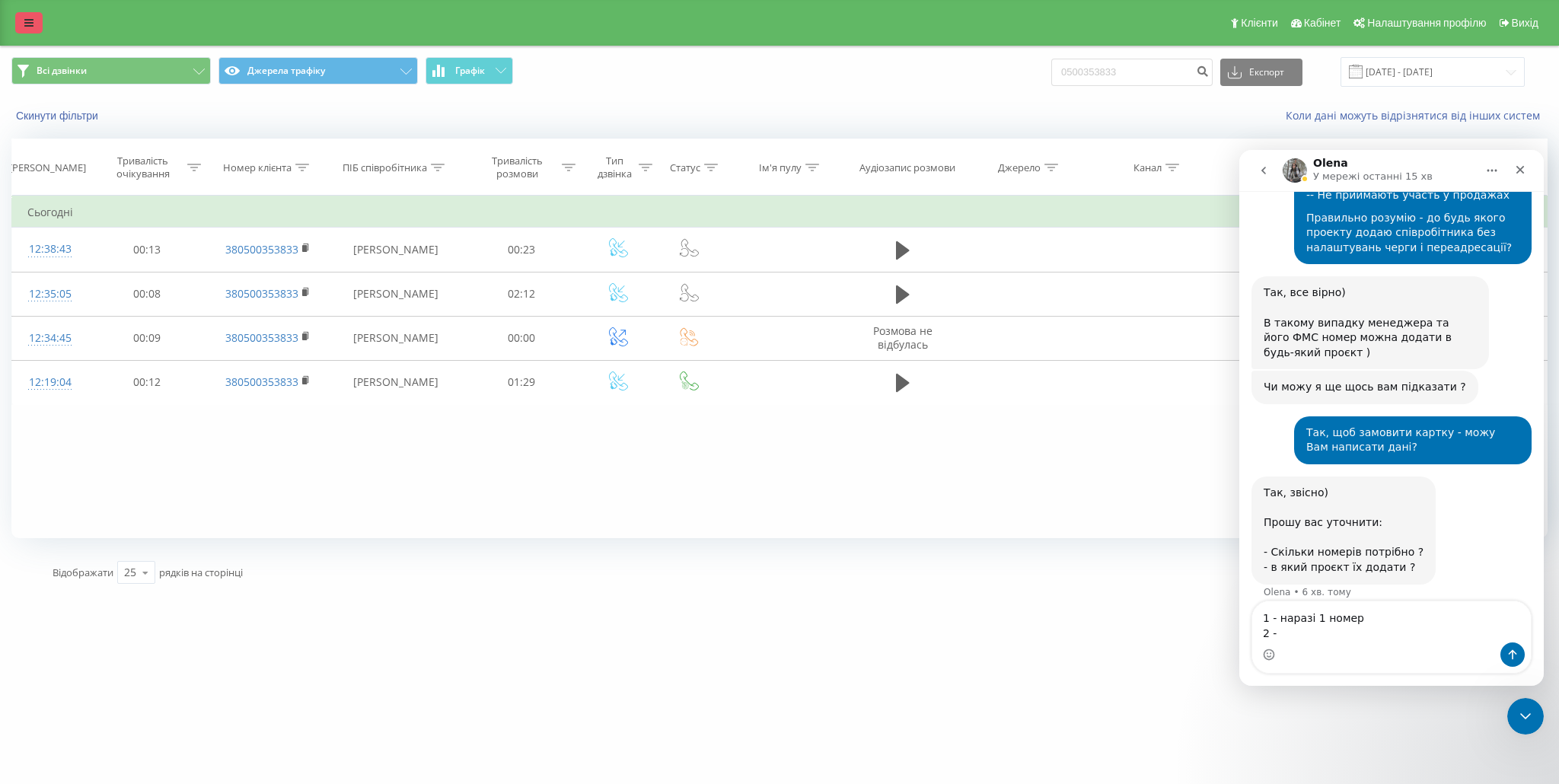
type textarea "1 - наразі 1 номер 2 -"
click at [21, 12] on div "Клієнти Кабінет Налаштування профілю Вихід" at bounding box center [779, 22] width 1559 height 45
click at [37, 25] on link at bounding box center [29, 23] width 28 height 22
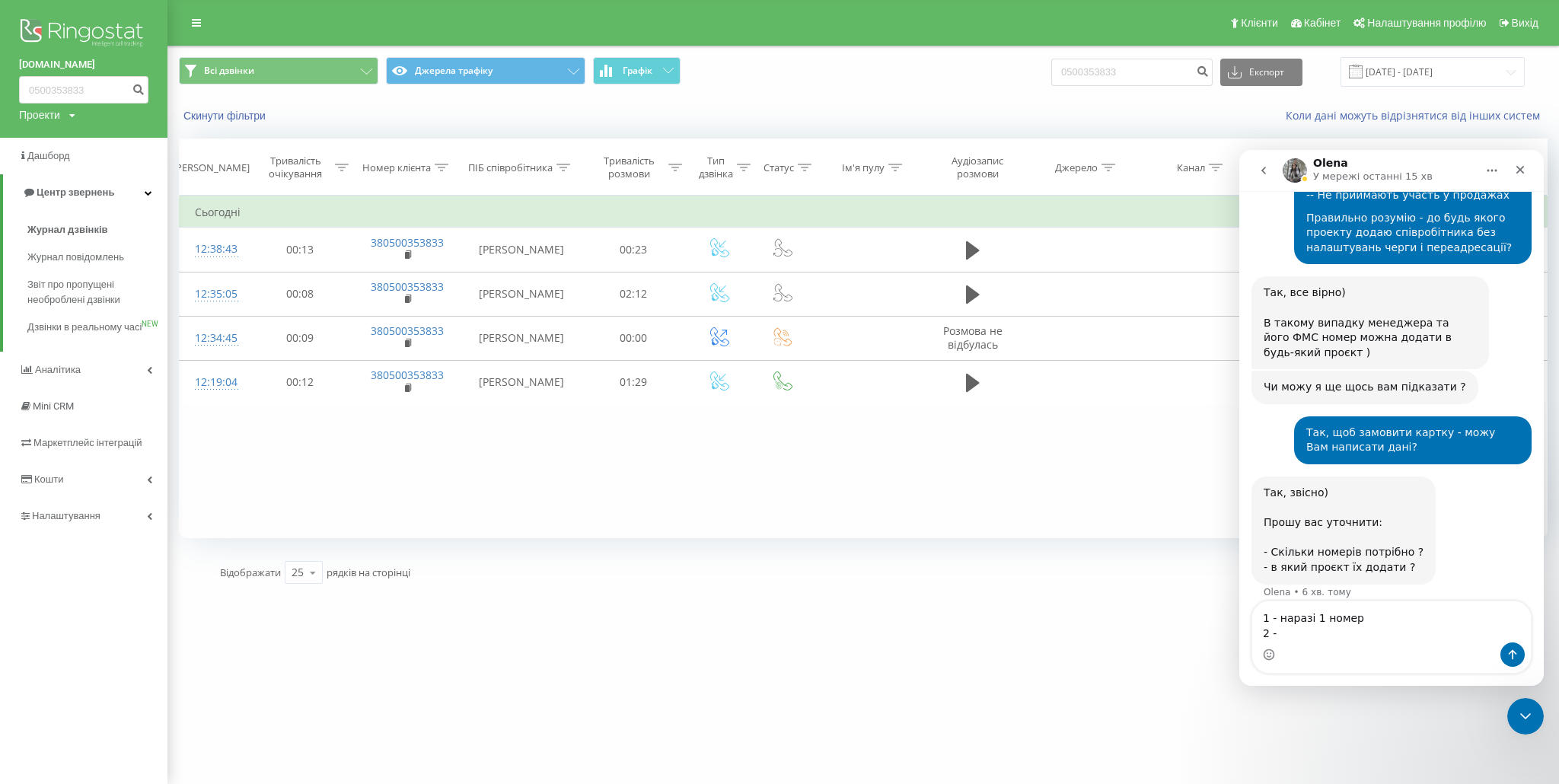
click at [68, 112] on div "Проекти aura-park.com.ua sherwood.in.ua Aura.Sity" at bounding box center [47, 115] width 56 height 15
click at [48, 197] on link "Aura.Sity" at bounding box center [69, 196] width 74 height 12
click at [74, 123] on div "Проекти aura-park.com.ua sherwood.in.ua Aura.Sity" at bounding box center [47, 115] width 56 height 15
click at [62, 197] on link "Aura.Sity" at bounding box center [69, 196] width 74 height 12
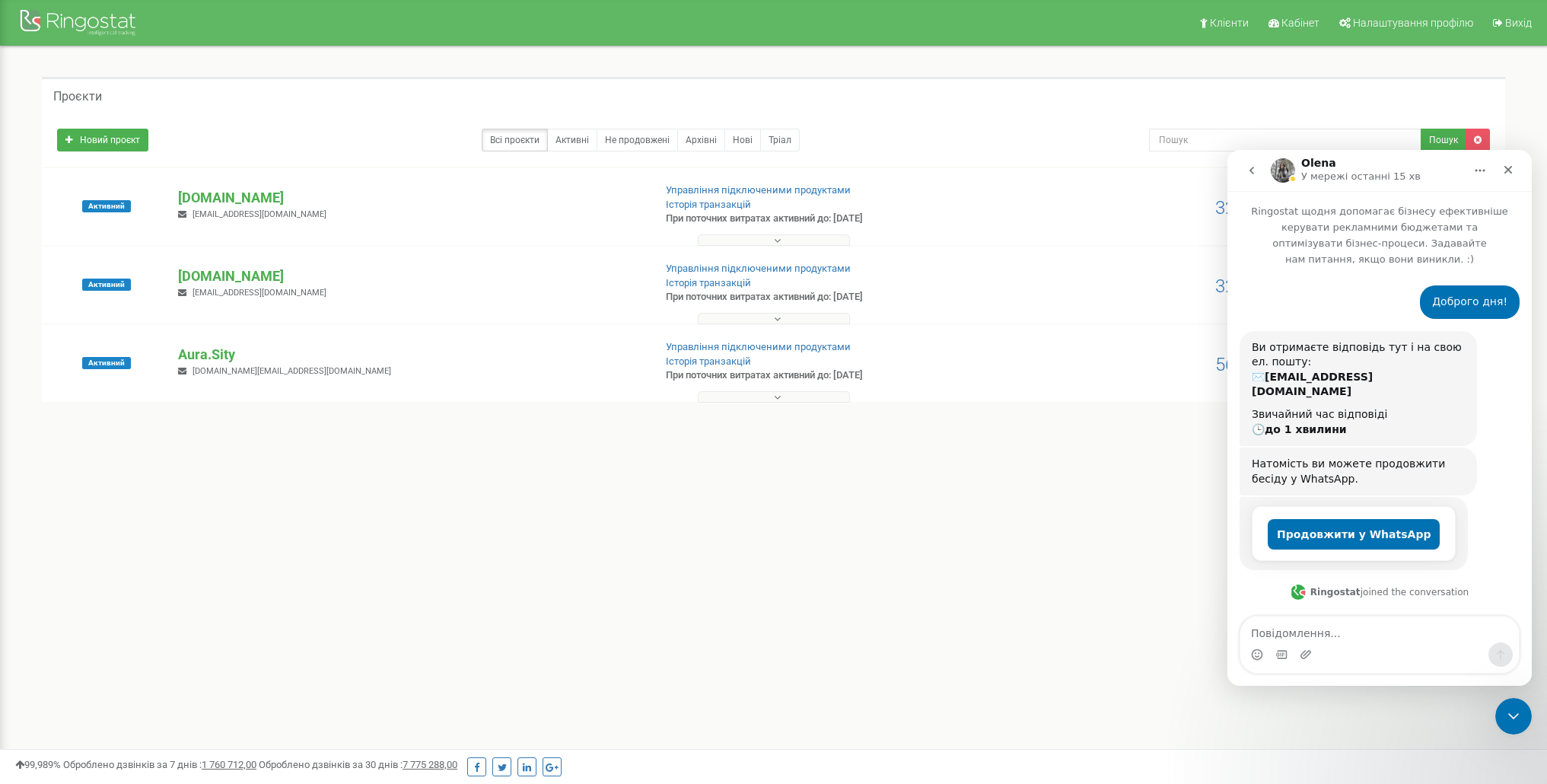
scroll to position [1166, 0]
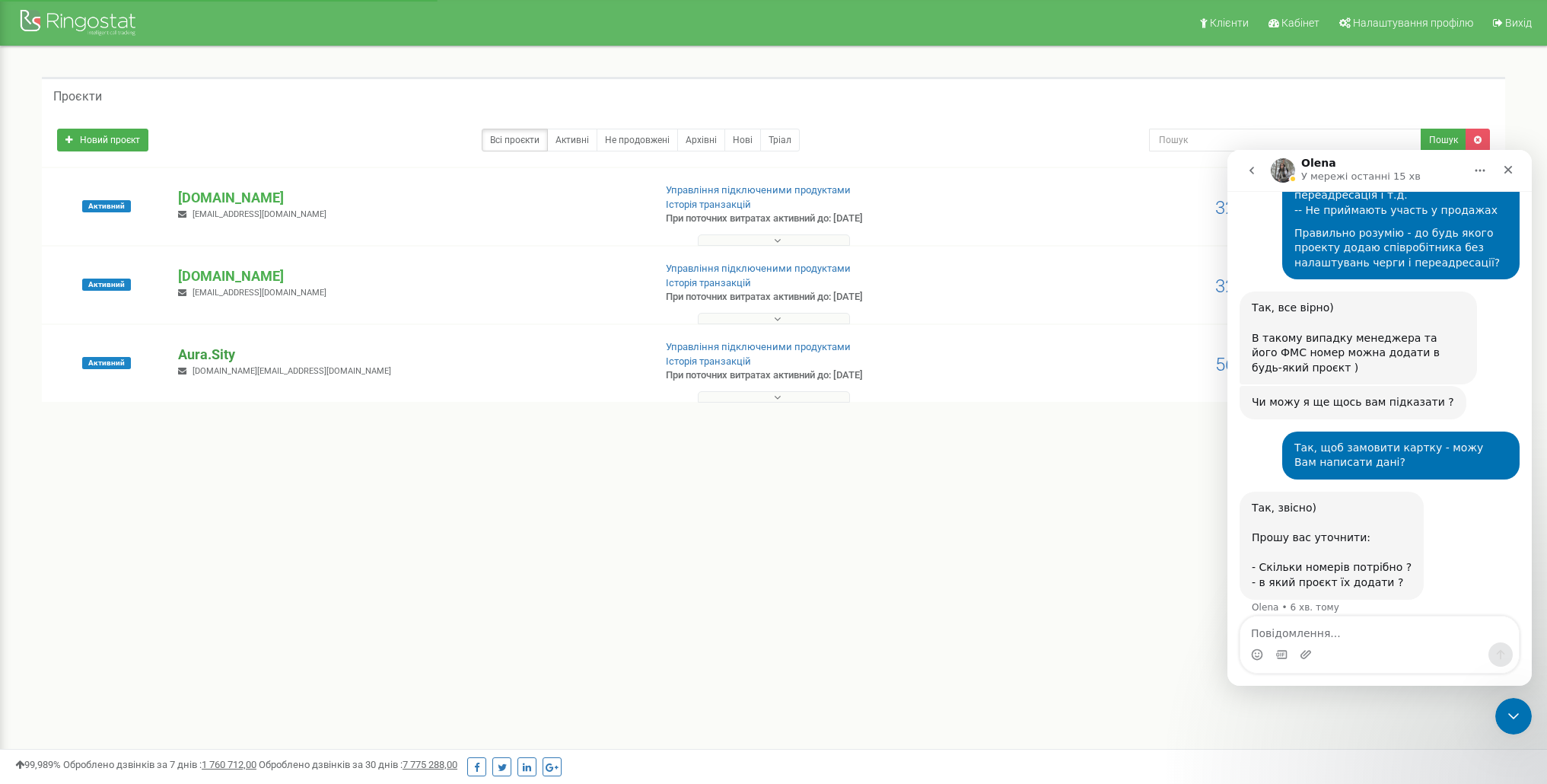
click at [213, 356] on p "Aura.Sity" at bounding box center [409, 355] width 462 height 20
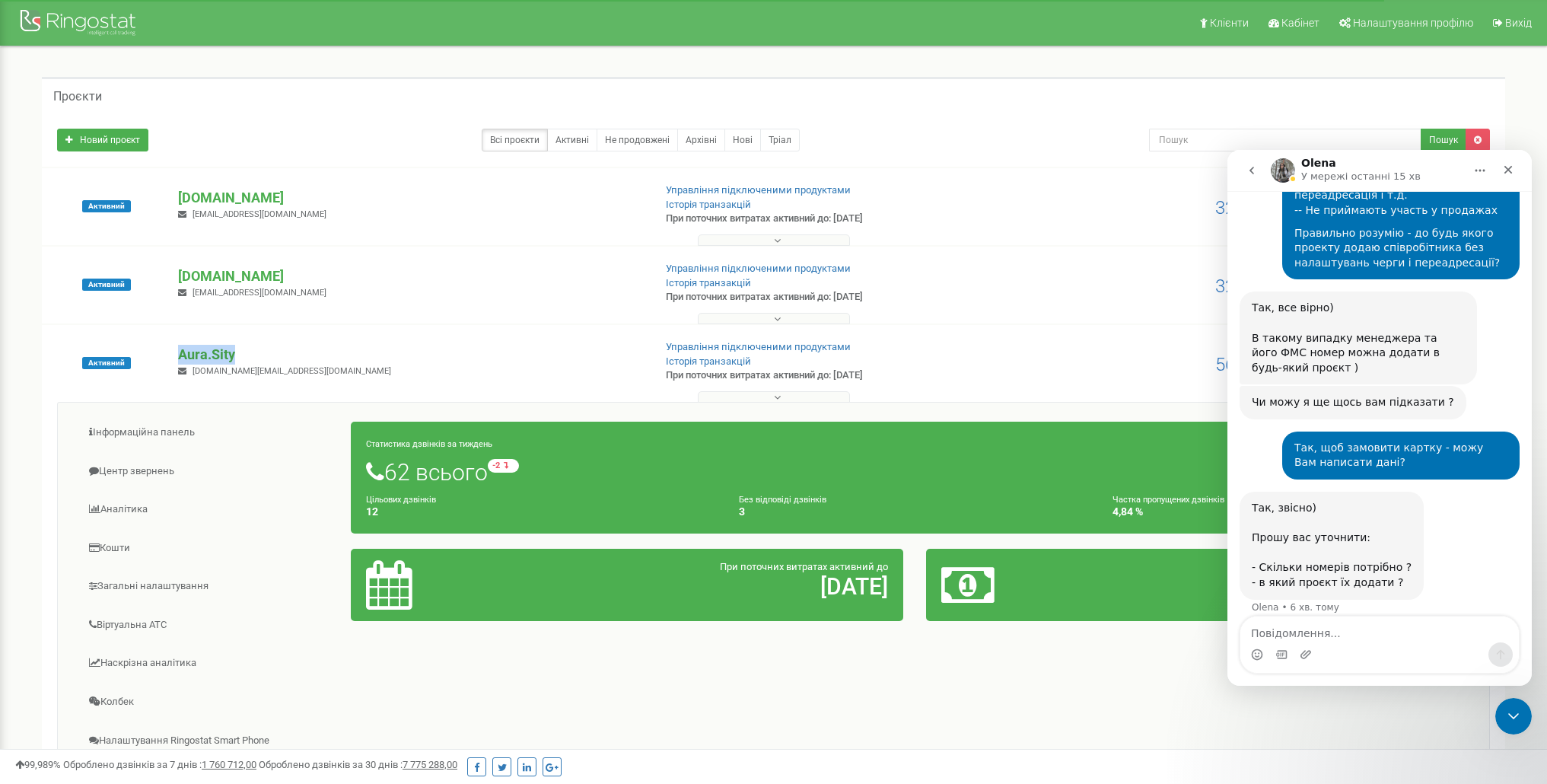
drag, startPoint x: 173, startPoint y: 352, endPoint x: 258, endPoint y: 355, distance: 85.1
click at [258, 355] on div "Aura.Sity [DOMAIN_NAME][EMAIL_ADDRESS][DOMAIN_NAME]" at bounding box center [409, 362] width 485 height 34
copy p "Aura.Sity"
click at [1349, 635] on textarea "Повідомлення..." at bounding box center [1380, 630] width 279 height 26
paste textarea "Aura.Sity"
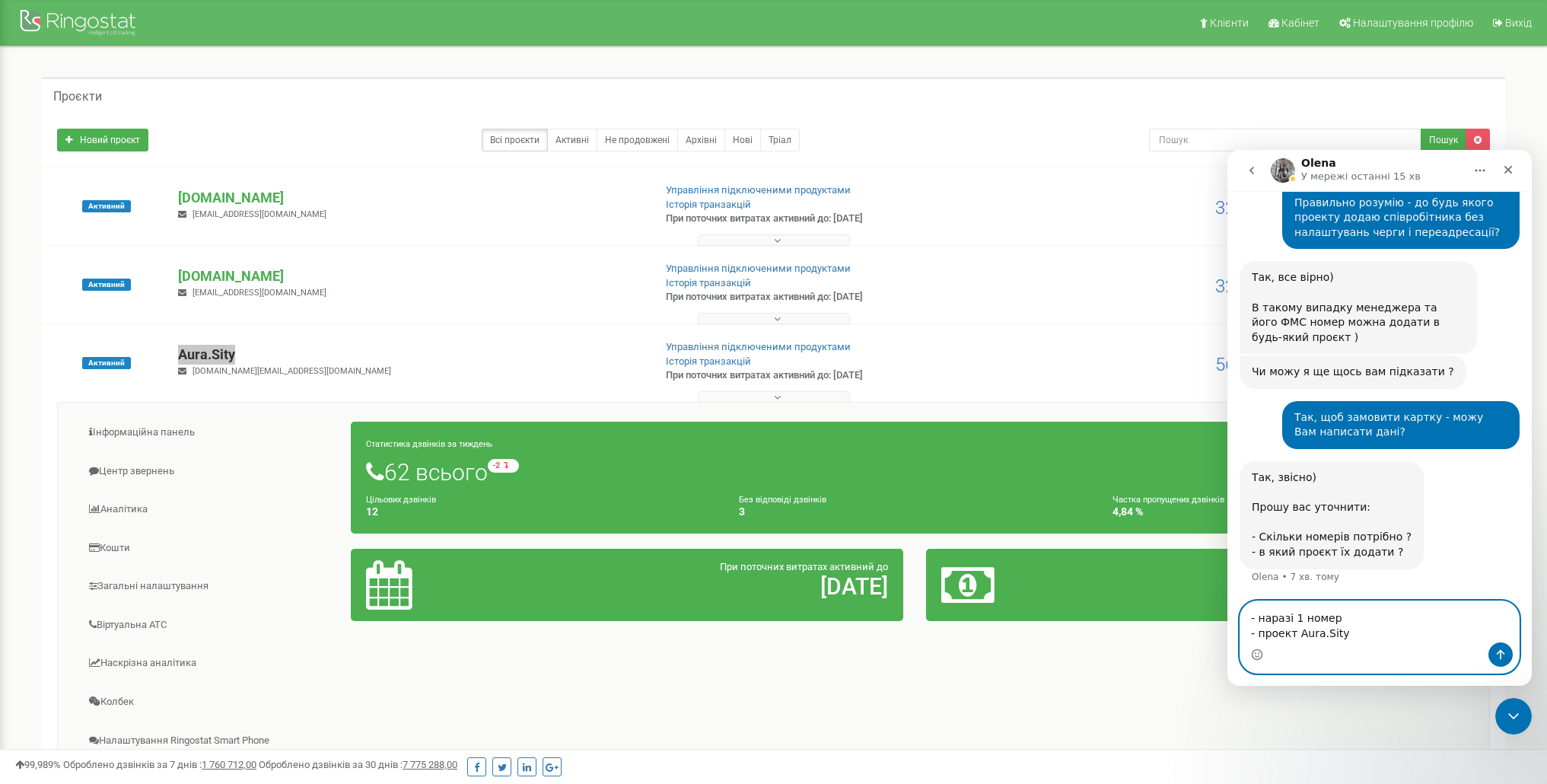
scroll to position [1212, 0]
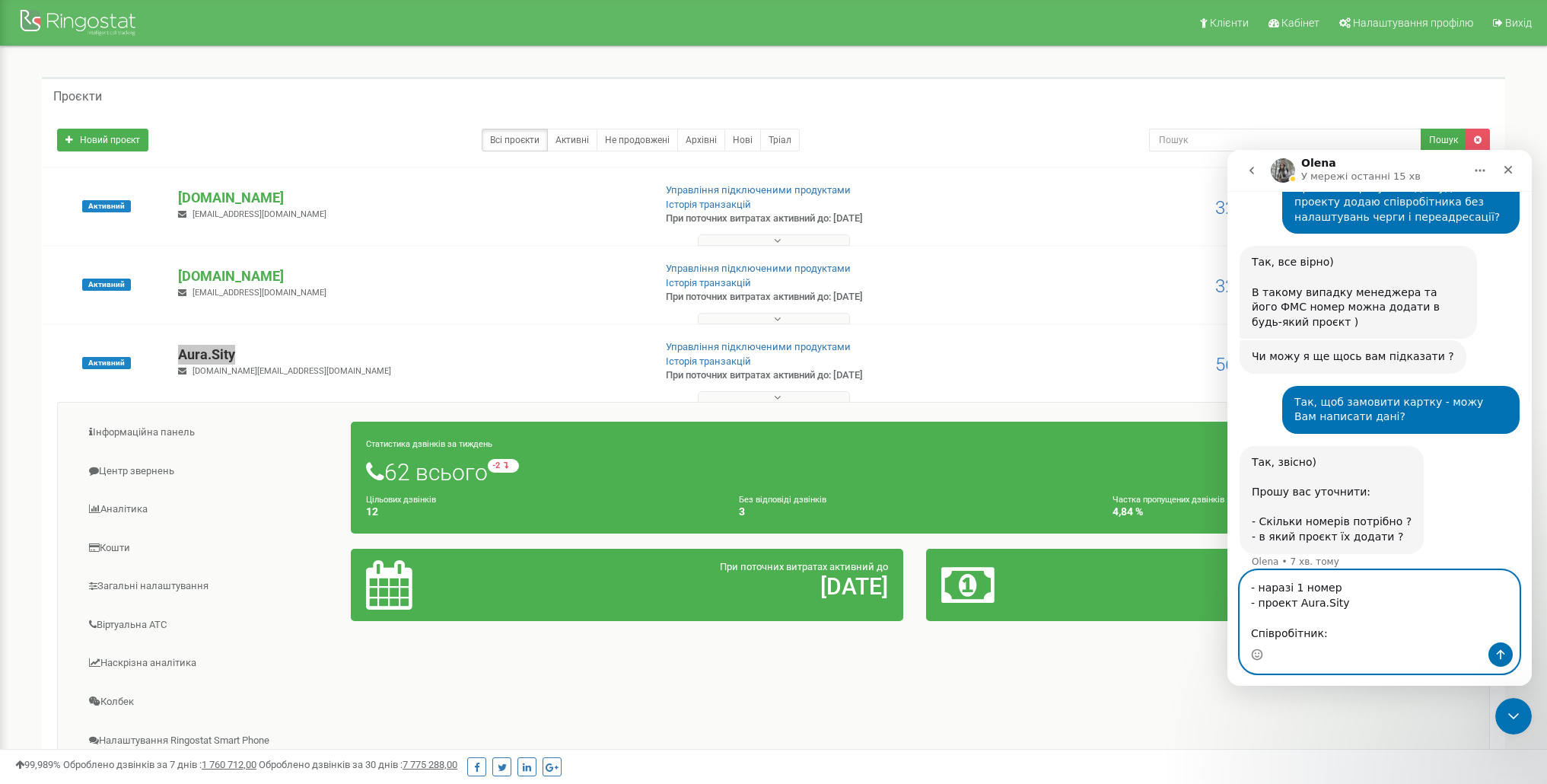
paste textarea "[PERSON_NAME]"
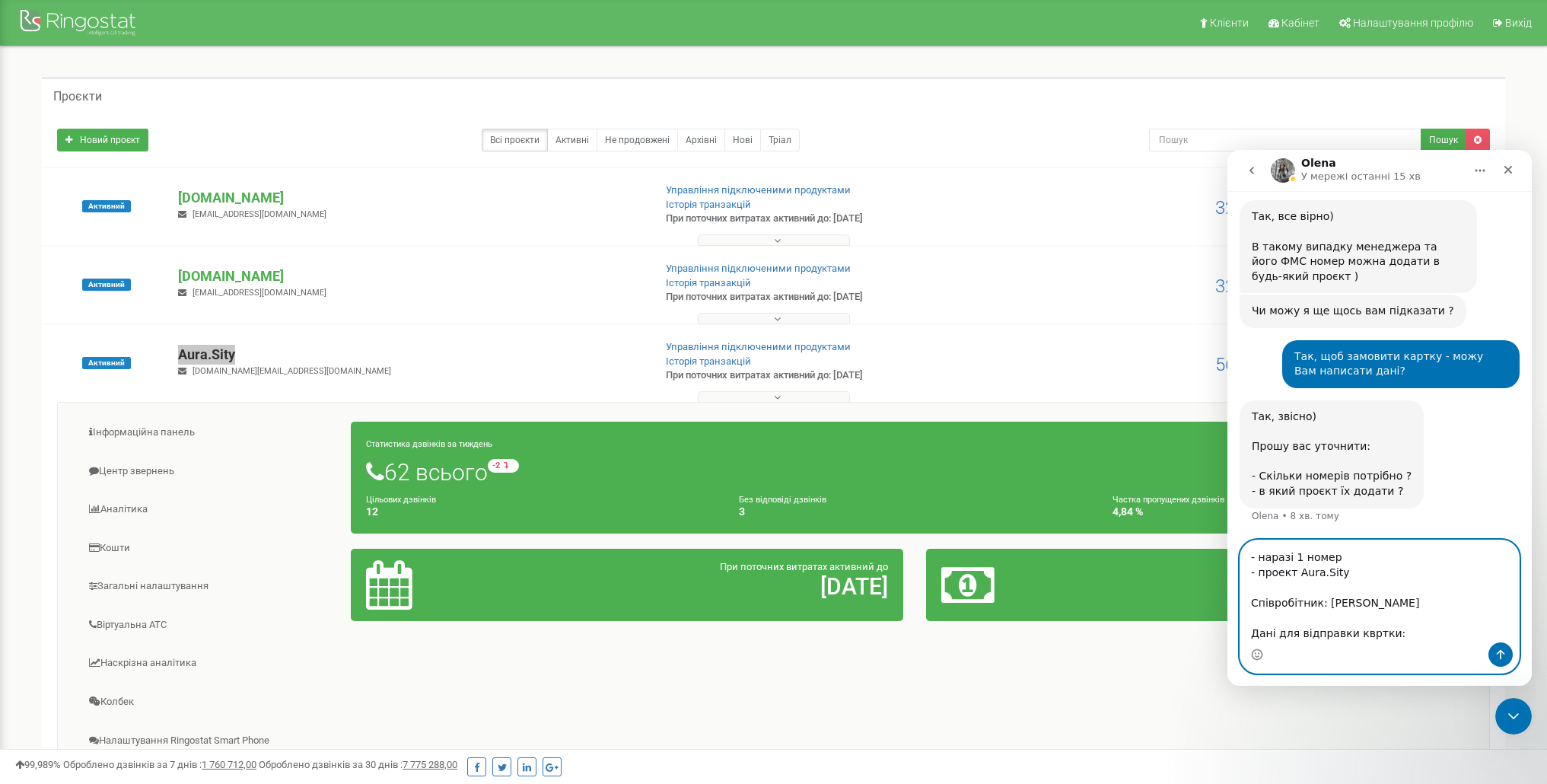
scroll to position [1261, 0]
drag, startPoint x: 1326, startPoint y: 574, endPoint x: 1439, endPoint y: 574, distance: 113.0
click at [1439, 574] on textarea "- наразі 1 номер - проект Aura.Sity Співробітник: [PERSON_NAME] Дані для відпра…" at bounding box center [1380, 590] width 279 height 102
click at [1295, 632] on textarea "- наразі 1 номер - проект Aura.Sity Співробітник: [PERSON_NAME] Дані для відпра…" at bounding box center [1380, 590] width 279 height 102
paste textarea "[PERSON_NAME]"
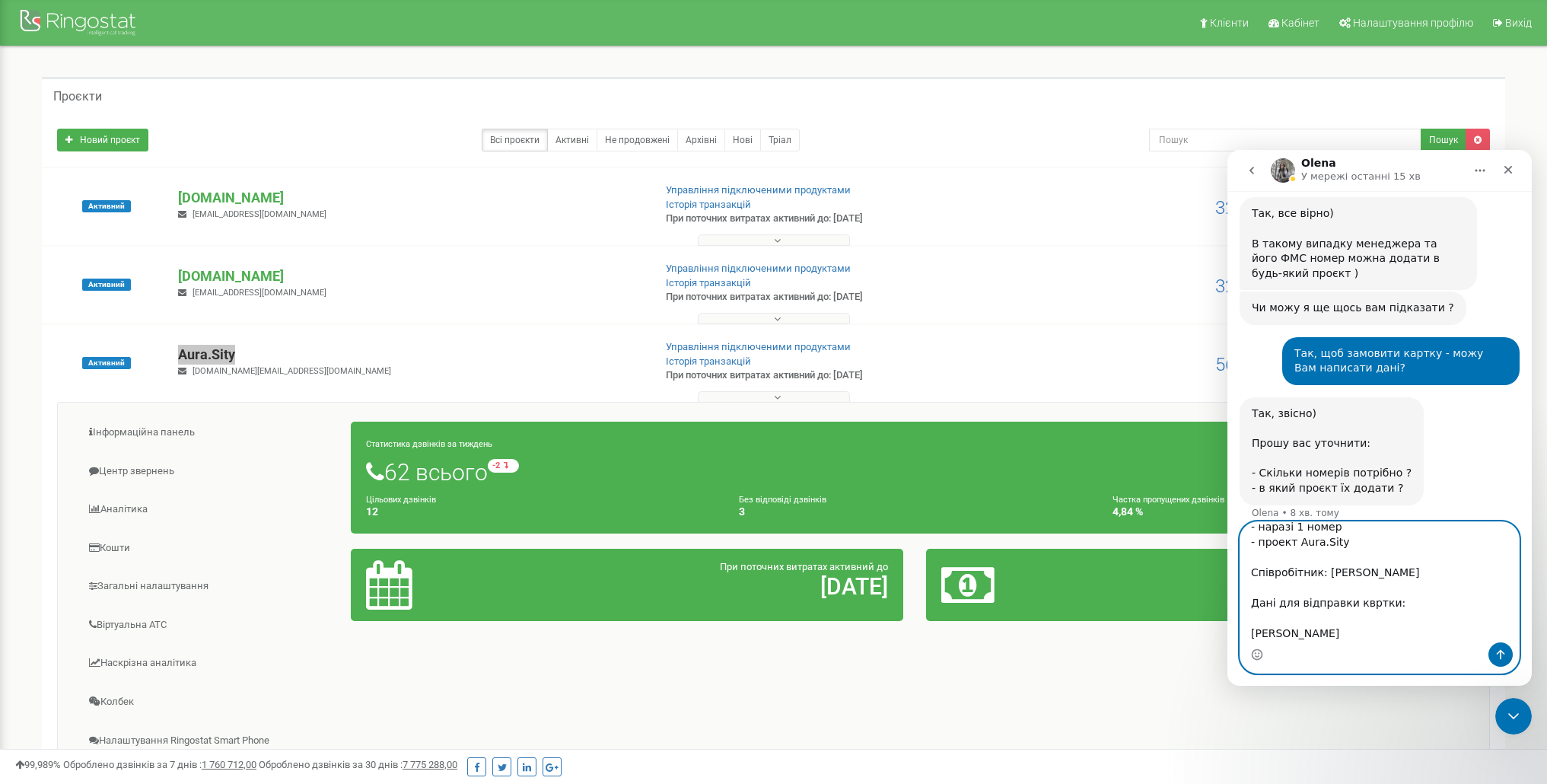
scroll to position [40, 0]
paste textarea "[PHONE_NUMBER]"
type textarea "- наразі 1 номер - проект Aura.Sity Співробітник: [PERSON_NAME] Дані для відпра…"
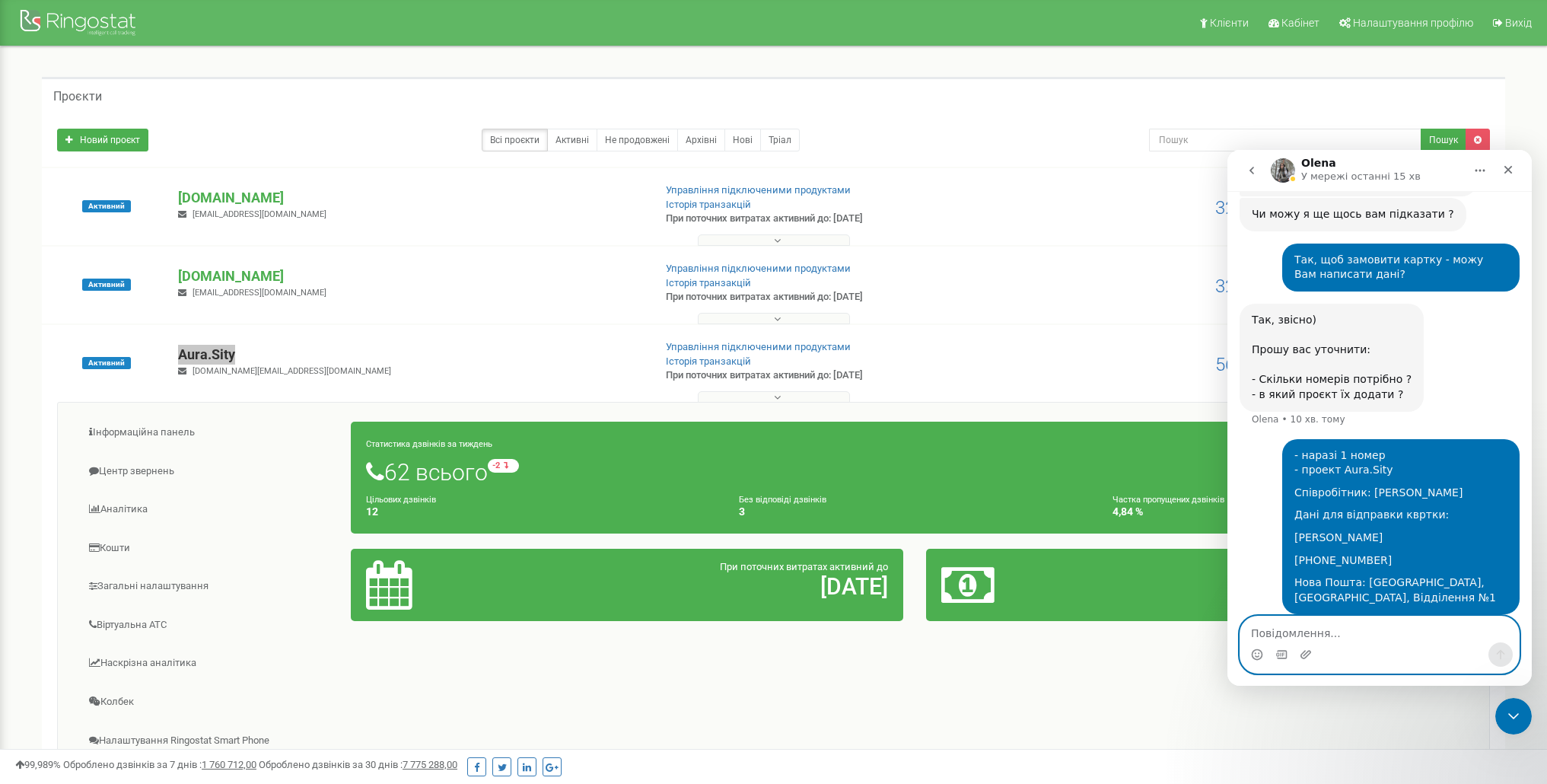
scroll to position [1368, 0]
